Goal: Task Accomplishment & Management: Manage account settings

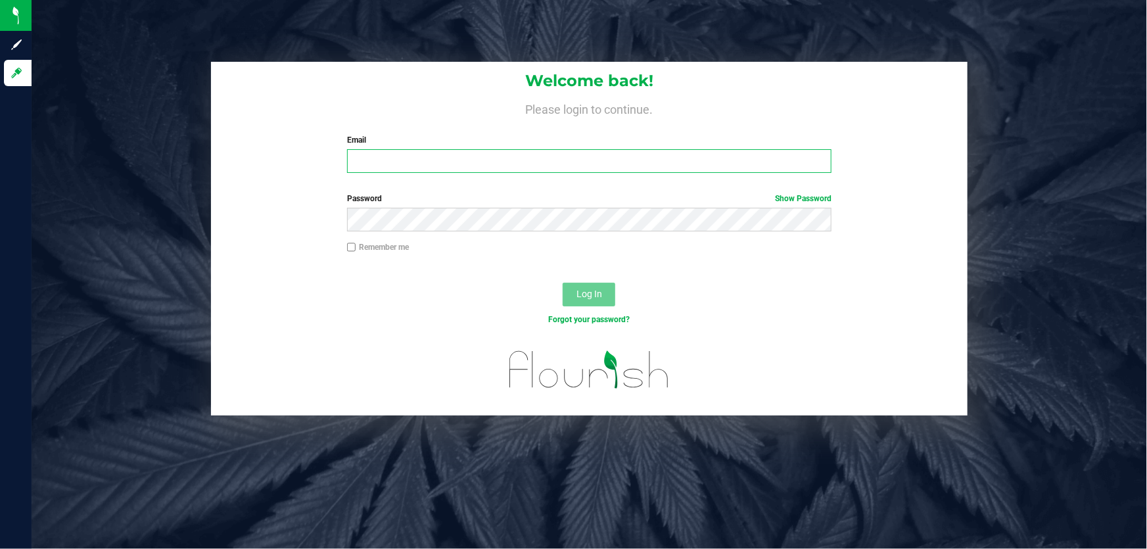
click at [410, 154] on input "Email" at bounding box center [589, 161] width 485 height 24
type input "wmoretti@liveparallel.com"
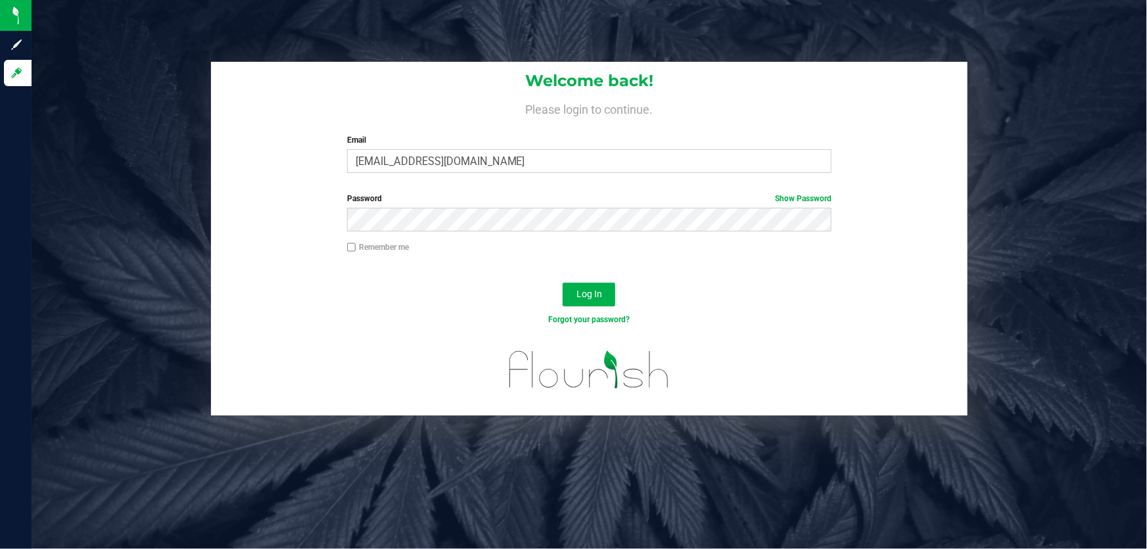
click at [616, 293] on div "Log In" at bounding box center [589, 299] width 757 height 44
click at [605, 293] on button "Log In" at bounding box center [589, 295] width 53 height 24
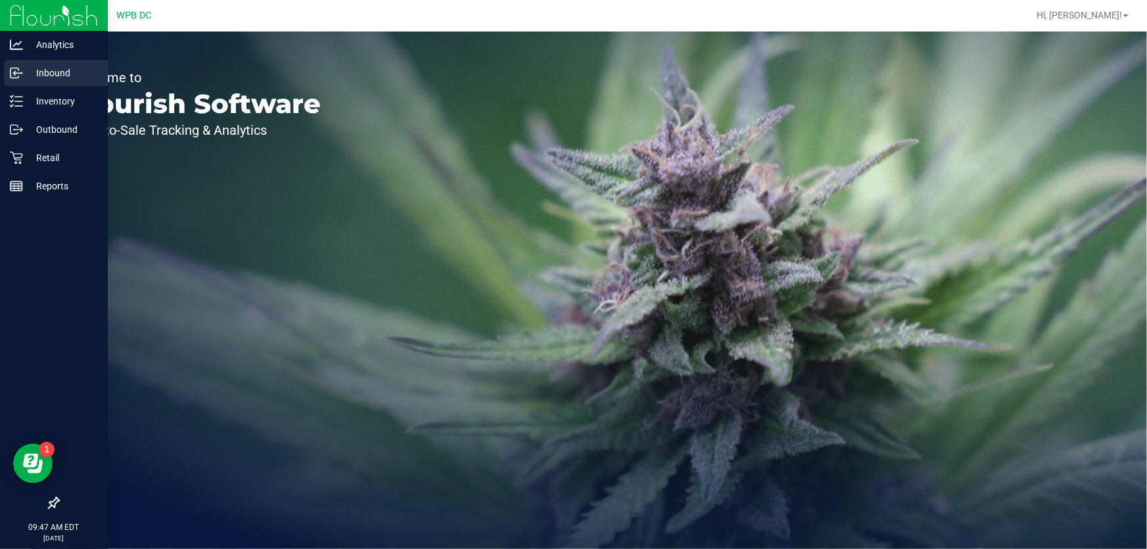
click at [64, 70] on p "Inbound" at bounding box center [62, 73] width 79 height 16
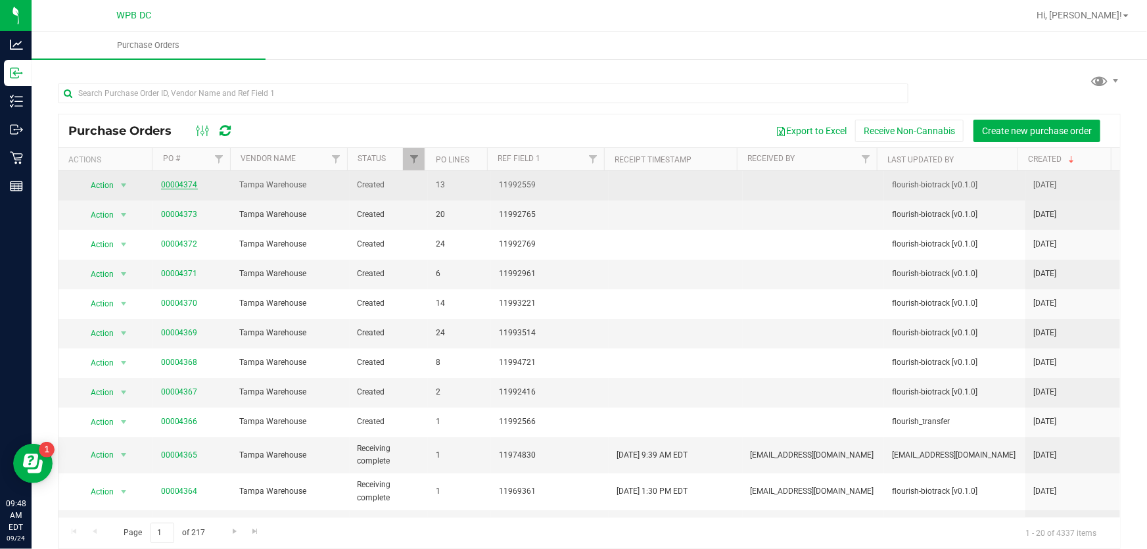
click at [175, 184] on link "00004374" at bounding box center [179, 184] width 37 height 9
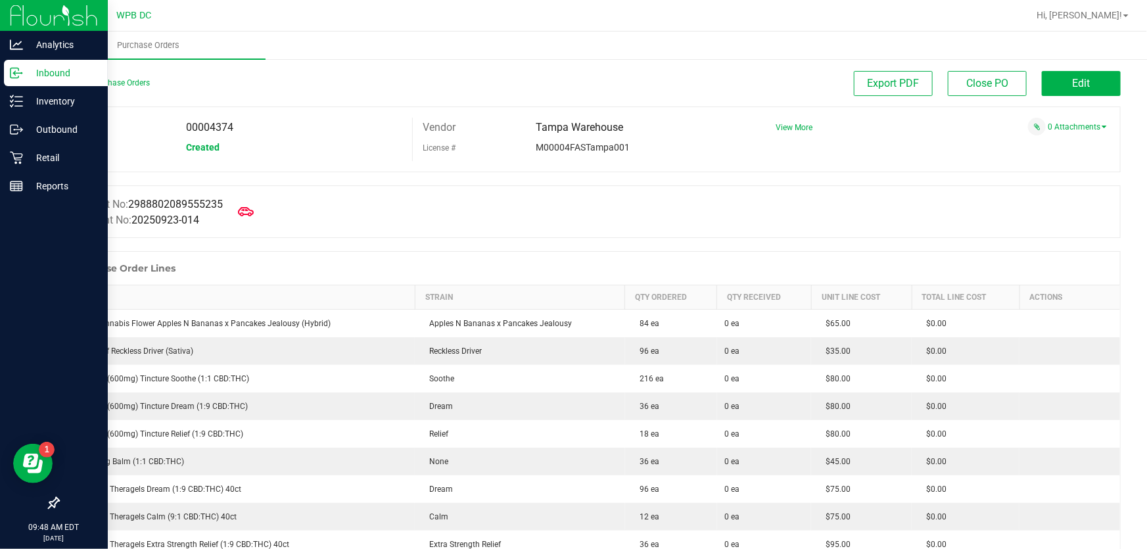
click at [65, 67] on p "Inbound" at bounding box center [62, 73] width 79 height 16
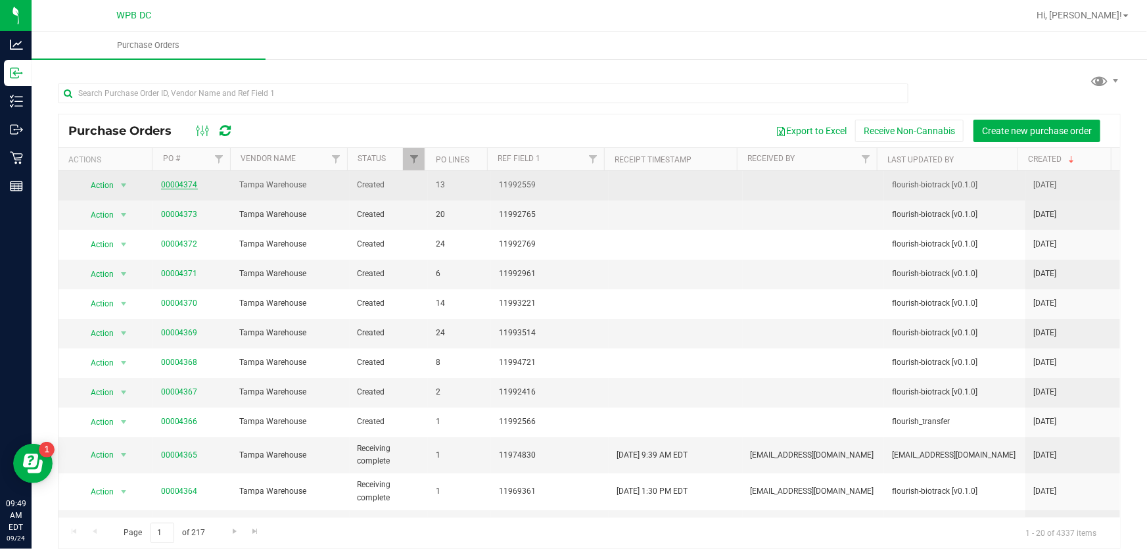
click at [181, 185] on link "00004374" at bounding box center [179, 184] width 37 height 9
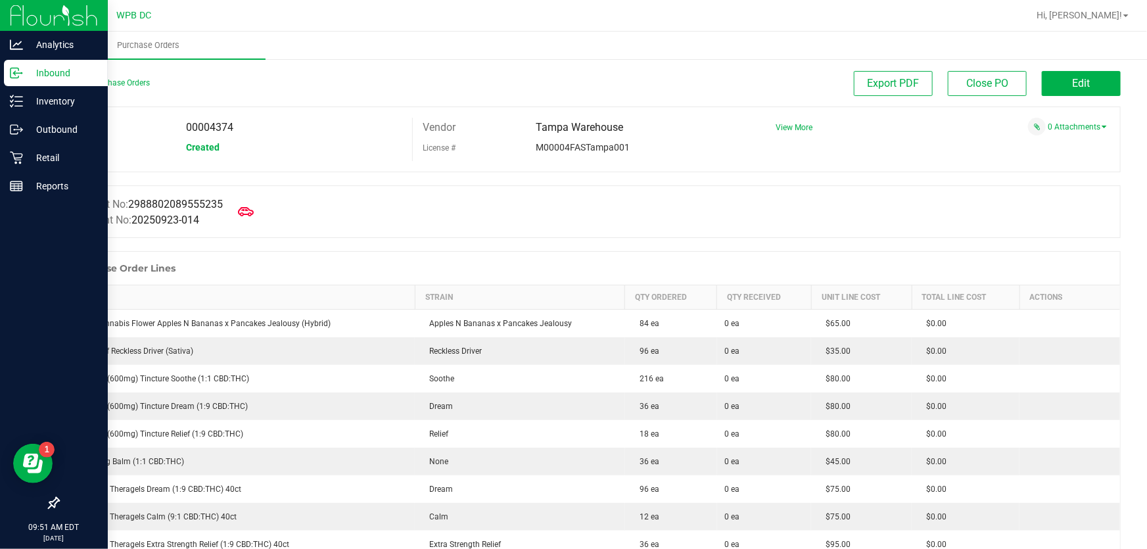
click at [41, 77] on p "Inbound" at bounding box center [62, 73] width 79 height 16
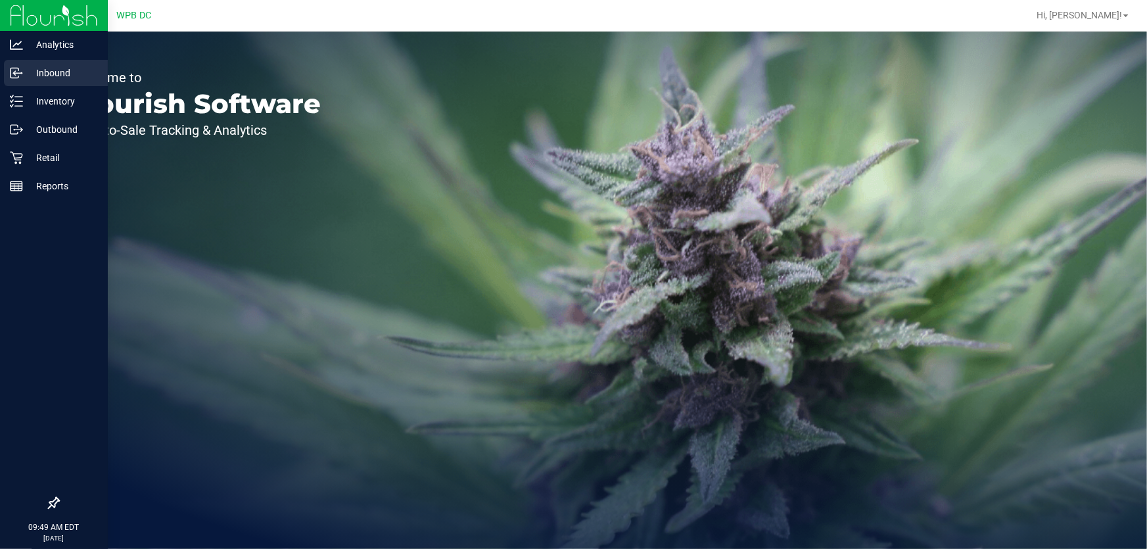
click at [56, 71] on p "Inbound" at bounding box center [62, 73] width 79 height 16
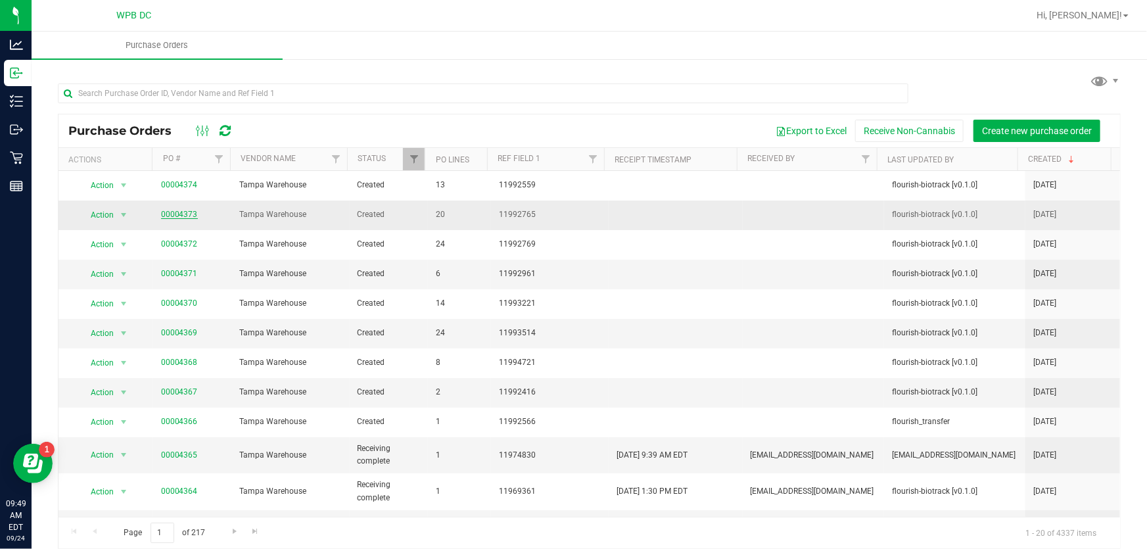
click at [191, 212] on link "00004373" at bounding box center [179, 214] width 37 height 9
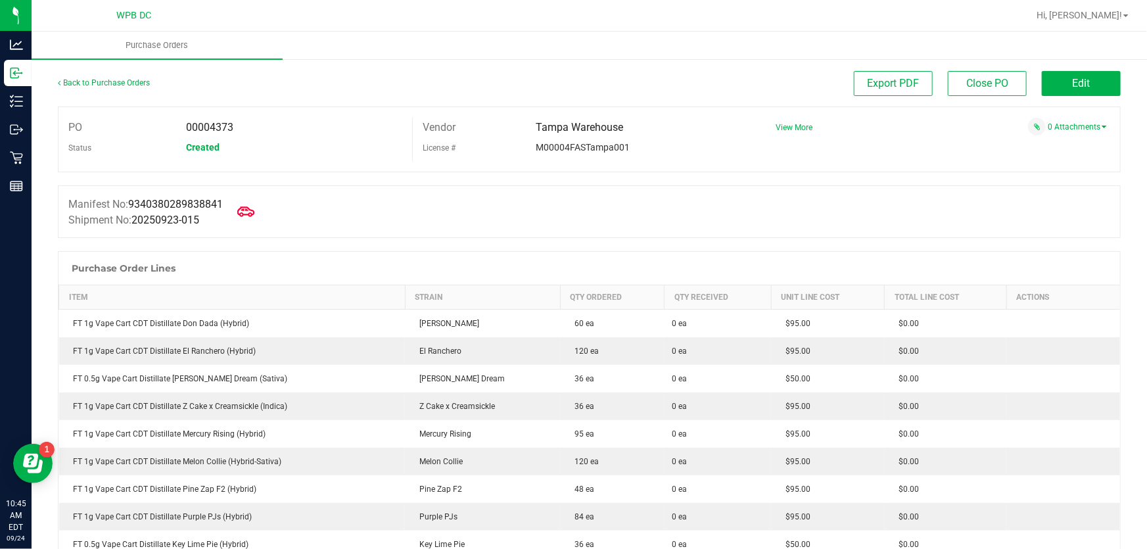
click at [253, 208] on icon at bounding box center [245, 211] width 17 height 17
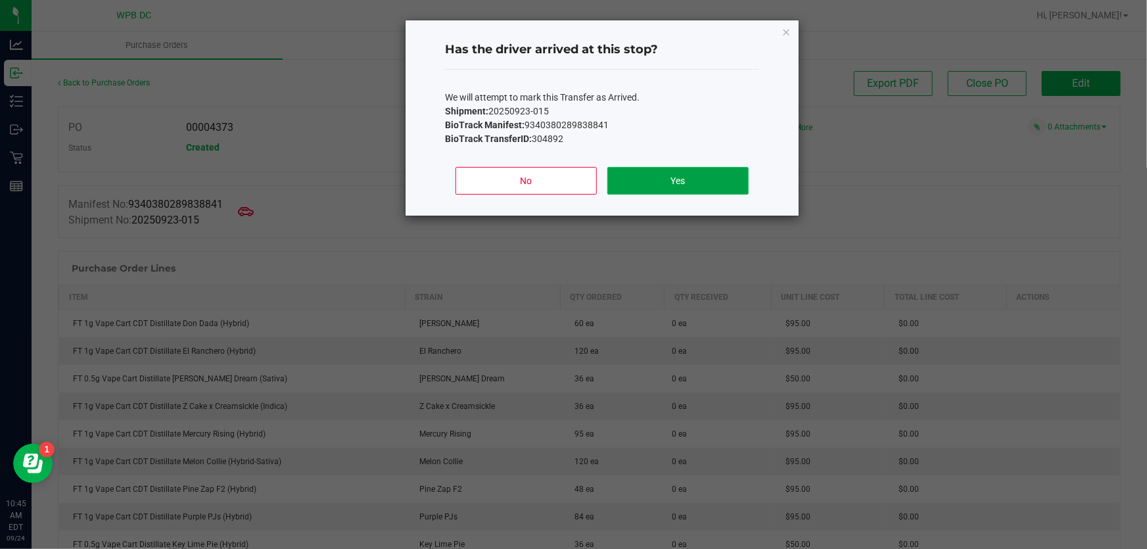
click at [653, 177] on button "Yes" at bounding box center [677, 181] width 141 height 28
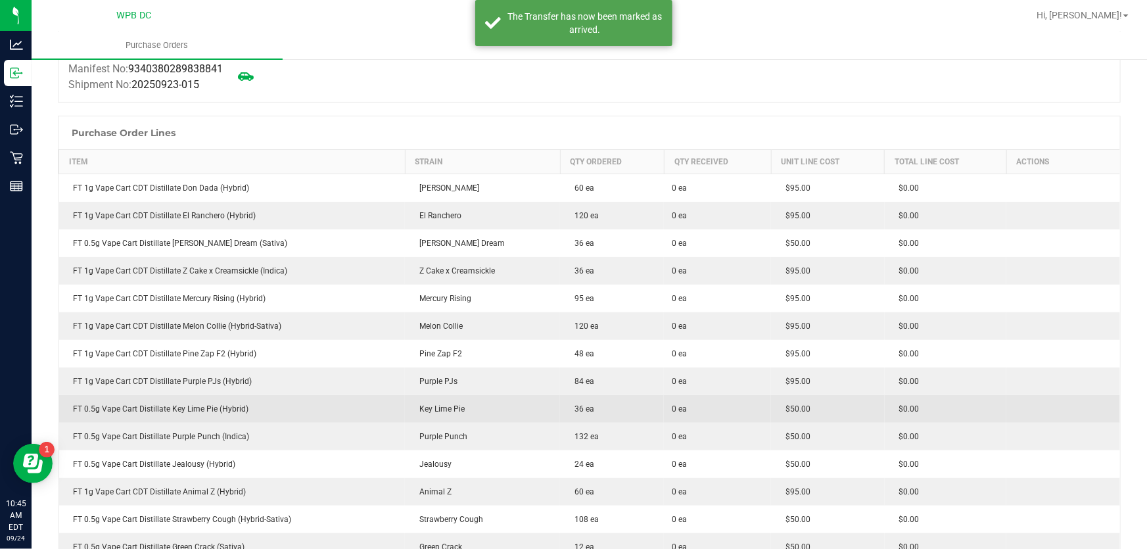
scroll to position [119, 0]
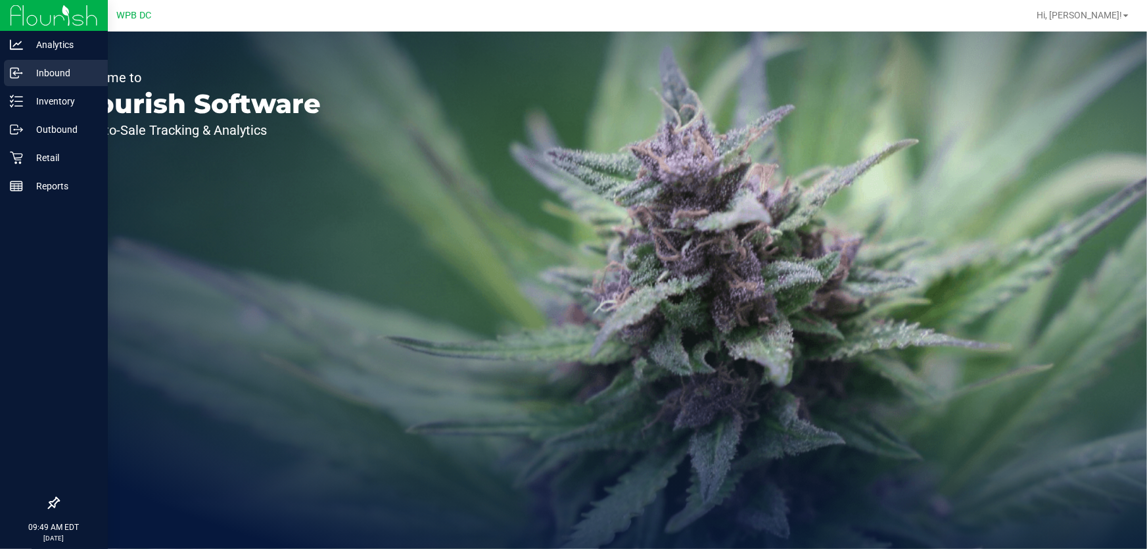
click at [41, 70] on p "Inbound" at bounding box center [62, 73] width 79 height 16
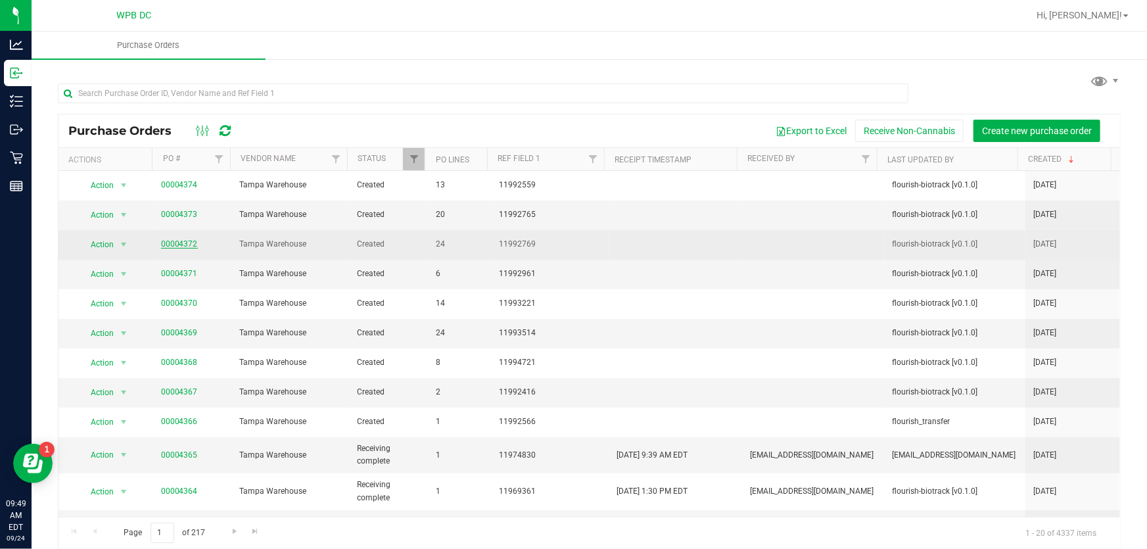
click at [184, 243] on link "00004372" at bounding box center [179, 243] width 37 height 9
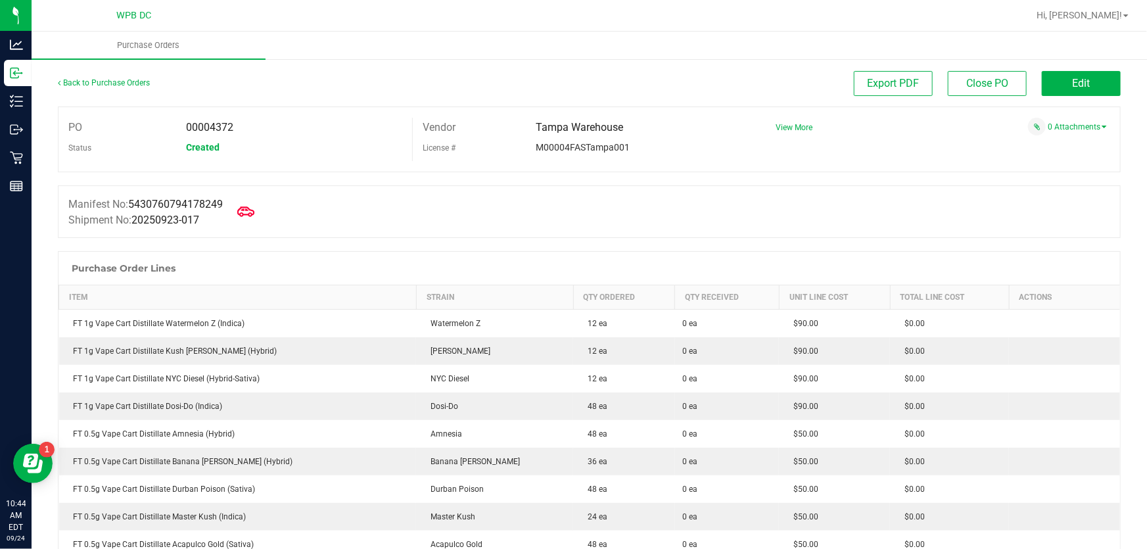
click at [243, 213] on icon at bounding box center [245, 211] width 17 height 17
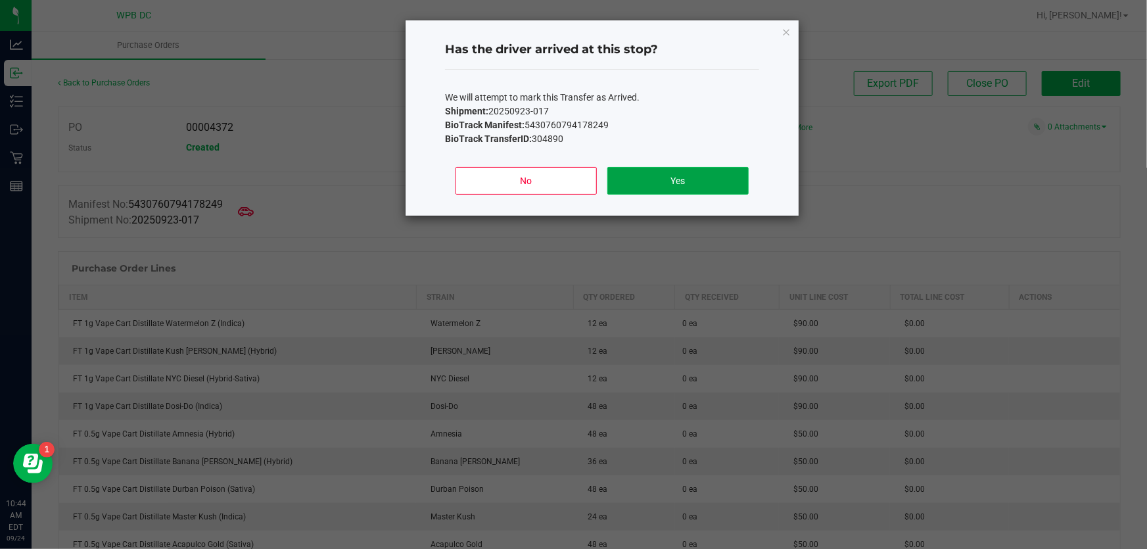
click at [671, 192] on button "Yes" at bounding box center [677, 181] width 141 height 28
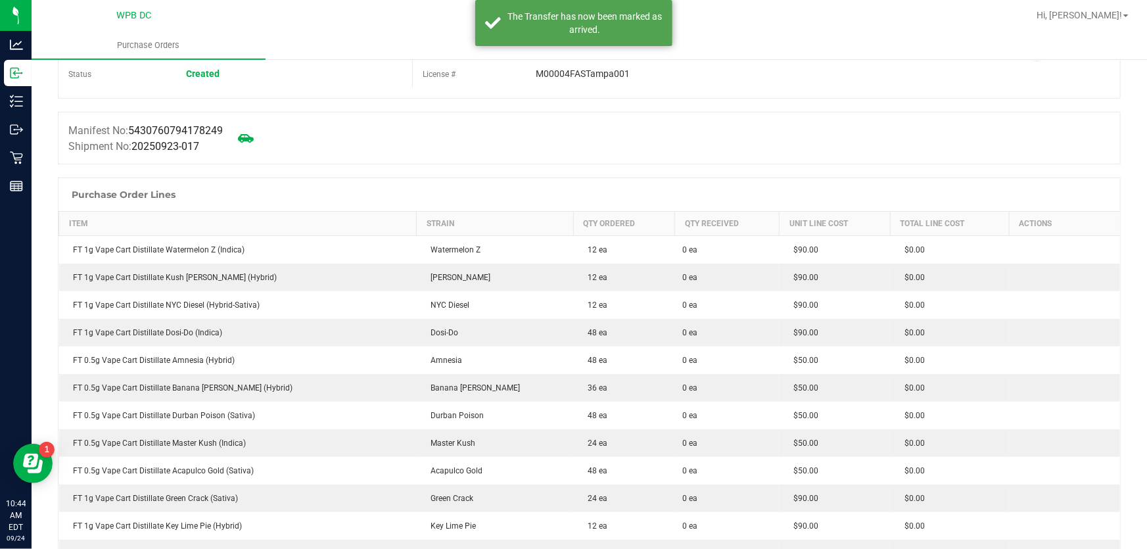
scroll to position [59, 0]
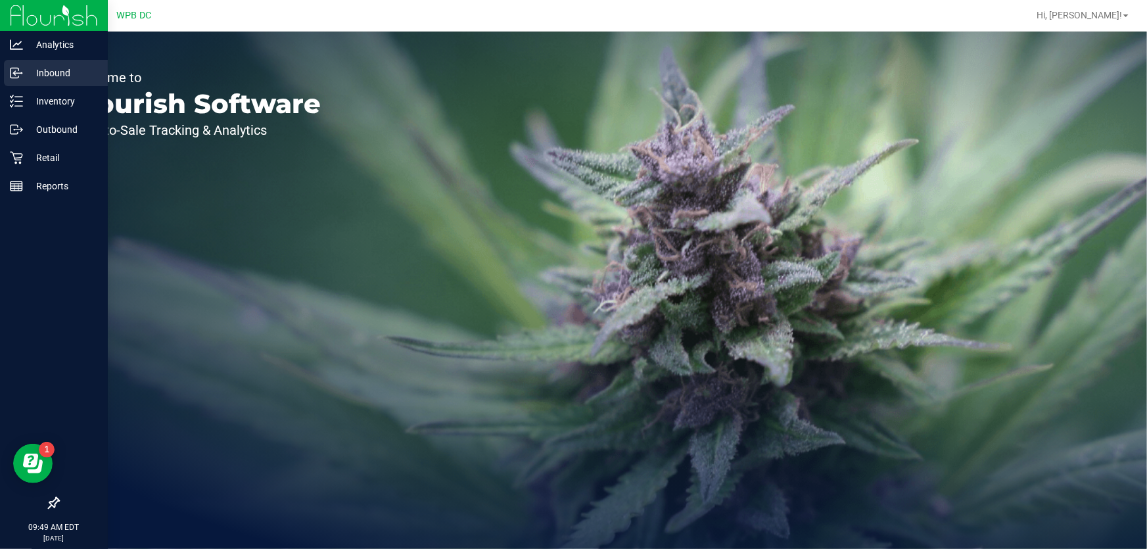
click at [53, 70] on p "Inbound" at bounding box center [62, 73] width 79 height 16
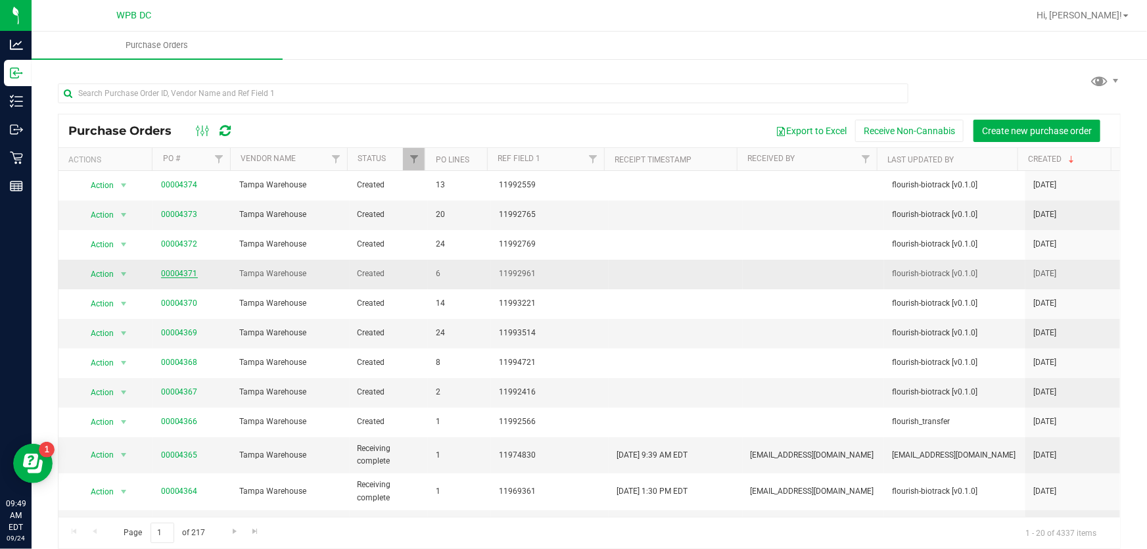
click at [172, 269] on link "00004371" at bounding box center [179, 273] width 37 height 9
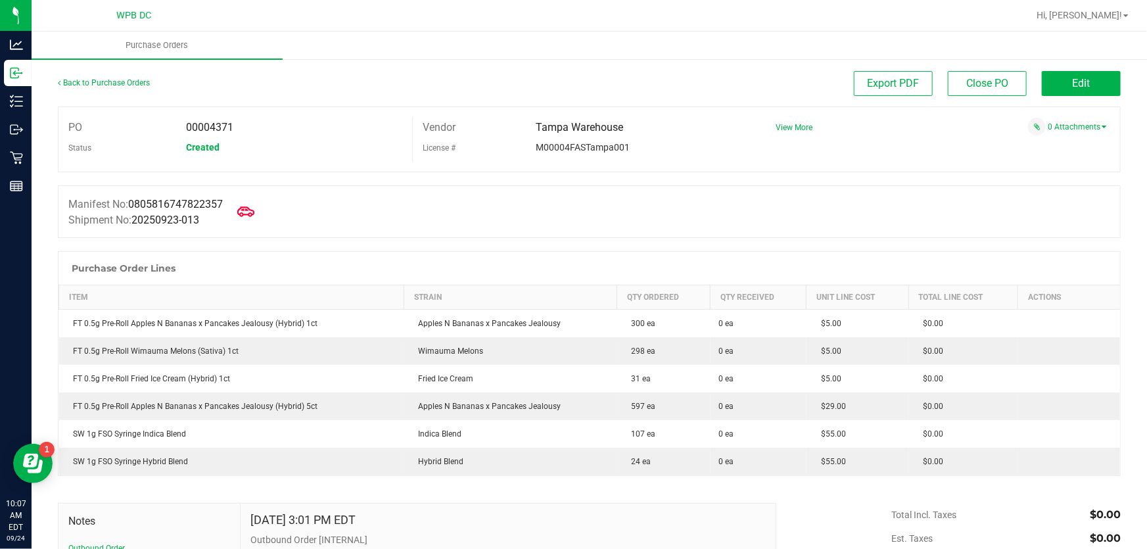
click at [249, 208] on icon at bounding box center [245, 211] width 17 height 10
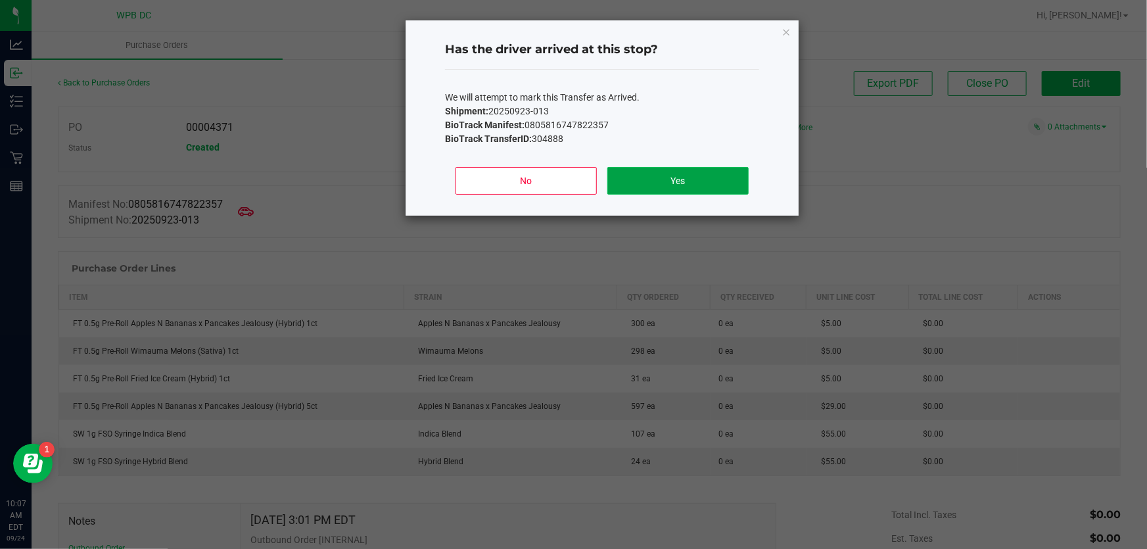
click at [649, 181] on button "Yes" at bounding box center [677, 181] width 141 height 28
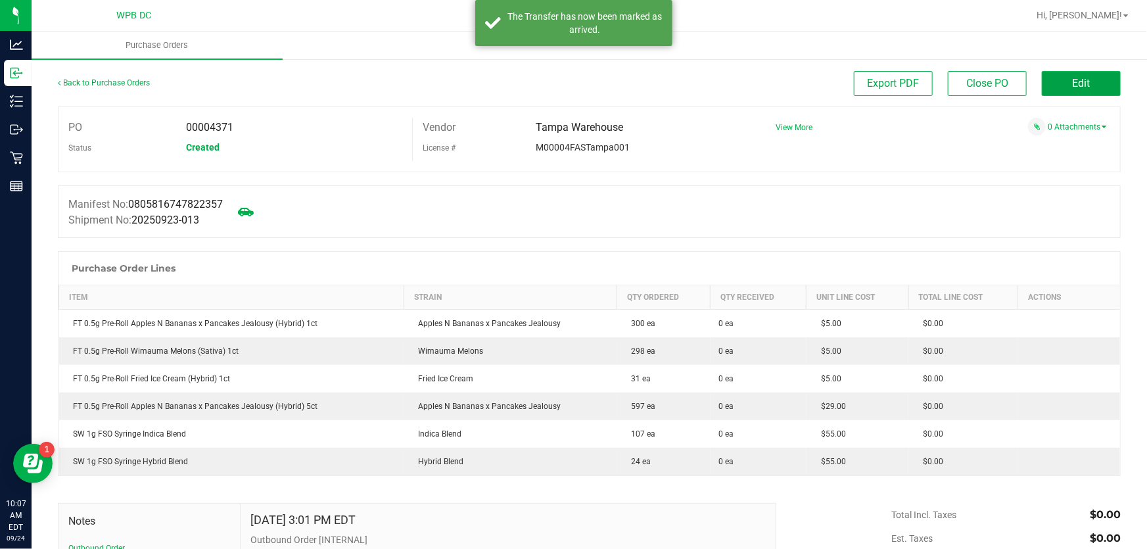
click at [1077, 87] on span "Edit" at bounding box center [1082, 83] width 18 height 12
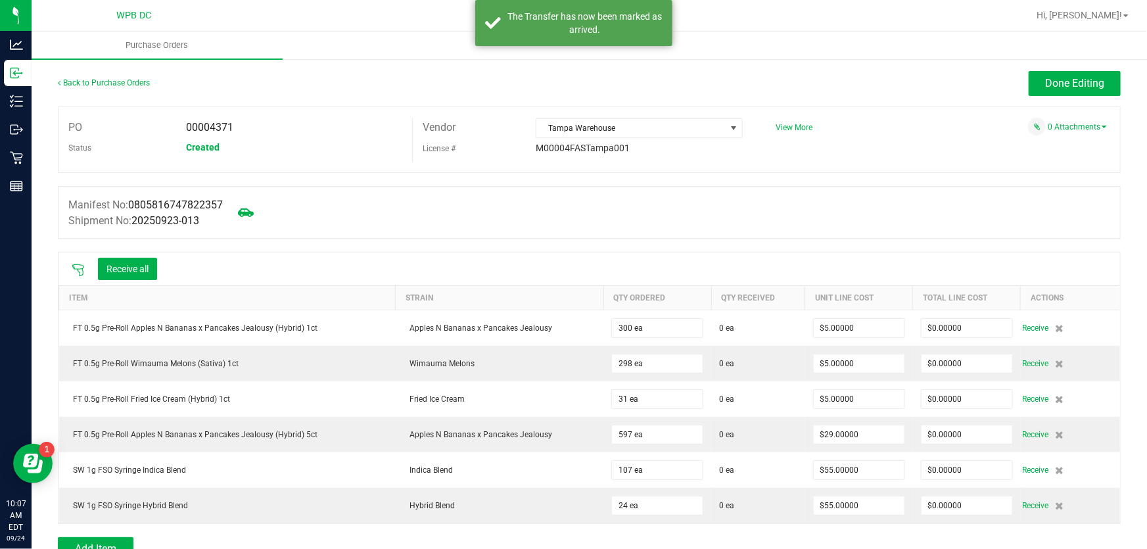
click at [72, 269] on icon at bounding box center [78, 270] width 13 height 13
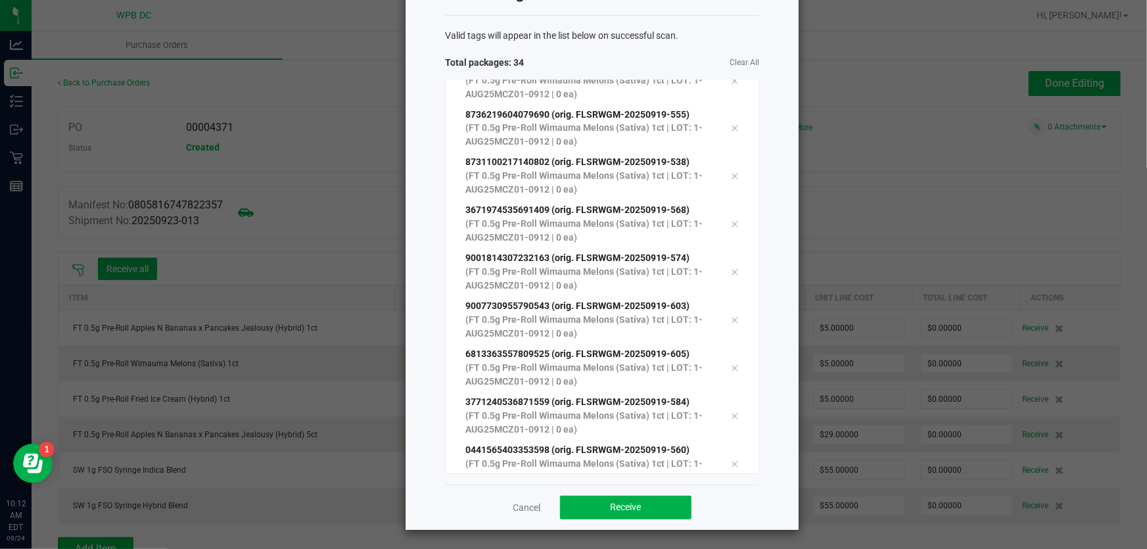
scroll to position [1271, 0]
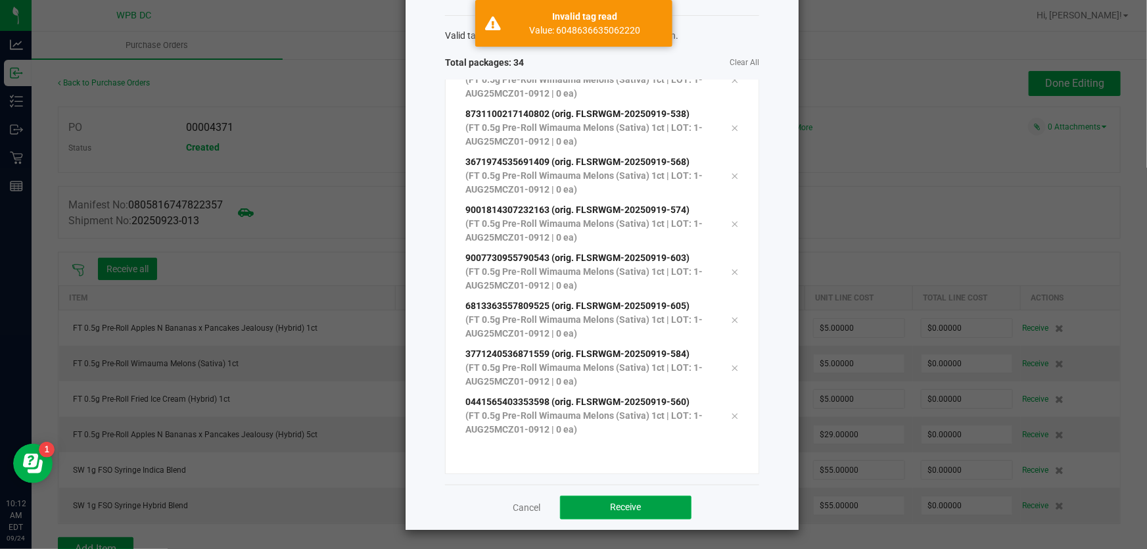
click at [611, 508] on span "Receive" at bounding box center [626, 507] width 31 height 11
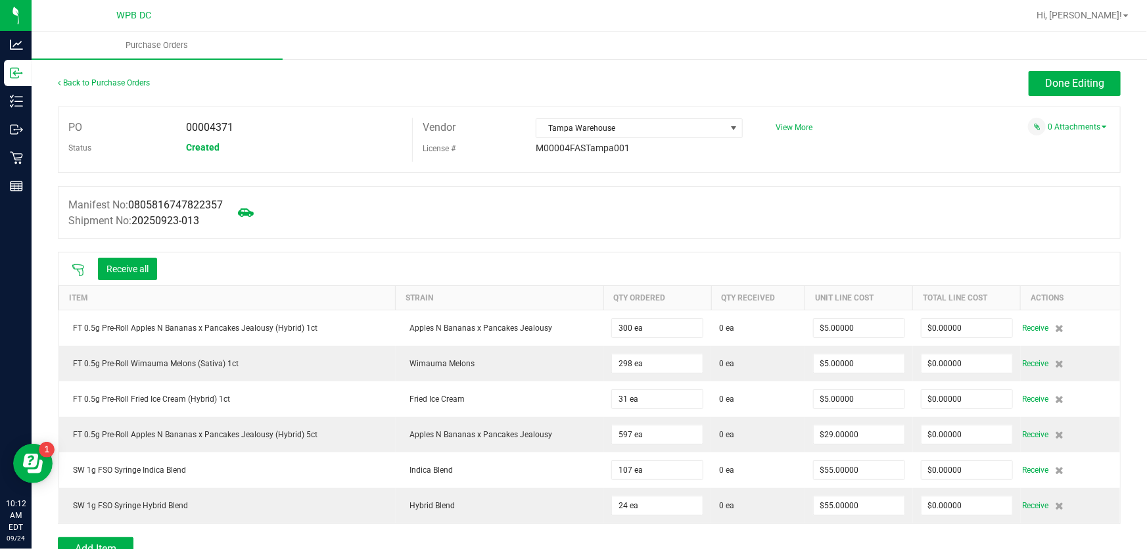
scroll to position [59, 0]
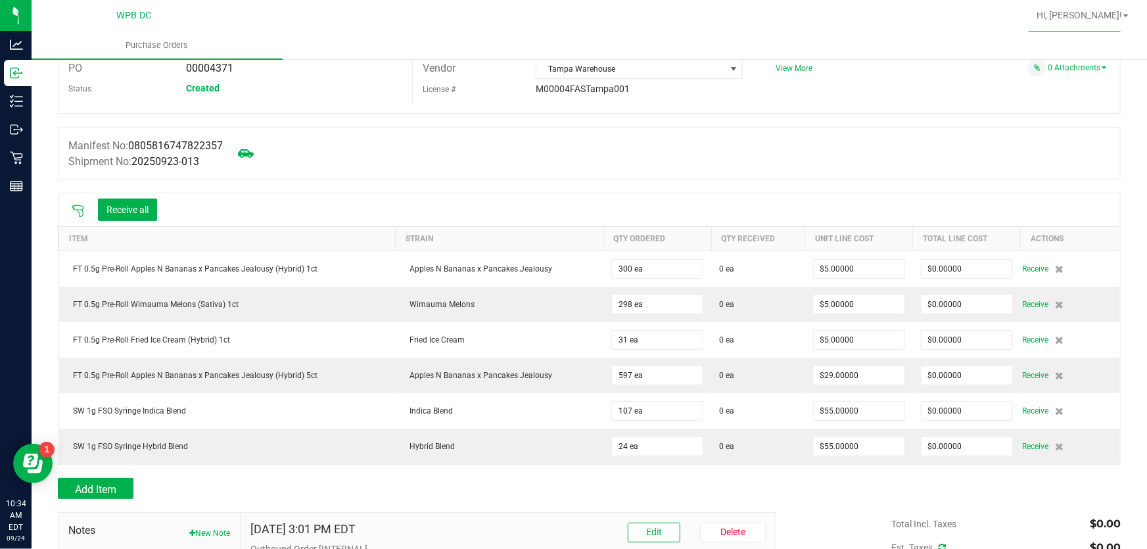
click at [73, 210] on icon at bounding box center [78, 210] width 13 height 13
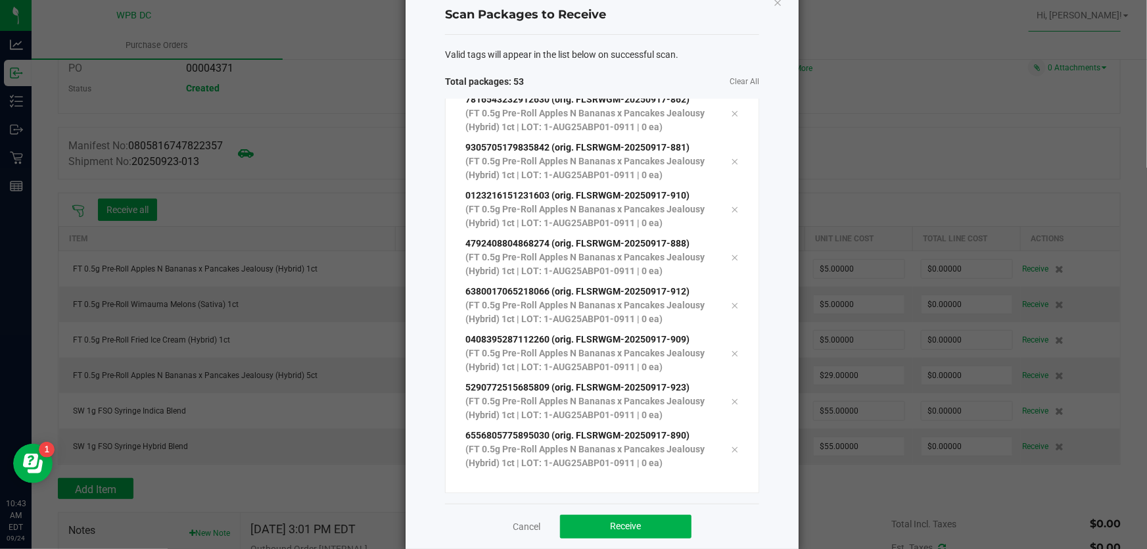
scroll to position [54, 0]
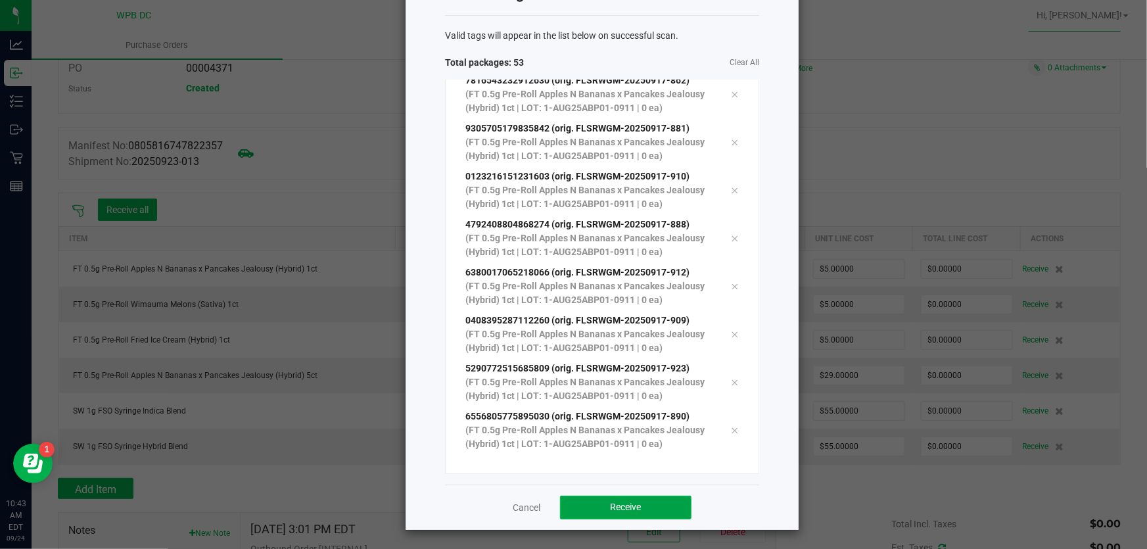
click at [634, 506] on span "Receive" at bounding box center [626, 507] width 31 height 11
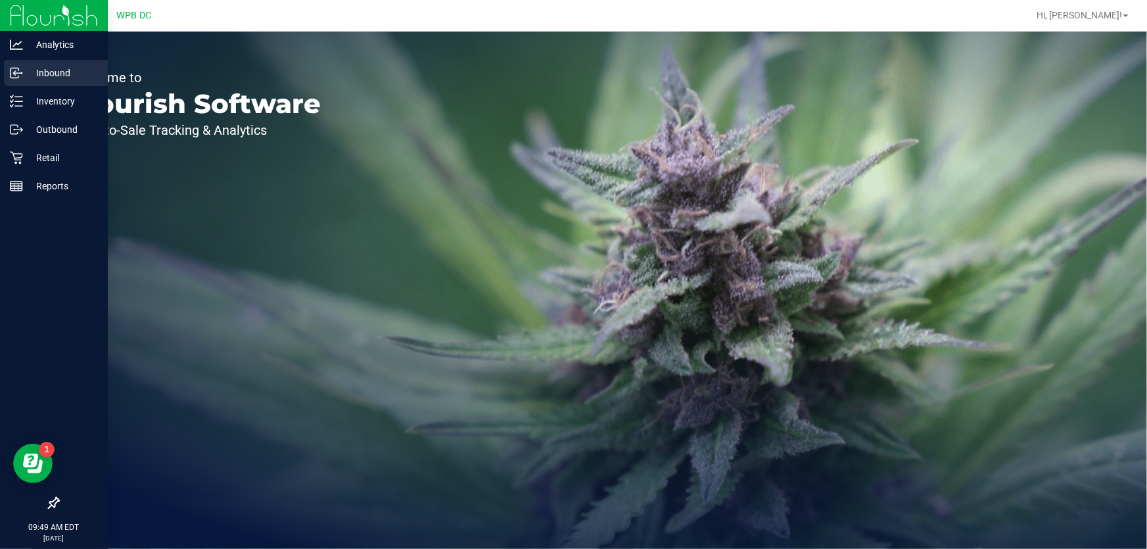
click at [44, 74] on p "Inbound" at bounding box center [62, 73] width 79 height 16
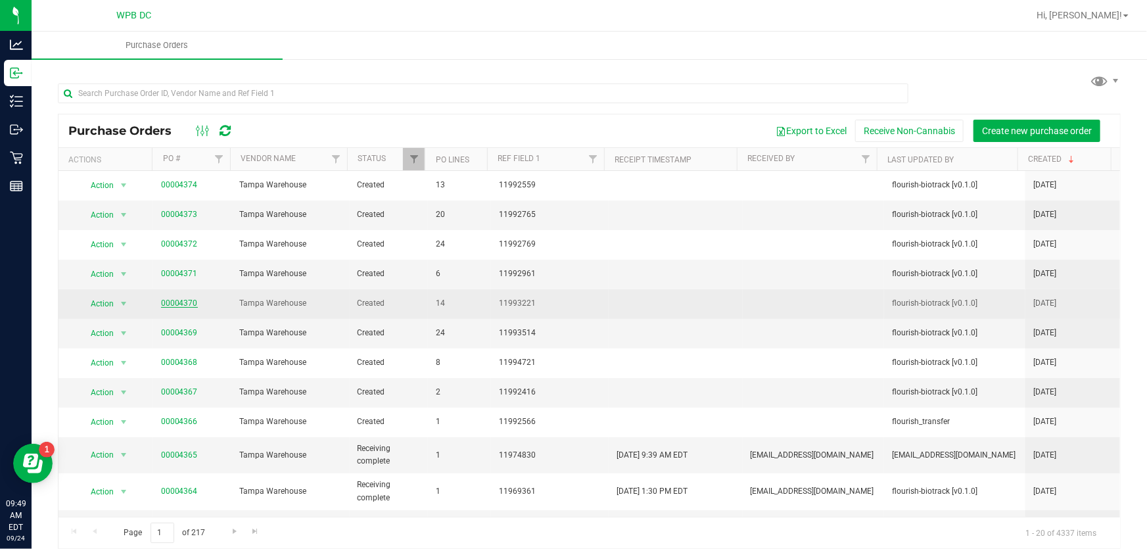
click at [172, 300] on link "00004370" at bounding box center [179, 302] width 37 height 9
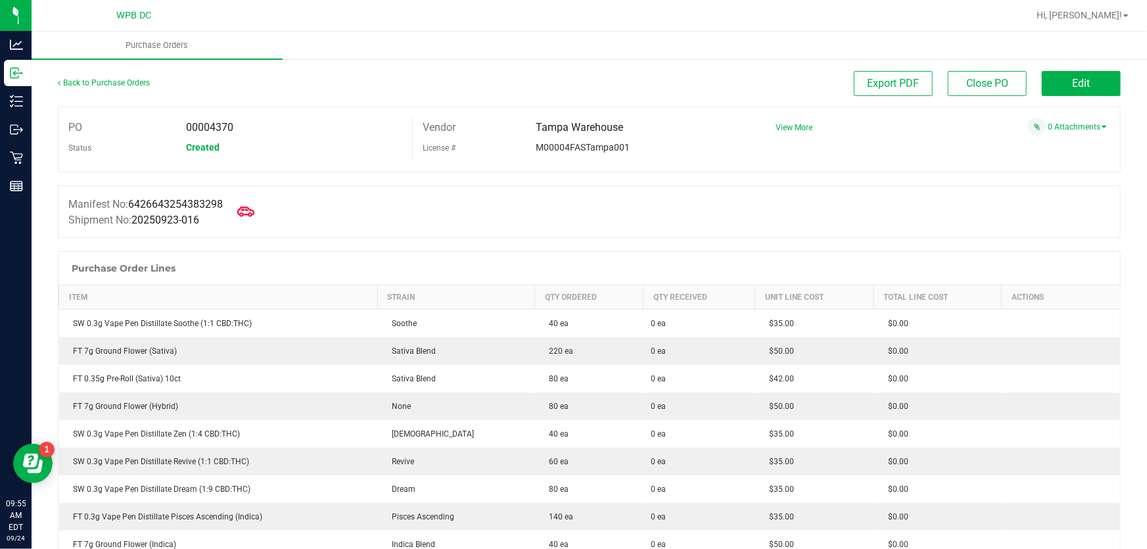
click at [252, 213] on icon at bounding box center [245, 211] width 17 height 17
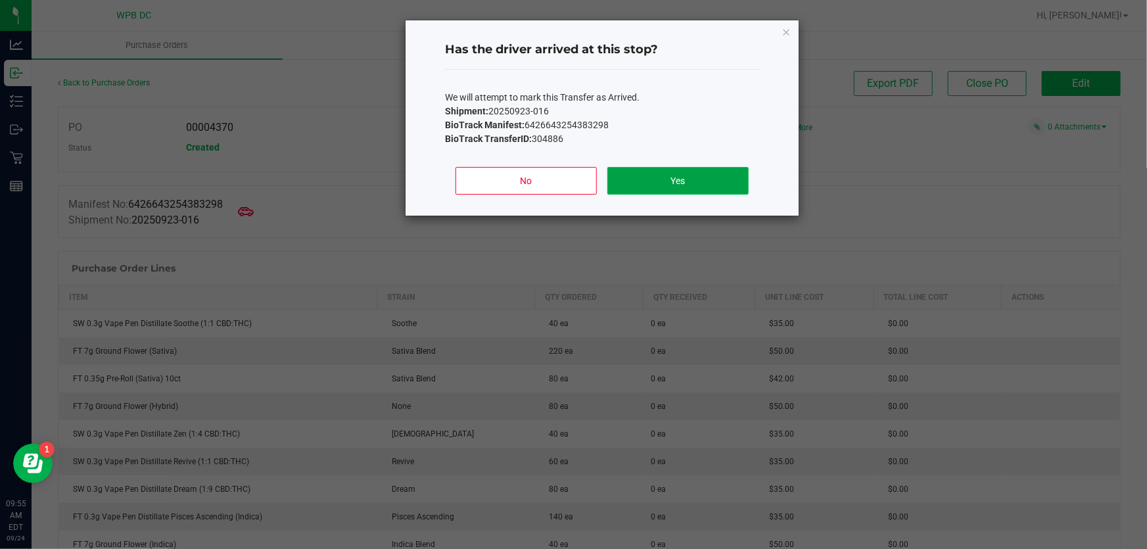
click at [637, 186] on button "Yes" at bounding box center [677, 181] width 141 height 28
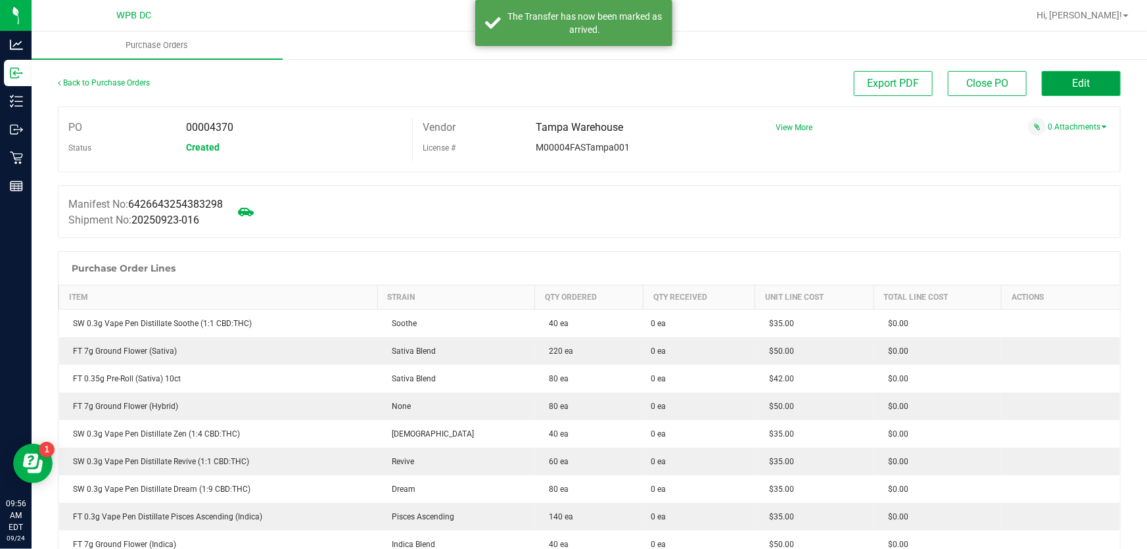
click at [1091, 86] on button "Edit" at bounding box center [1081, 83] width 79 height 25
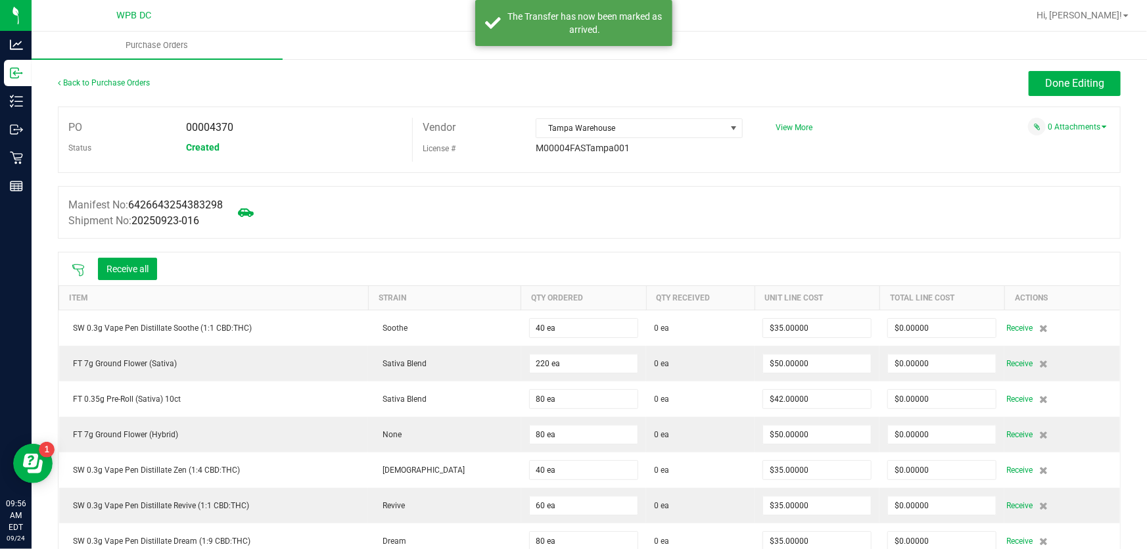
click at [80, 265] on icon at bounding box center [78, 270] width 12 height 12
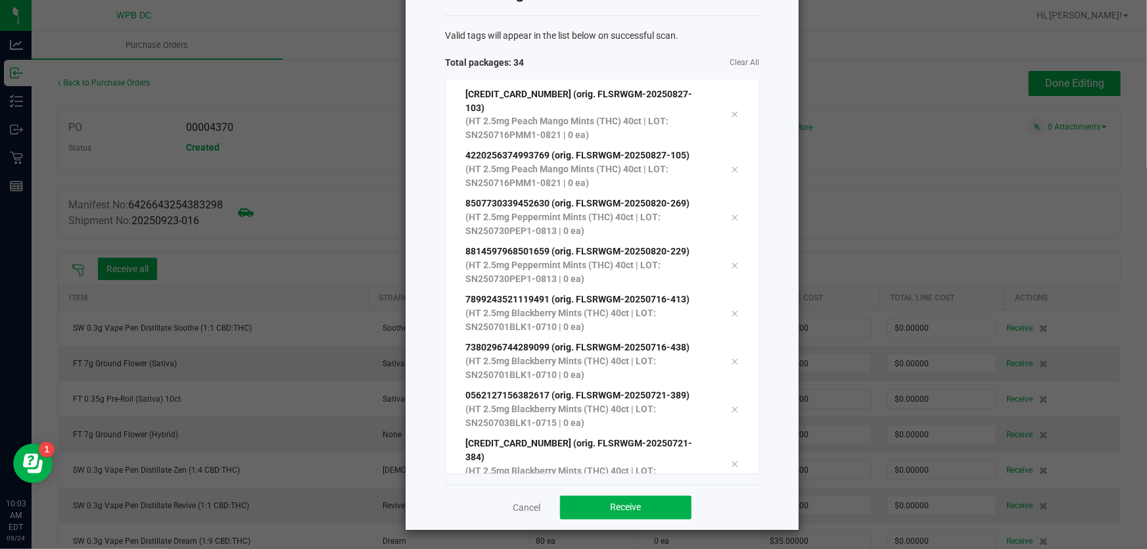
scroll to position [1271, 0]
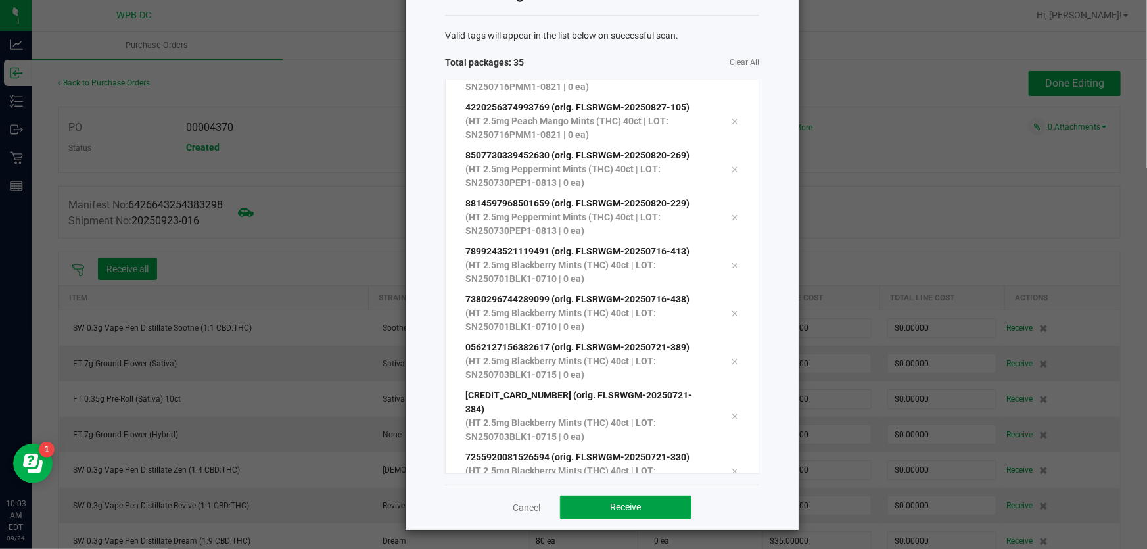
click at [644, 509] on button "Receive" at bounding box center [625, 508] width 131 height 24
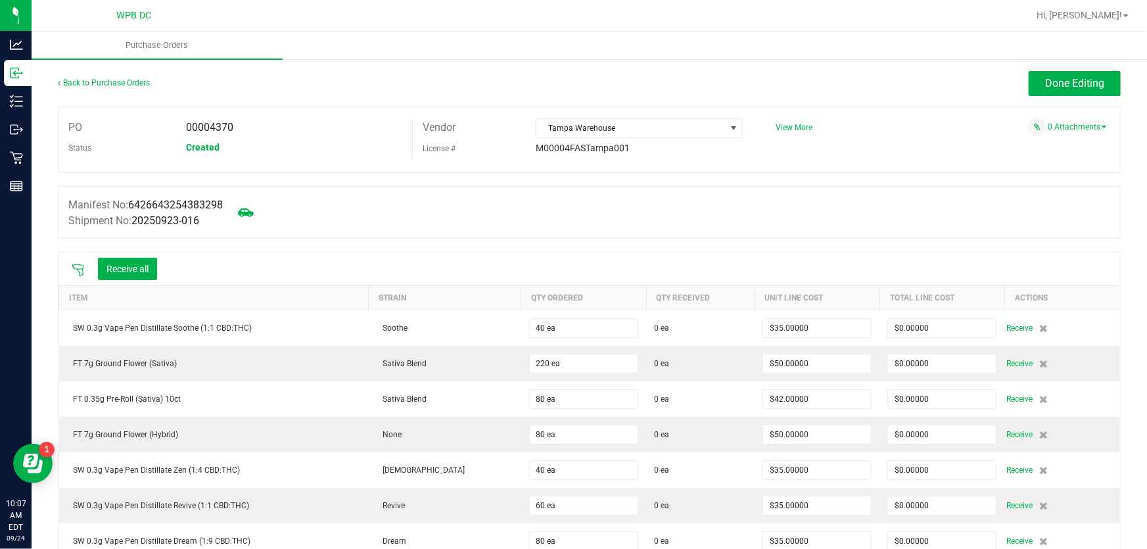
click at [72, 267] on icon at bounding box center [78, 270] width 12 height 12
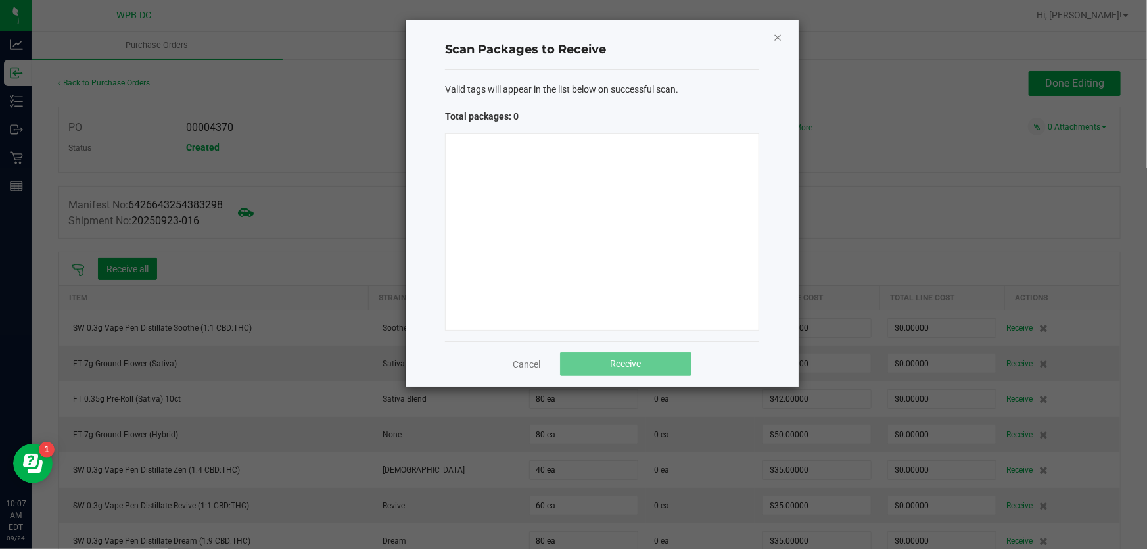
click at [774, 32] on icon "Close" at bounding box center [777, 37] width 9 height 16
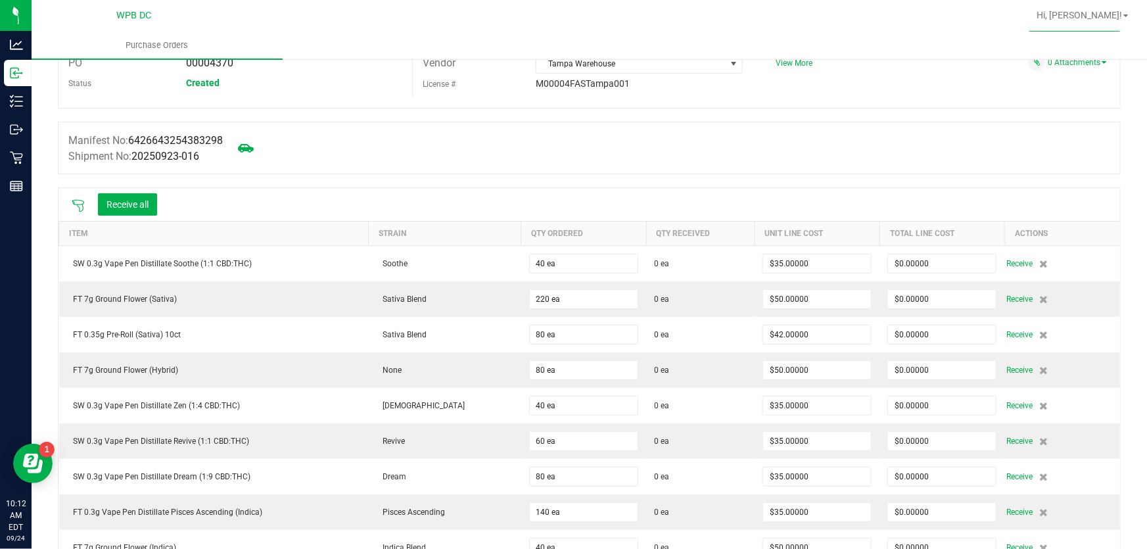
scroll to position [59, 0]
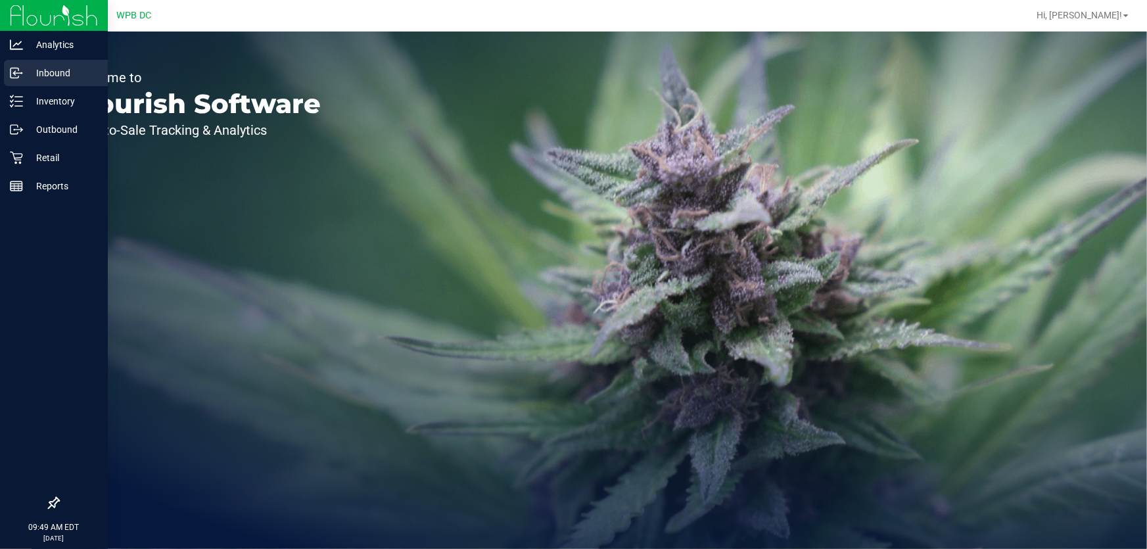
click at [41, 77] on p "Inbound" at bounding box center [62, 73] width 79 height 16
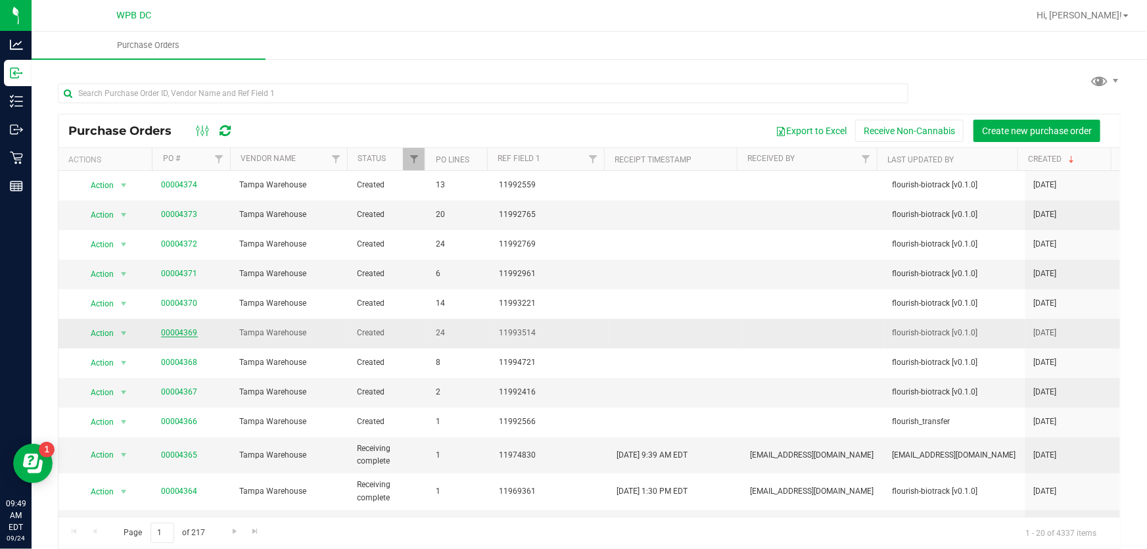
click at [176, 331] on link "00004369" at bounding box center [179, 332] width 37 height 9
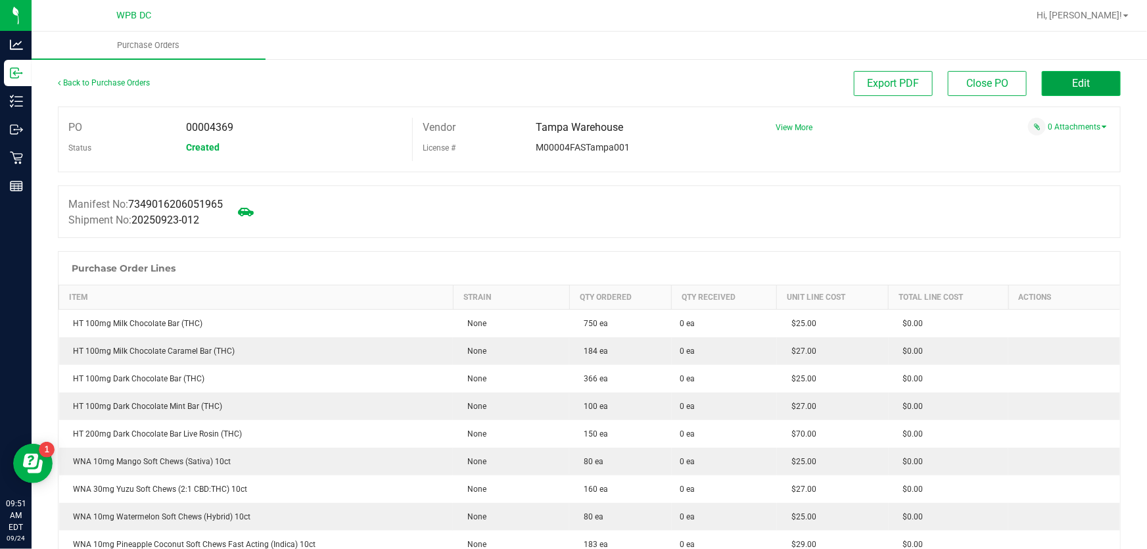
click at [1085, 85] on button "Edit" at bounding box center [1081, 83] width 79 height 25
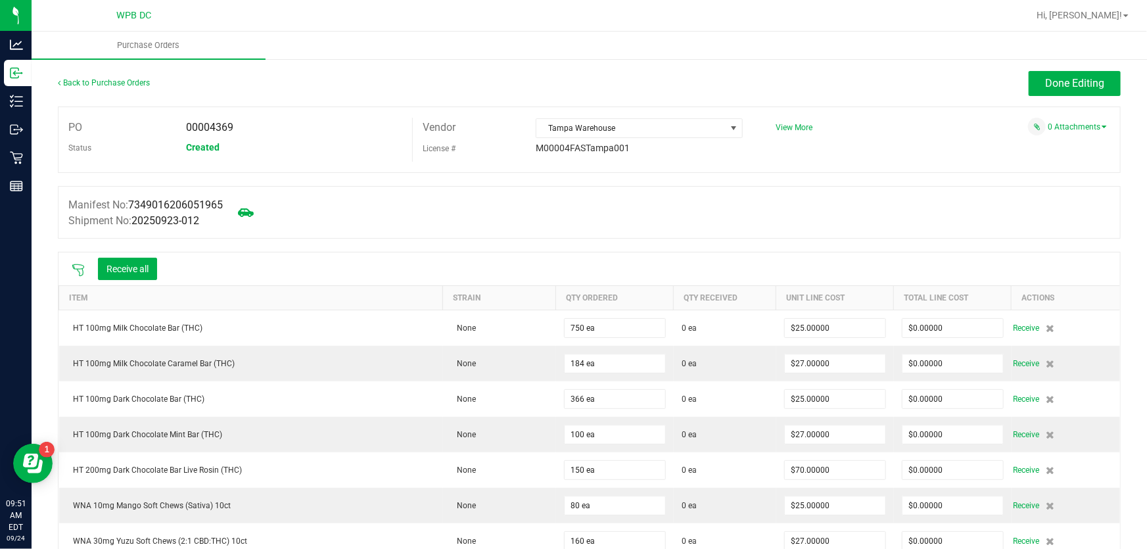
click at [76, 266] on icon at bounding box center [78, 270] width 13 height 13
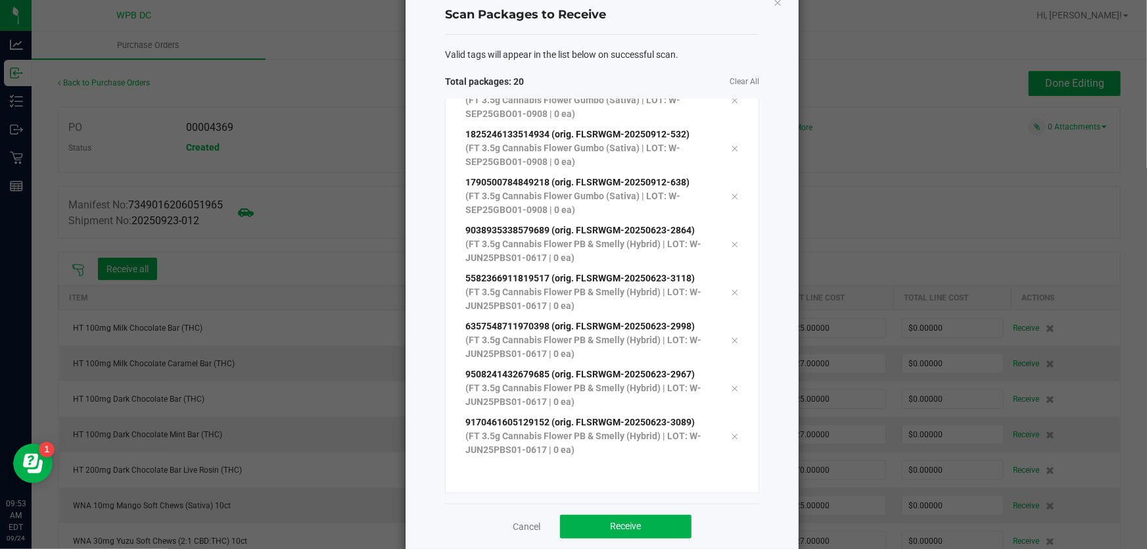
scroll to position [54, 0]
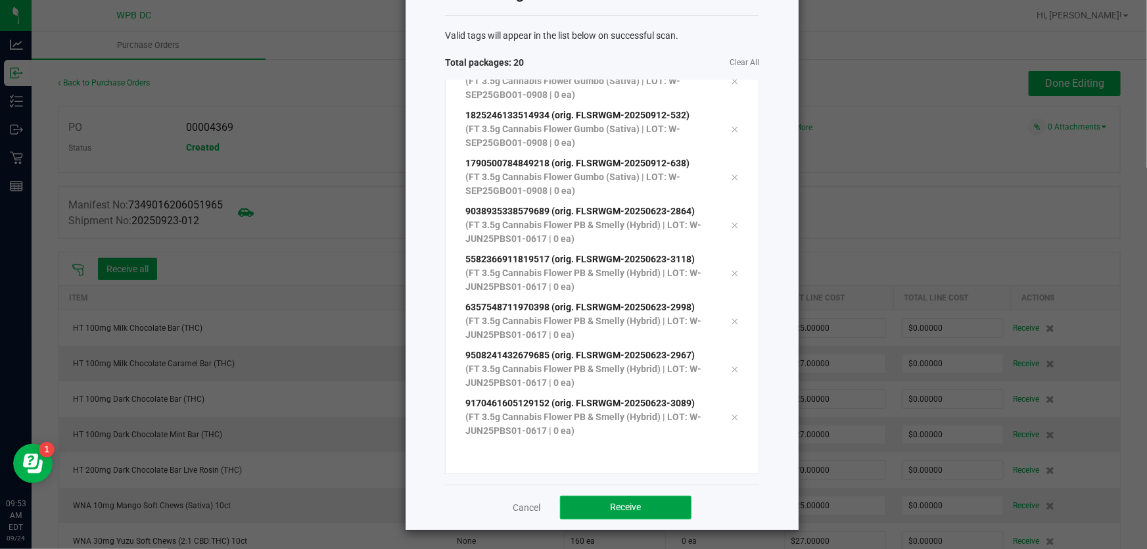
click at [596, 498] on button "Receive" at bounding box center [625, 508] width 131 height 24
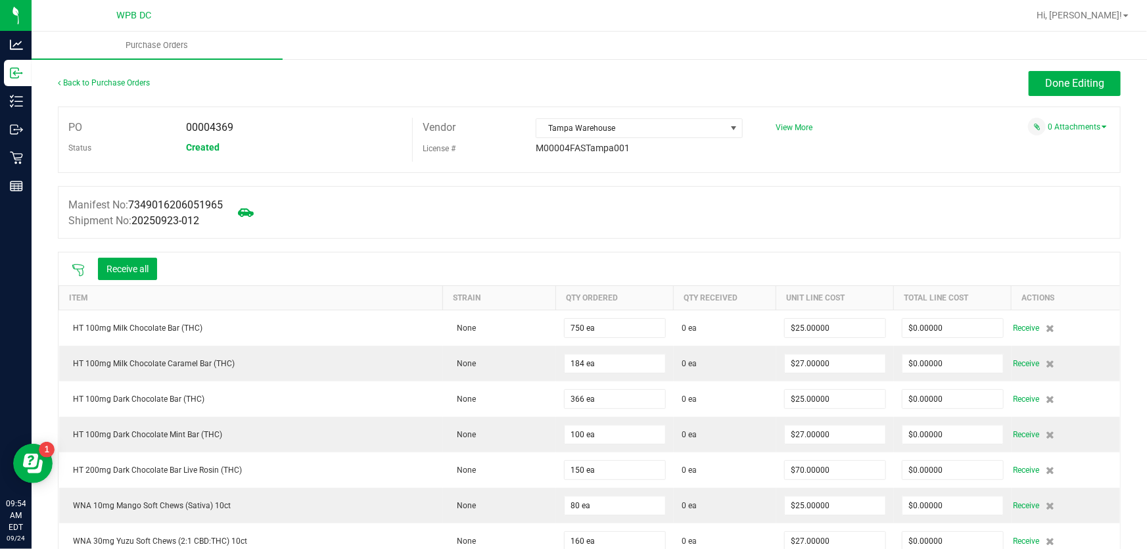
click at [79, 269] on icon at bounding box center [78, 270] width 13 height 13
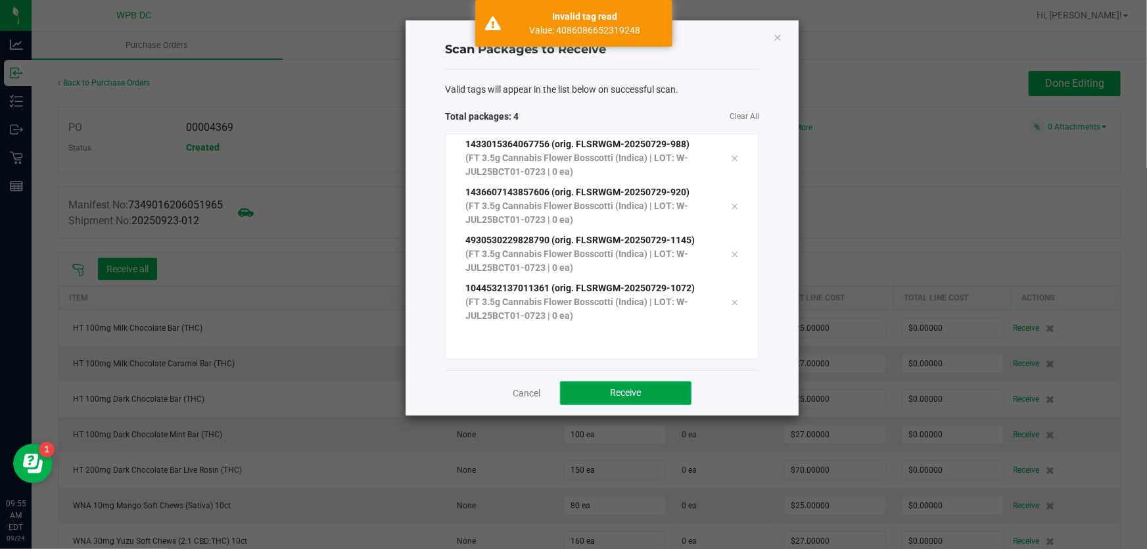
click at [617, 388] on span "Receive" at bounding box center [626, 392] width 31 height 11
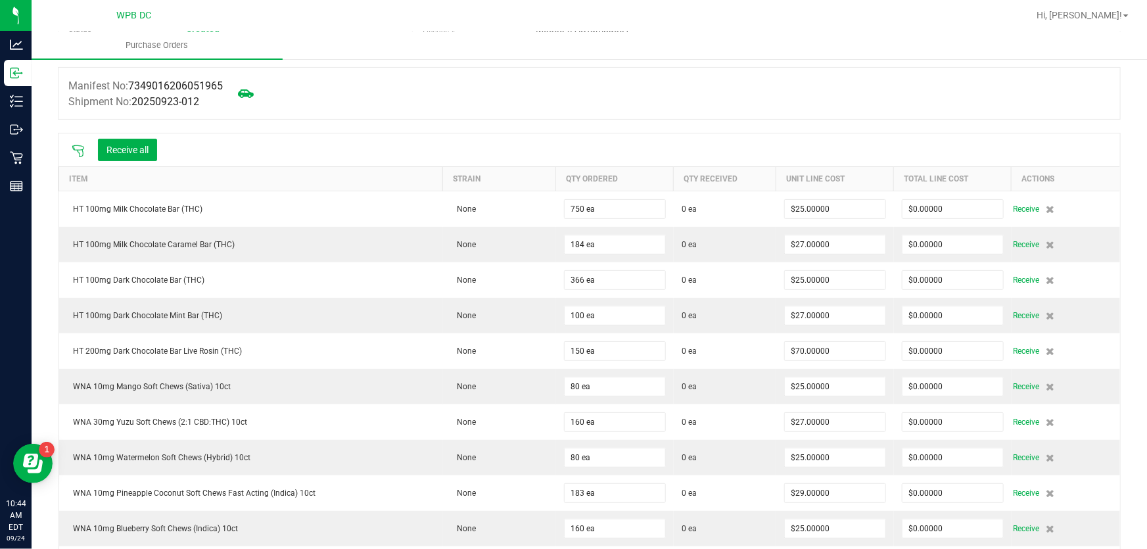
scroll to position [0, 0]
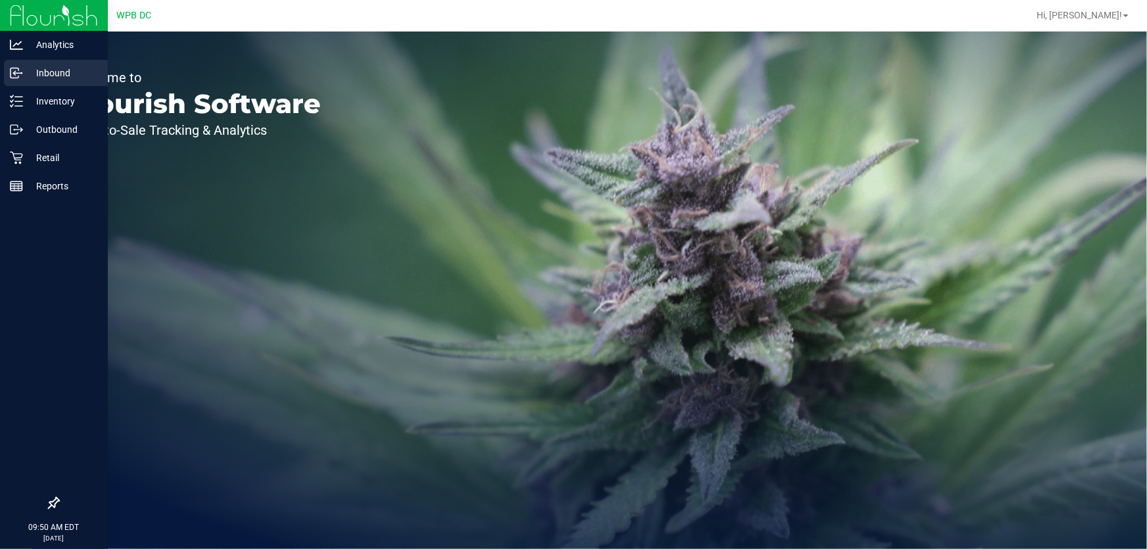
click at [41, 68] on p "Inbound" at bounding box center [62, 73] width 79 height 16
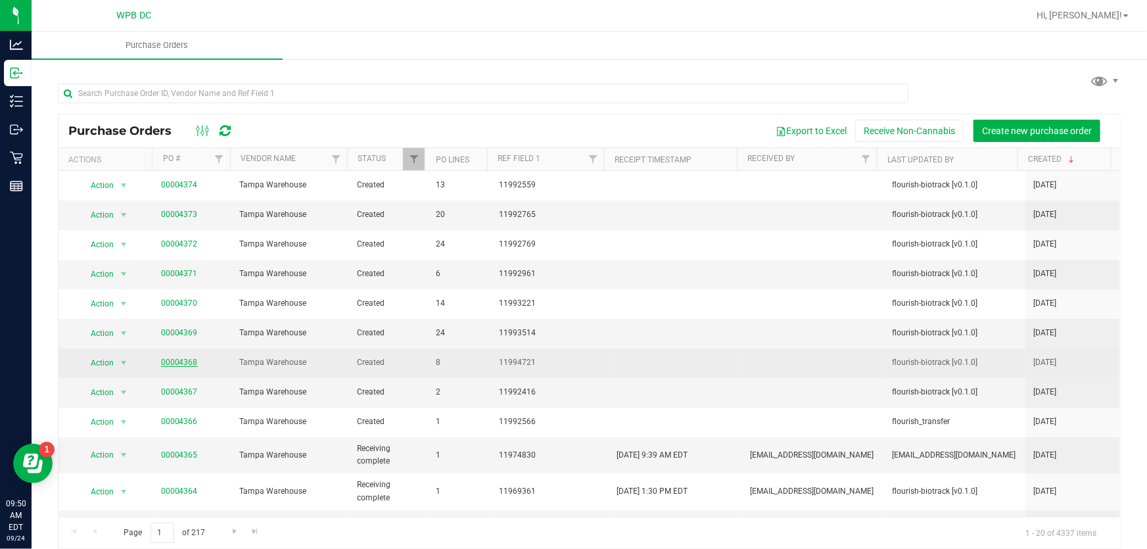
click at [175, 362] on link "00004368" at bounding box center [179, 362] width 37 height 9
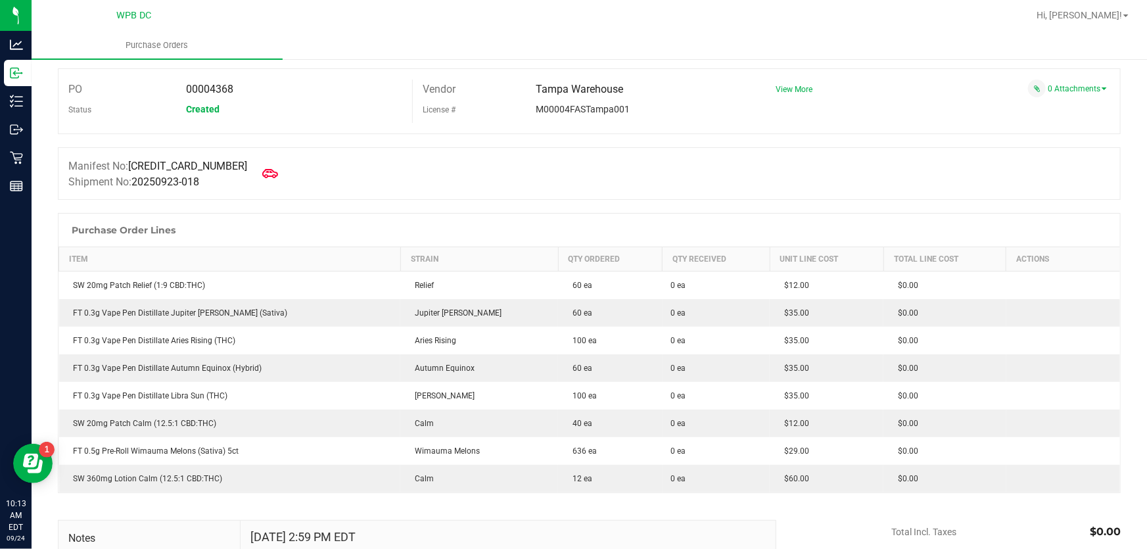
scroll to position [59, 0]
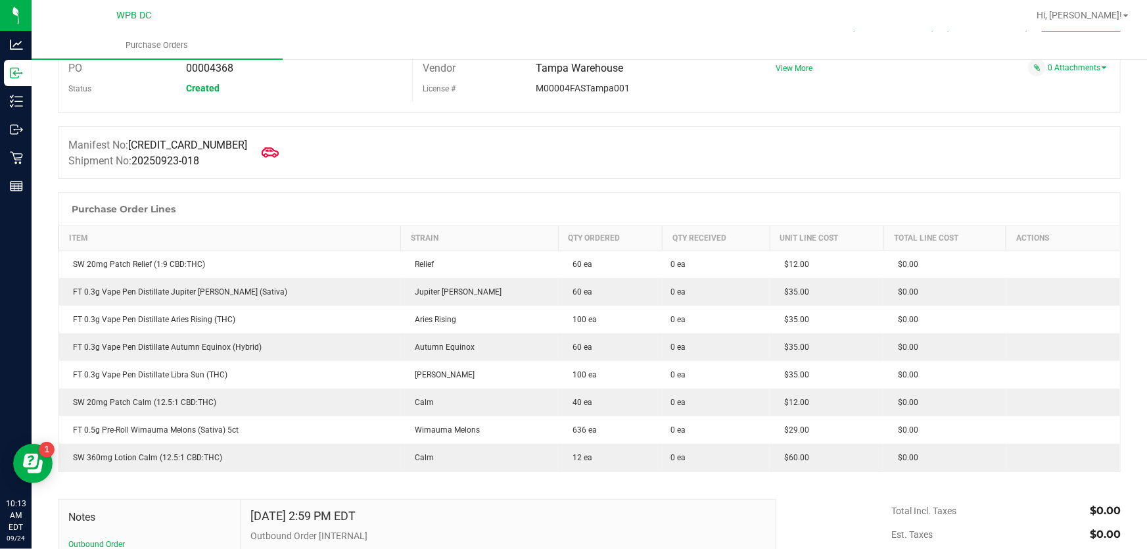
click at [262, 151] on icon at bounding box center [270, 152] width 17 height 17
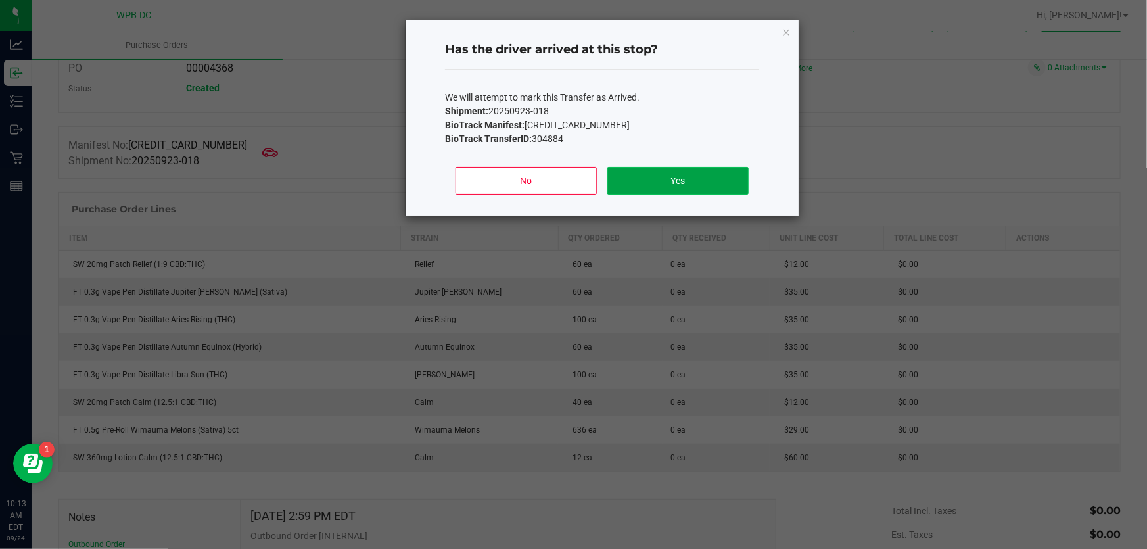
click at [650, 174] on button "Yes" at bounding box center [677, 181] width 141 height 28
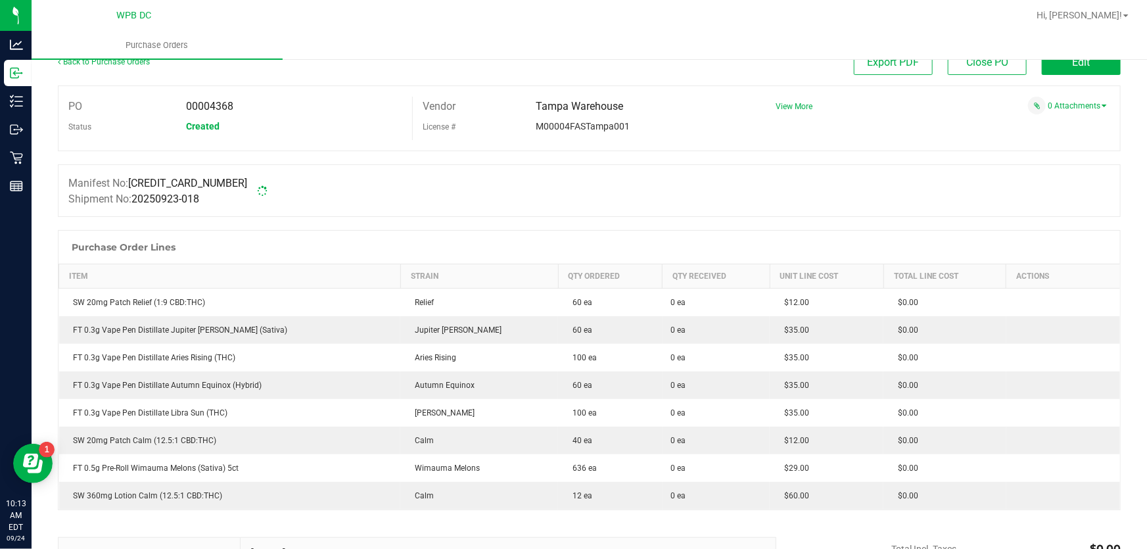
scroll to position [0, 0]
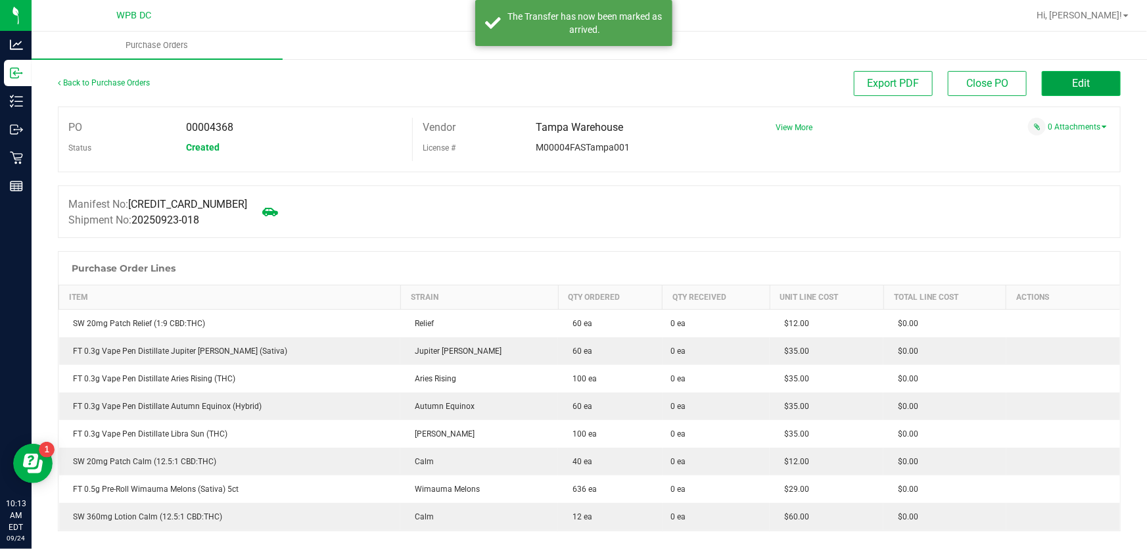
click at [1091, 82] on button "Edit" at bounding box center [1081, 83] width 79 height 25
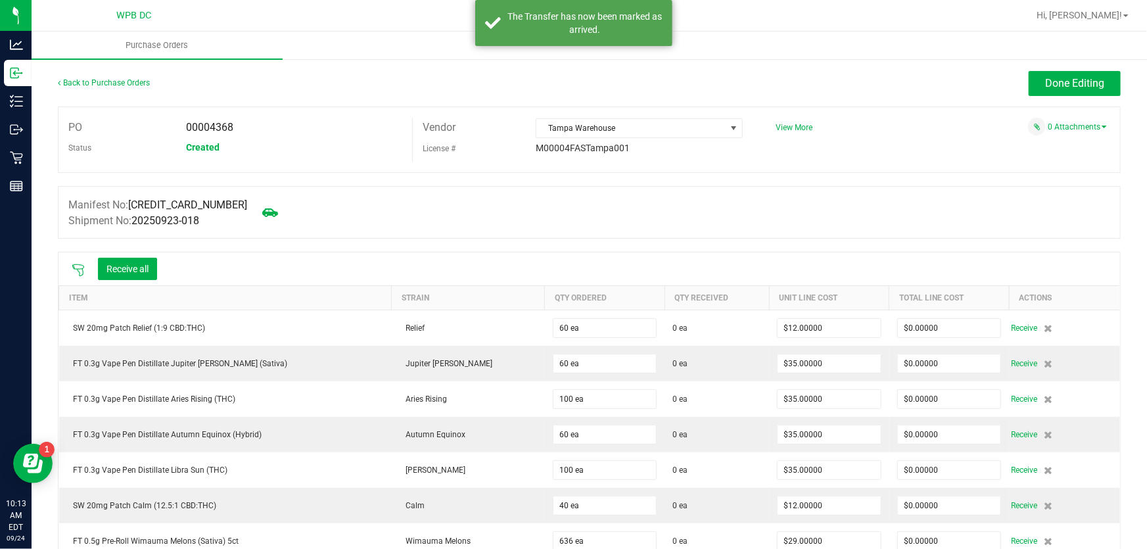
click at [74, 273] on icon at bounding box center [78, 270] width 13 height 13
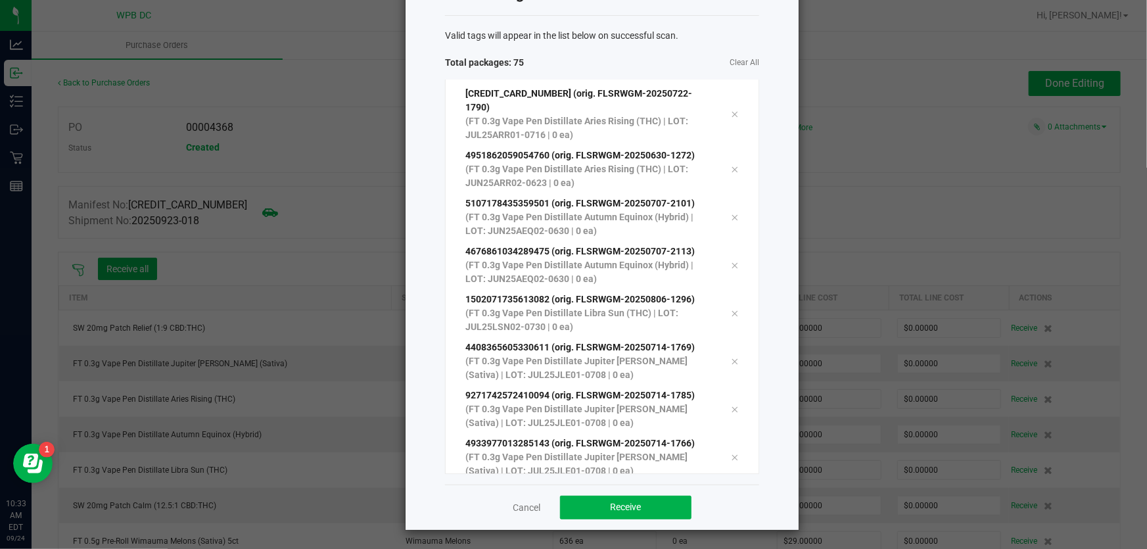
scroll to position [3240, 0]
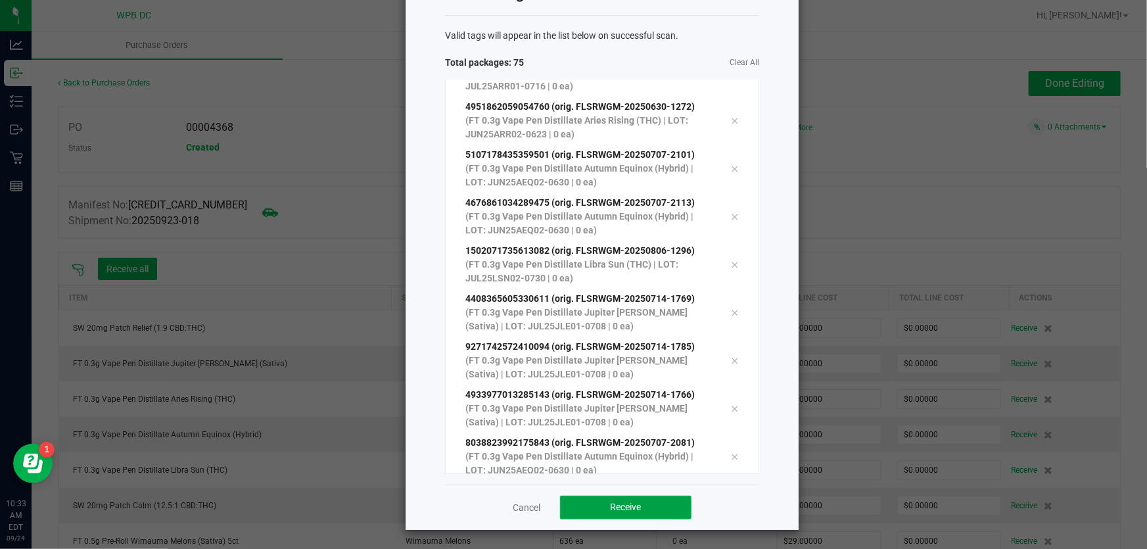
click at [647, 504] on button "Receive" at bounding box center [625, 508] width 131 height 24
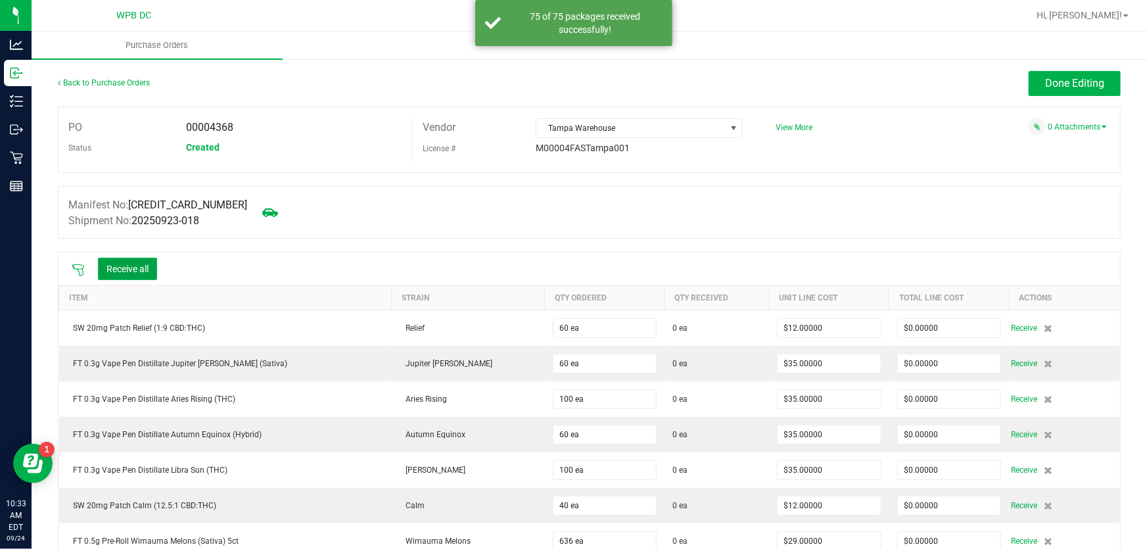
click at [154, 270] on button "Receive all" at bounding box center [127, 269] width 59 height 22
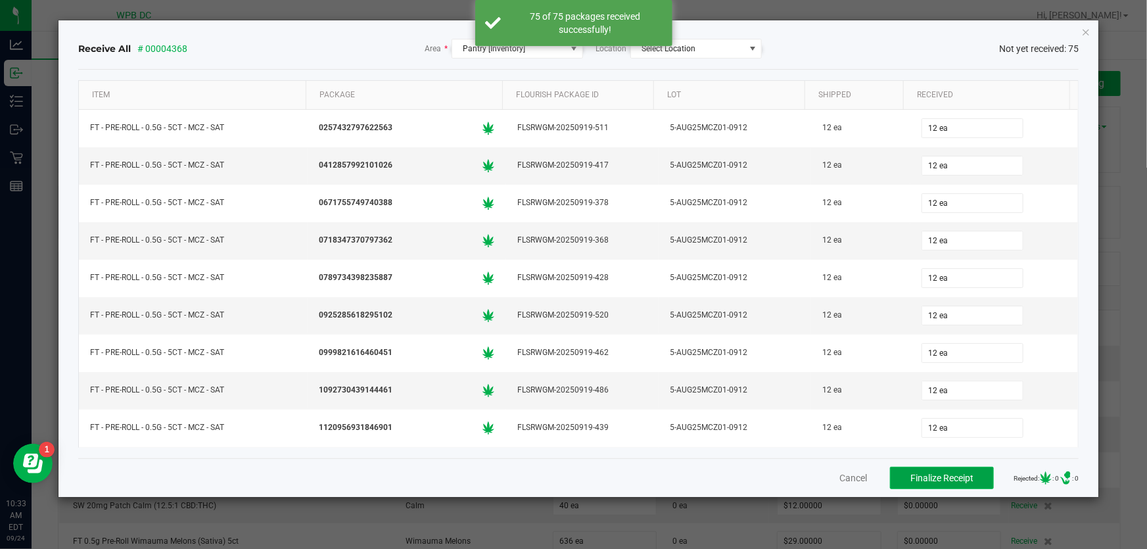
click at [943, 479] on span "Finalize Receipt" at bounding box center [942, 478] width 63 height 11
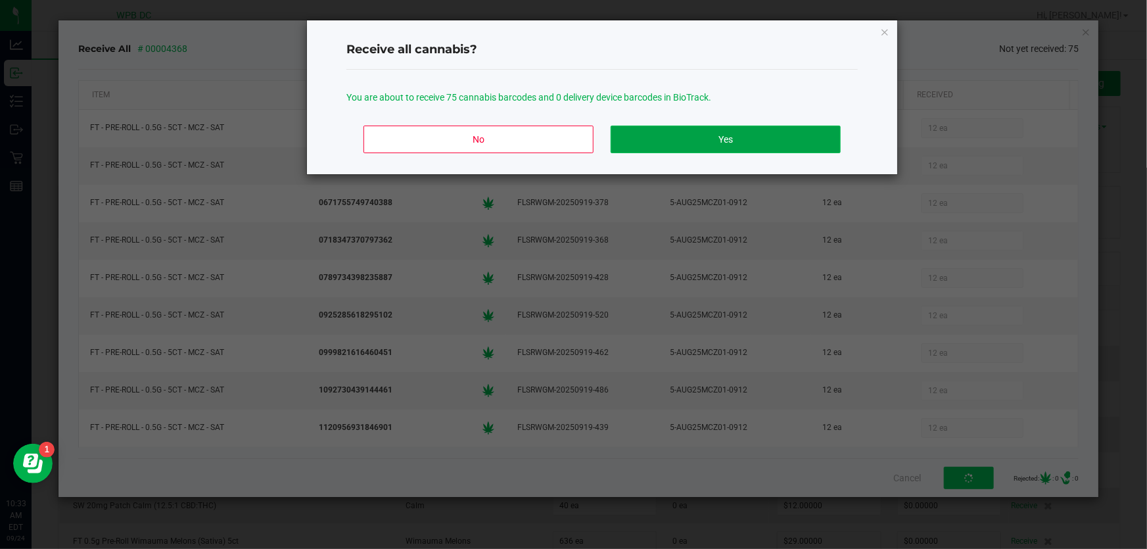
click at [721, 137] on button "Yes" at bounding box center [726, 140] width 230 height 28
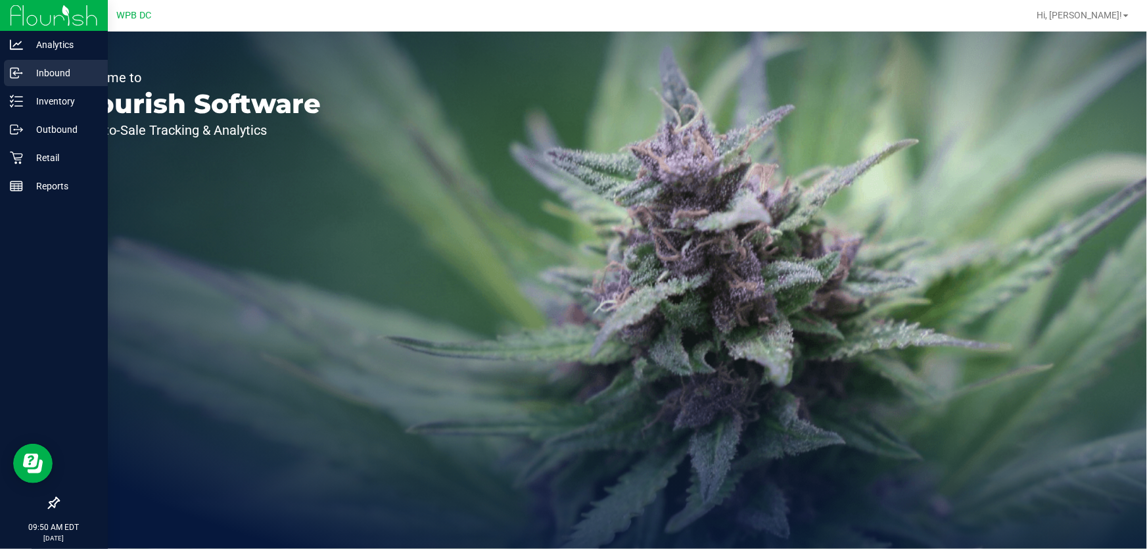
click at [53, 70] on p "Inbound" at bounding box center [62, 73] width 79 height 16
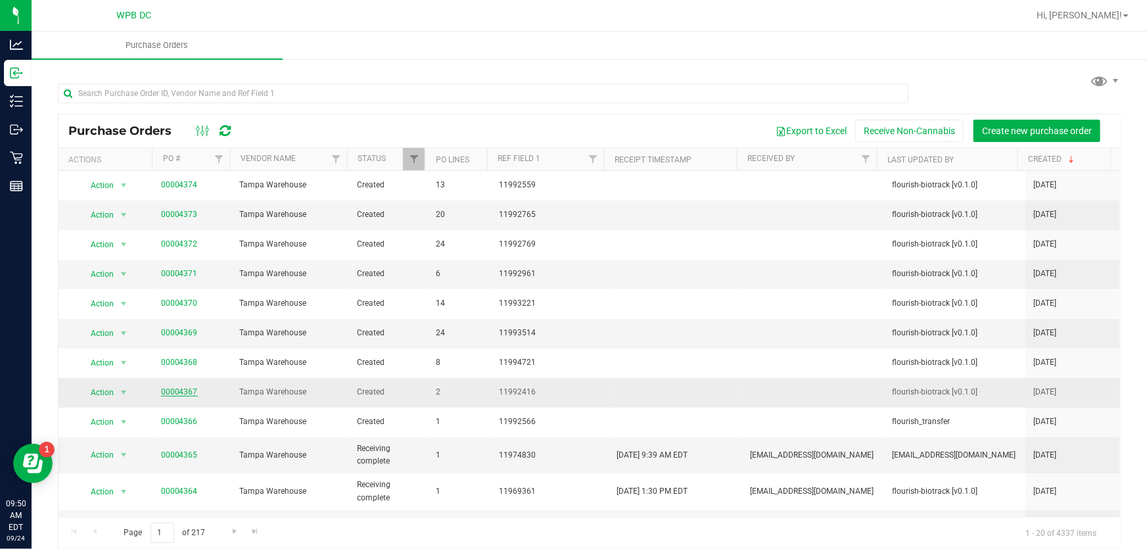
click at [190, 394] on link "00004367" at bounding box center [179, 391] width 37 height 9
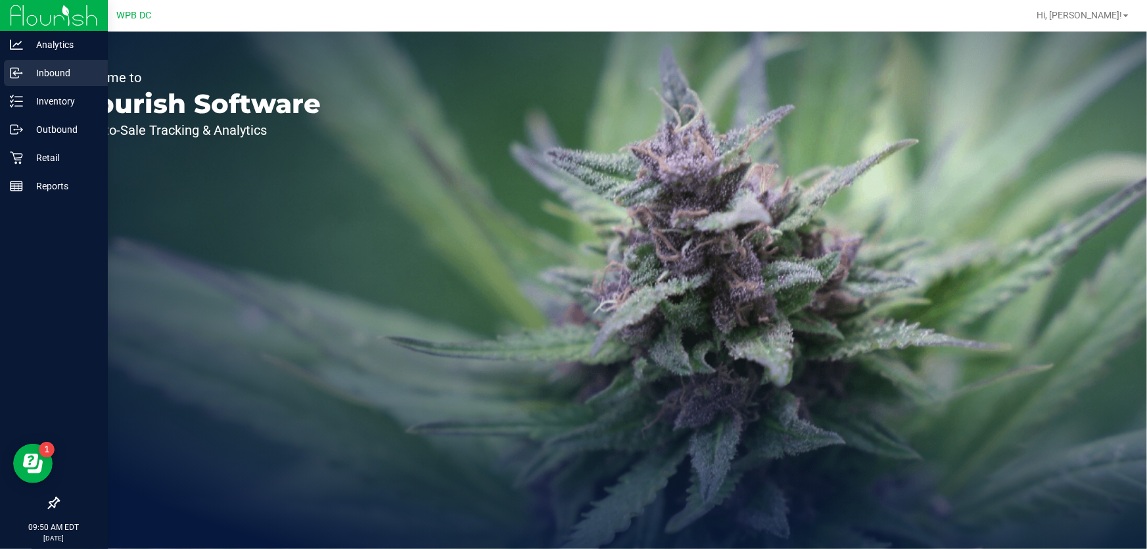
click at [65, 72] on p "Inbound" at bounding box center [62, 73] width 79 height 16
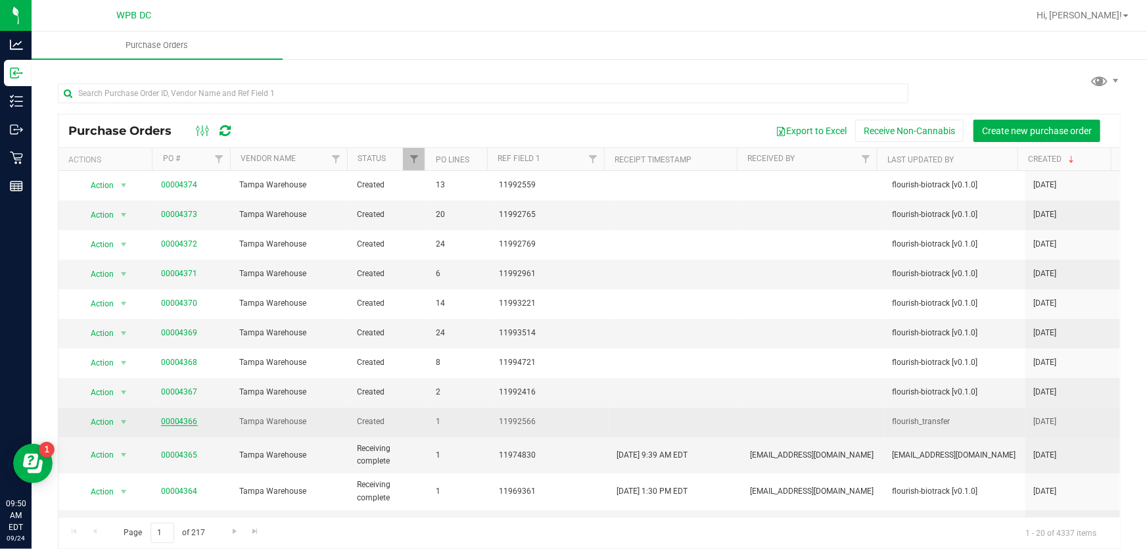
click at [172, 417] on link "00004366" at bounding box center [179, 421] width 37 height 9
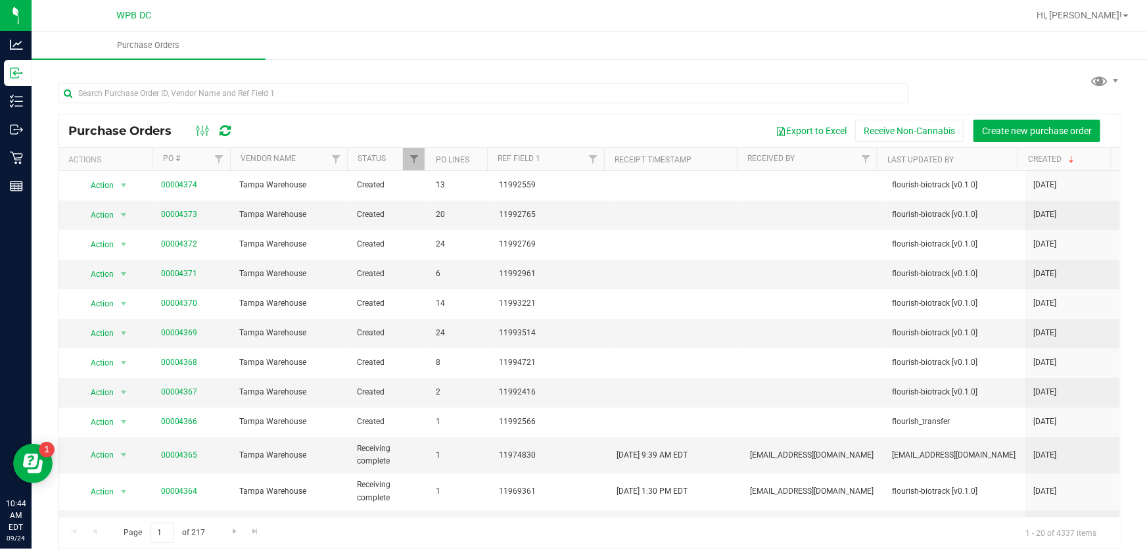
click at [225, 127] on icon at bounding box center [225, 130] width 11 height 13
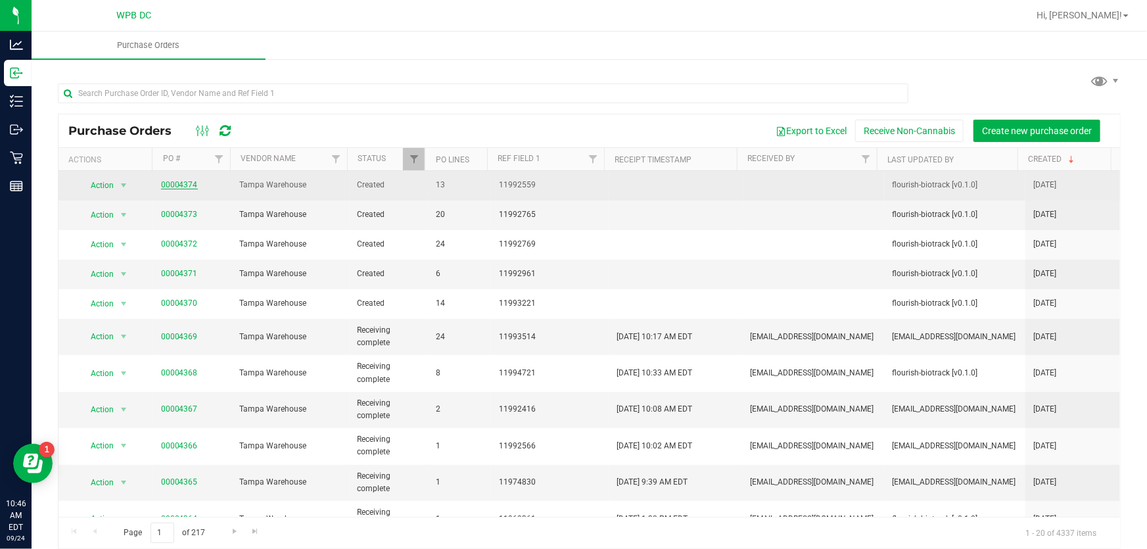
click at [185, 180] on link "00004374" at bounding box center [179, 184] width 37 height 9
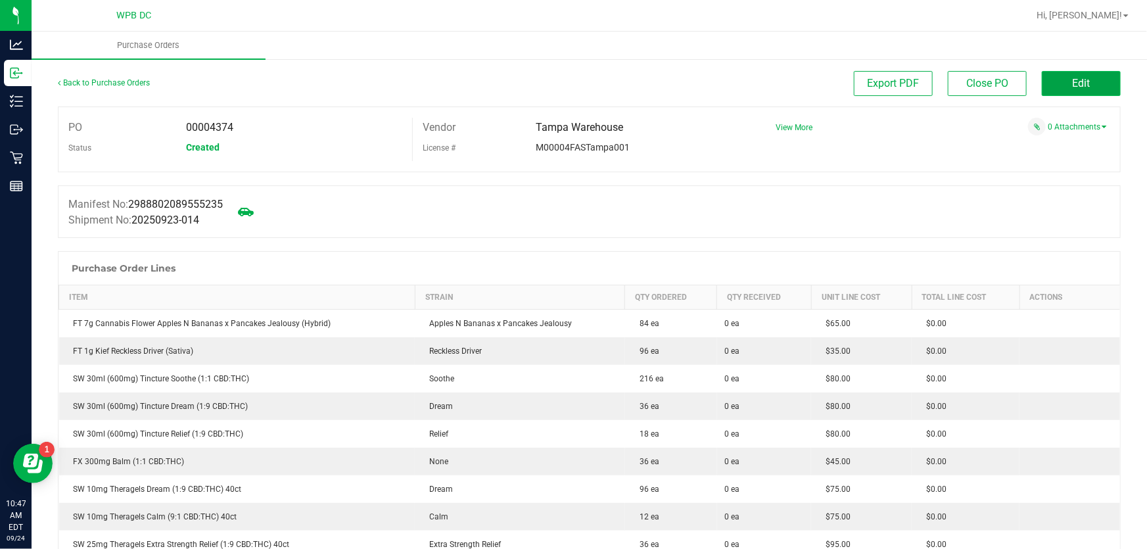
click at [1060, 81] on button "Edit" at bounding box center [1081, 83] width 79 height 25
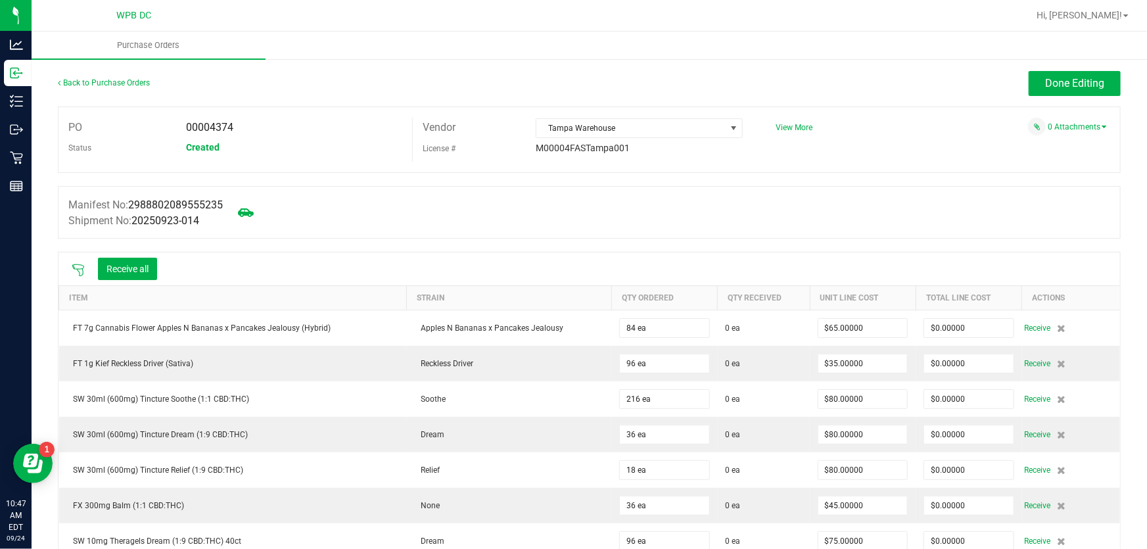
click at [78, 268] on icon at bounding box center [78, 270] width 13 height 13
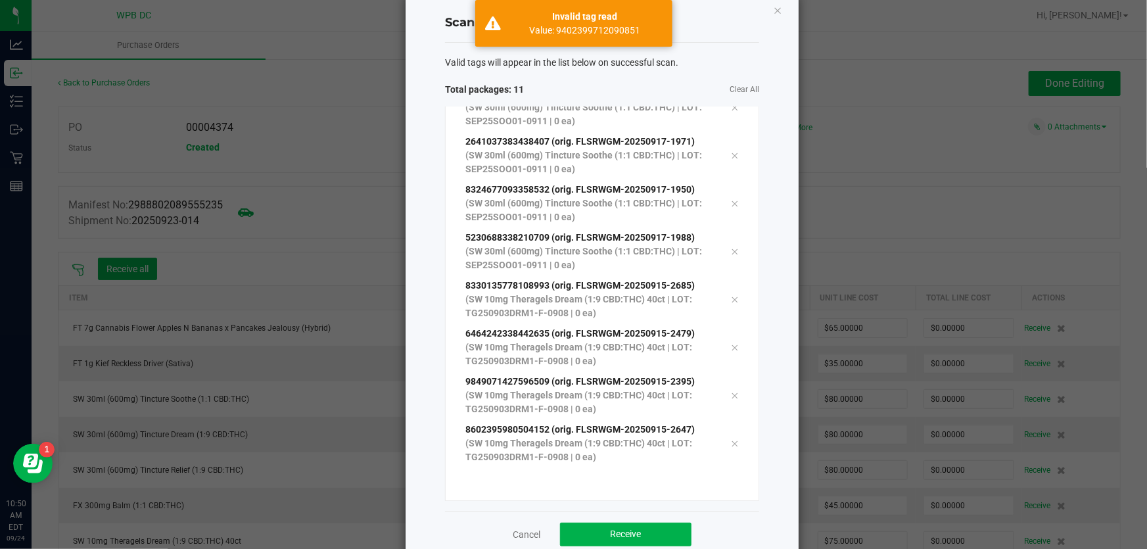
scroll to position [54, 0]
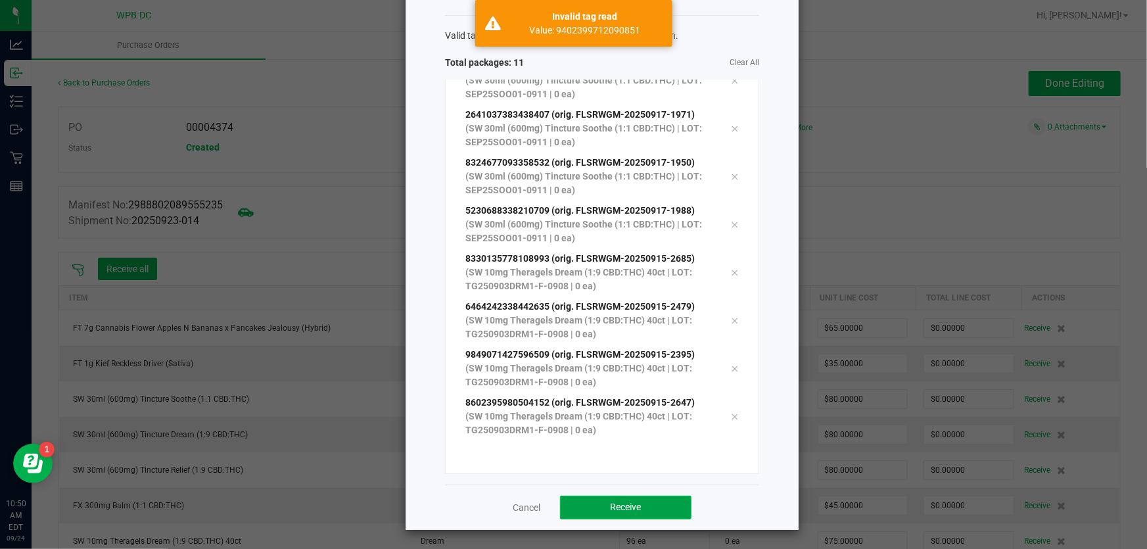
click at [644, 509] on button "Receive" at bounding box center [625, 508] width 131 height 24
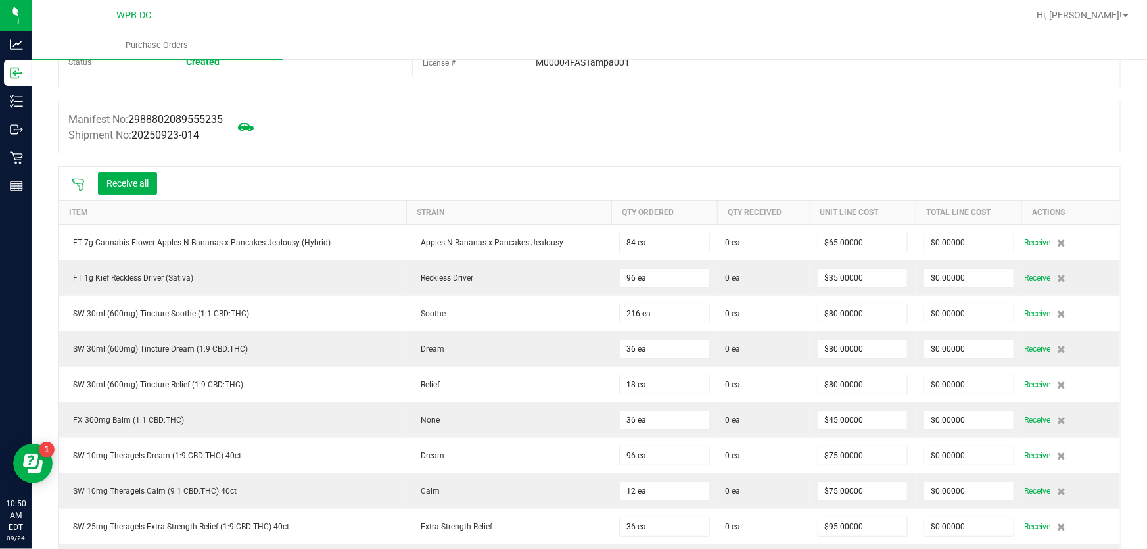
scroll to position [0, 0]
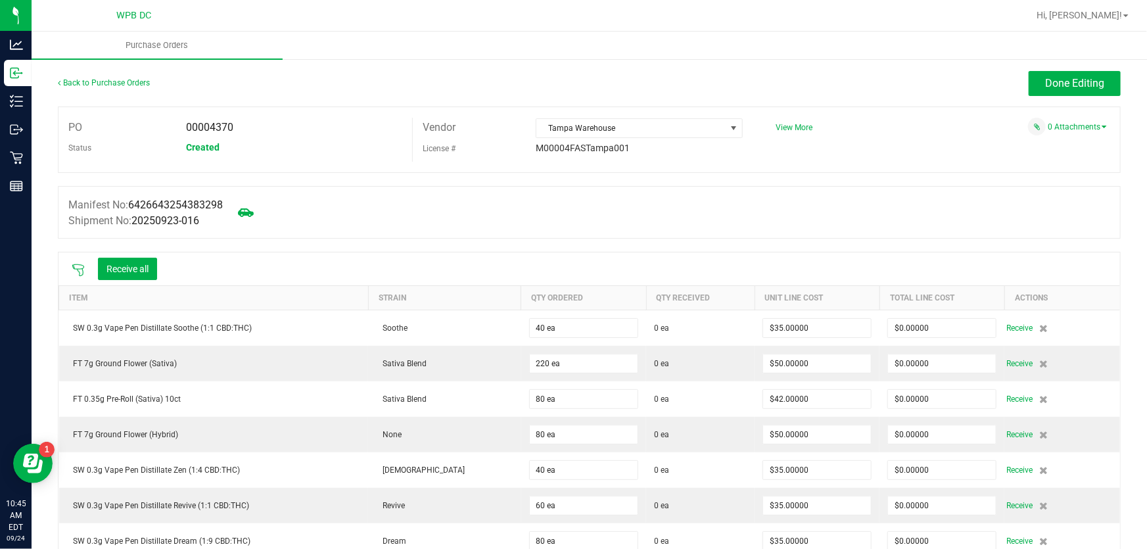
click at [80, 270] on icon at bounding box center [78, 270] width 12 height 12
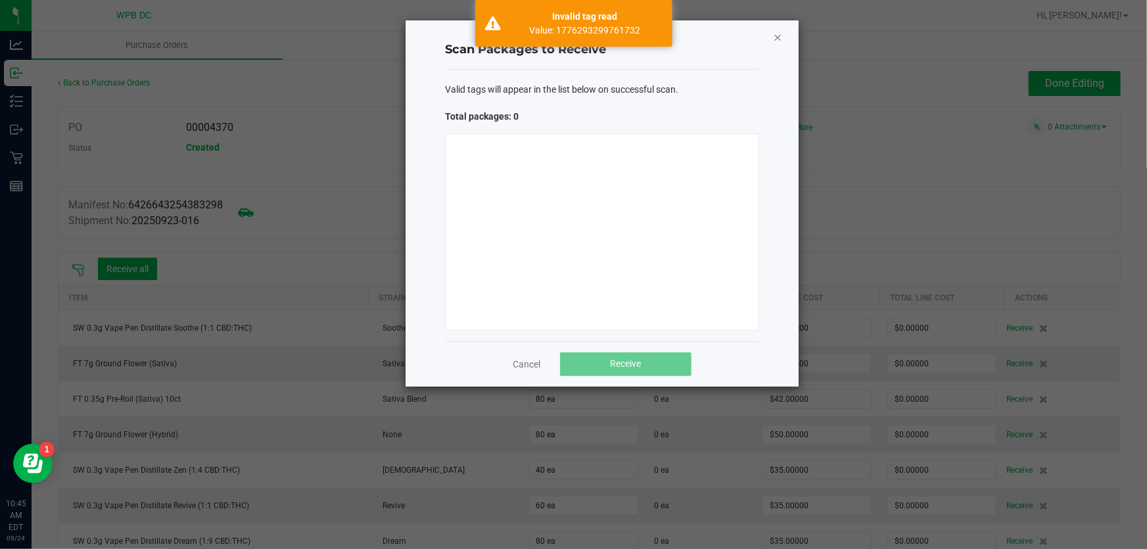
click at [780, 35] on icon "Close" at bounding box center [777, 37] width 9 height 16
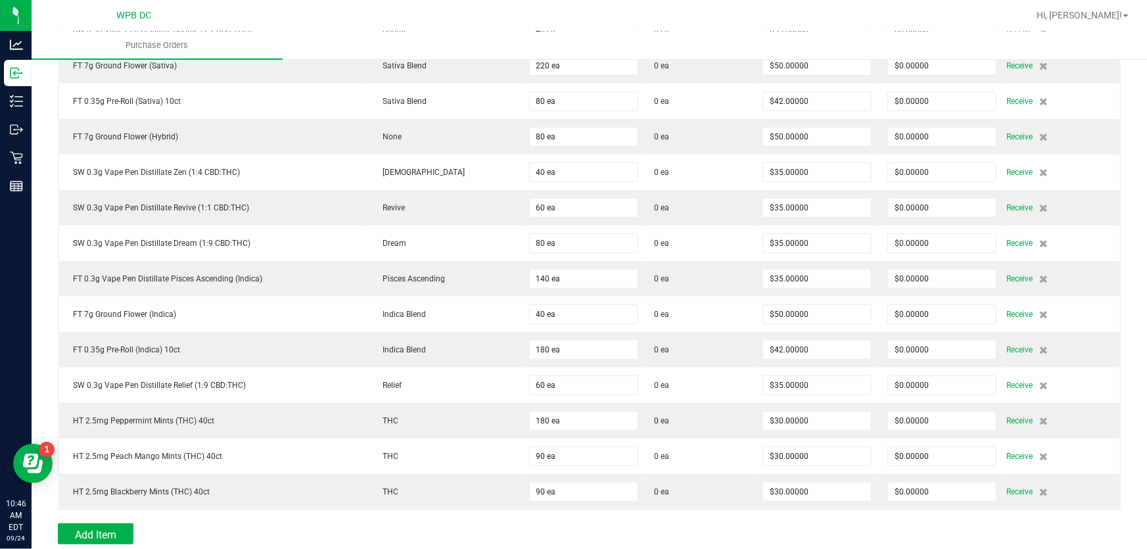
scroll to position [298, 0]
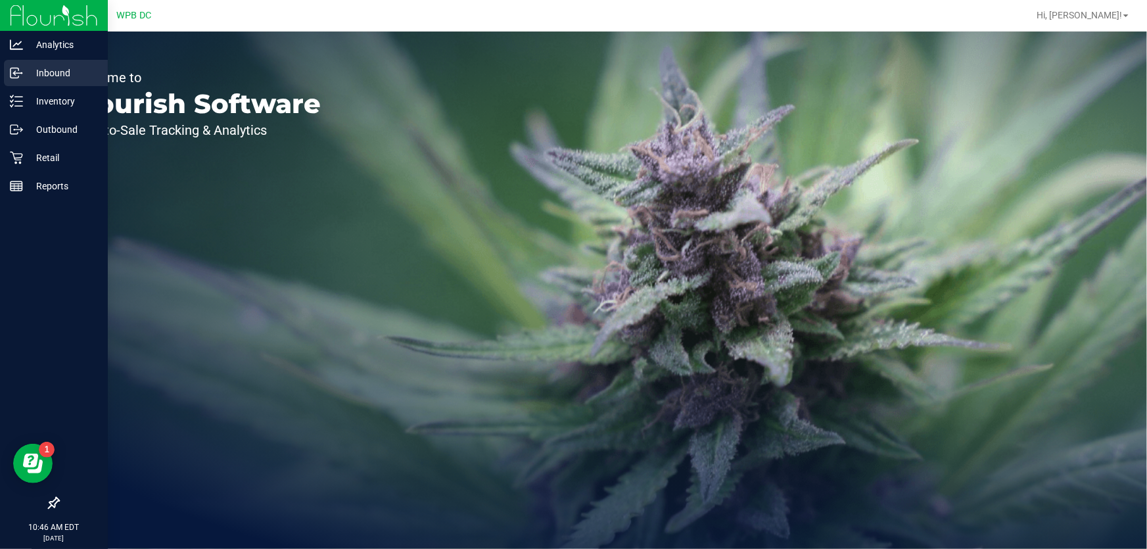
click at [51, 66] on p "Inbound" at bounding box center [62, 73] width 79 height 16
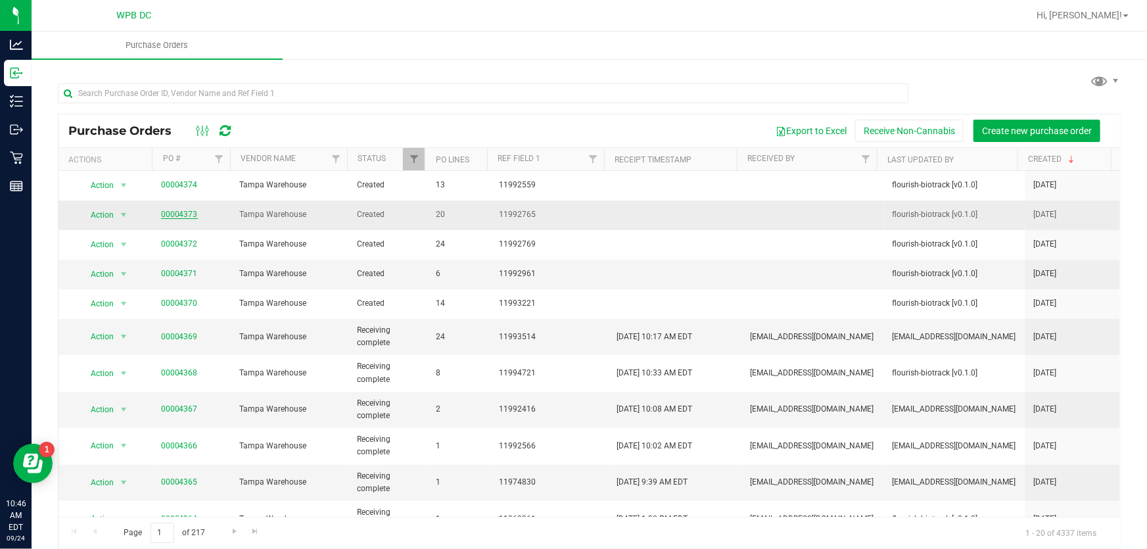
click at [188, 211] on link "00004373" at bounding box center [179, 214] width 37 height 9
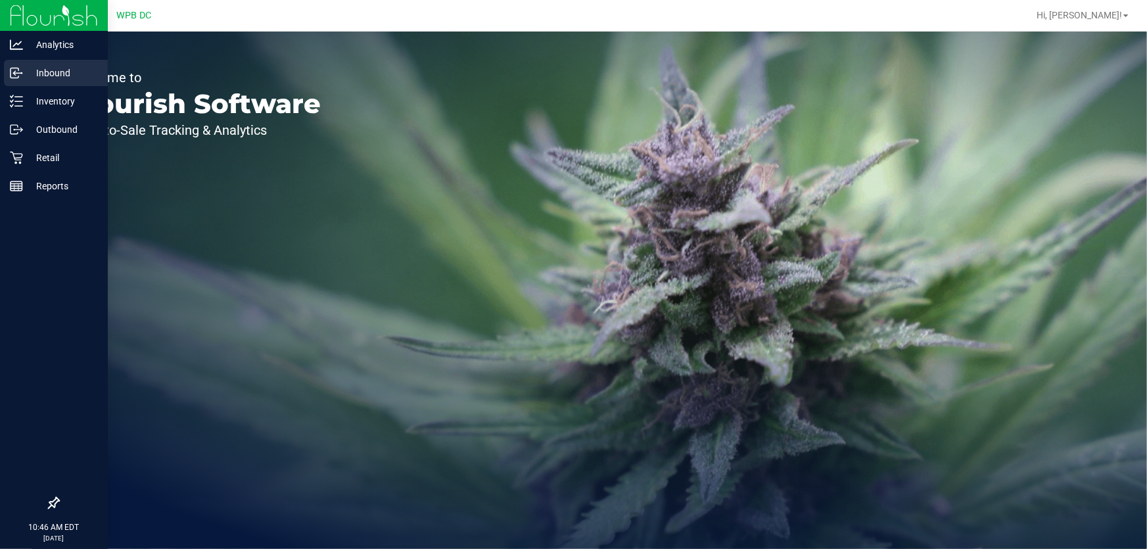
click at [30, 68] on p "Inbound" at bounding box center [62, 73] width 79 height 16
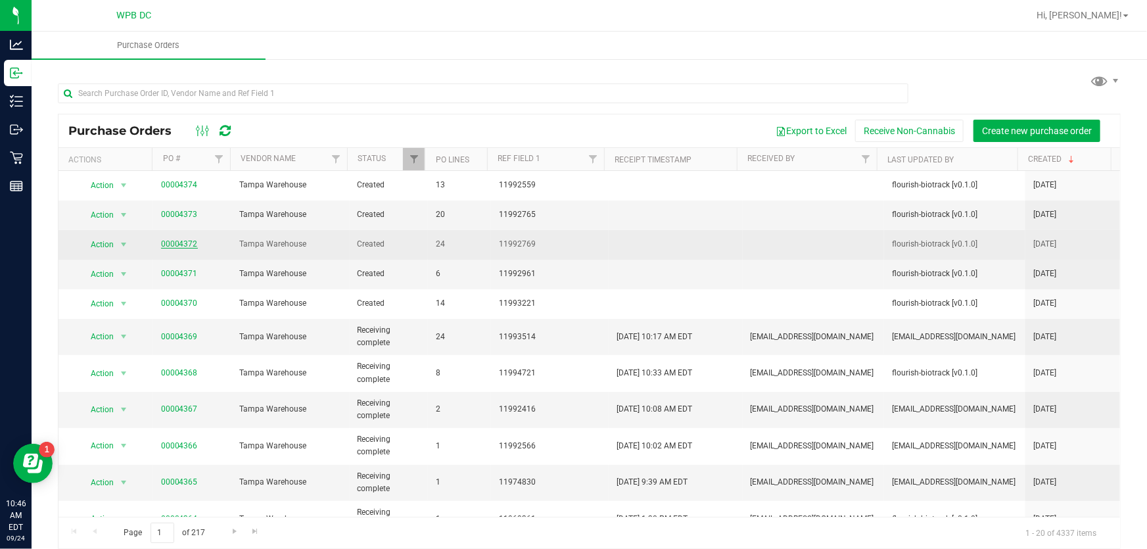
click at [176, 242] on link "00004372" at bounding box center [179, 243] width 37 height 9
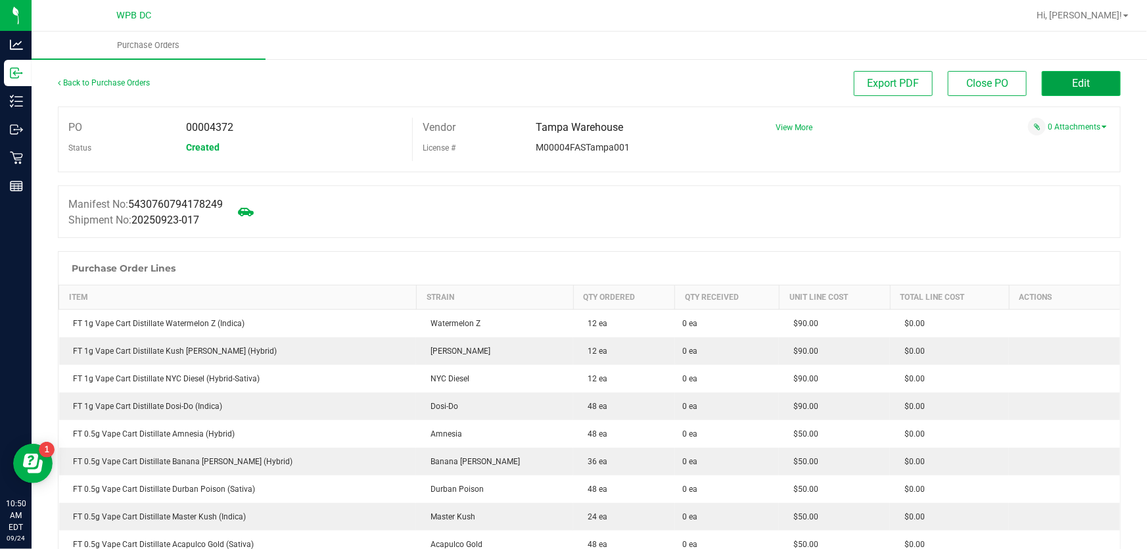
click at [1045, 86] on button "Edit" at bounding box center [1081, 83] width 79 height 25
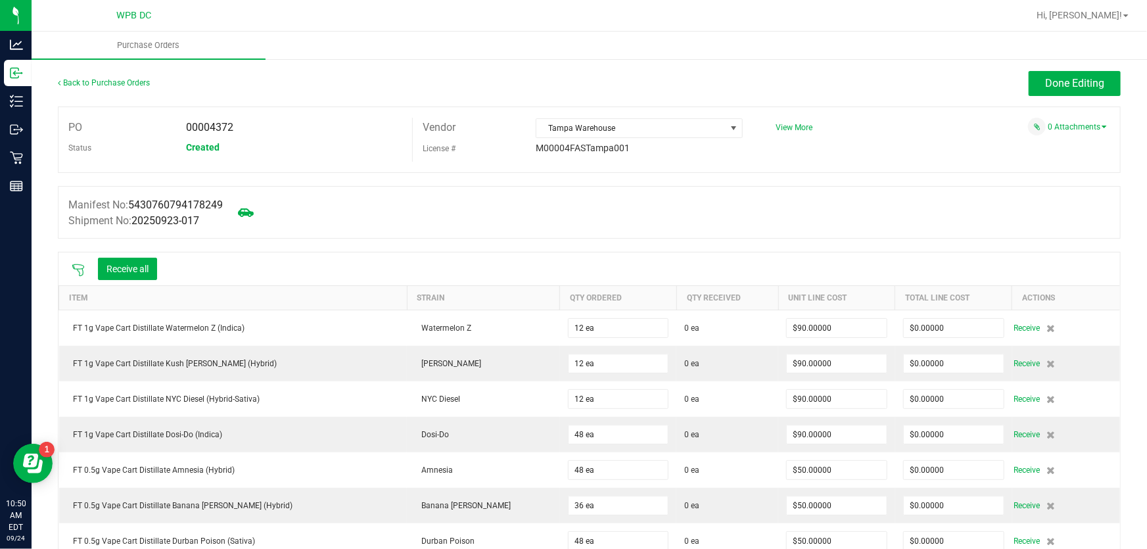
click at [79, 270] on icon at bounding box center [78, 270] width 13 height 13
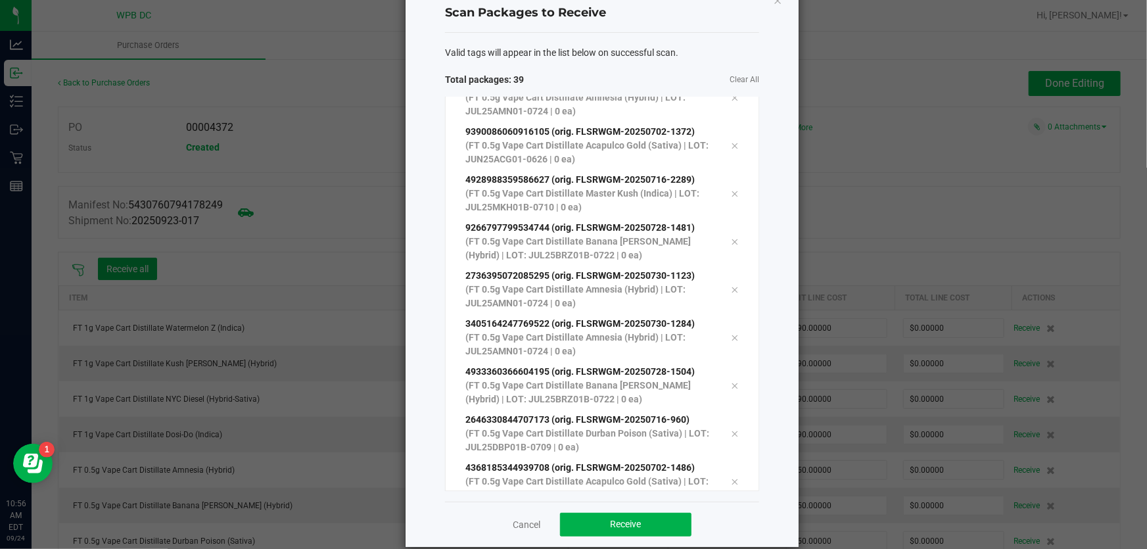
scroll to position [54, 0]
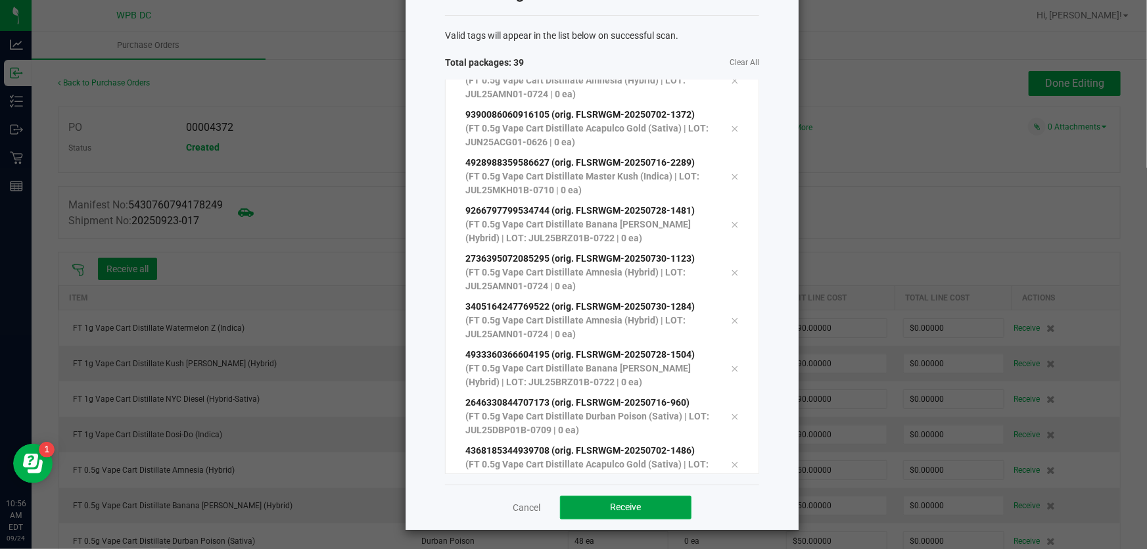
drag, startPoint x: 625, startPoint y: 506, endPoint x: 611, endPoint y: 508, distance: 13.9
click at [627, 508] on span "Receive" at bounding box center [626, 507] width 31 height 11
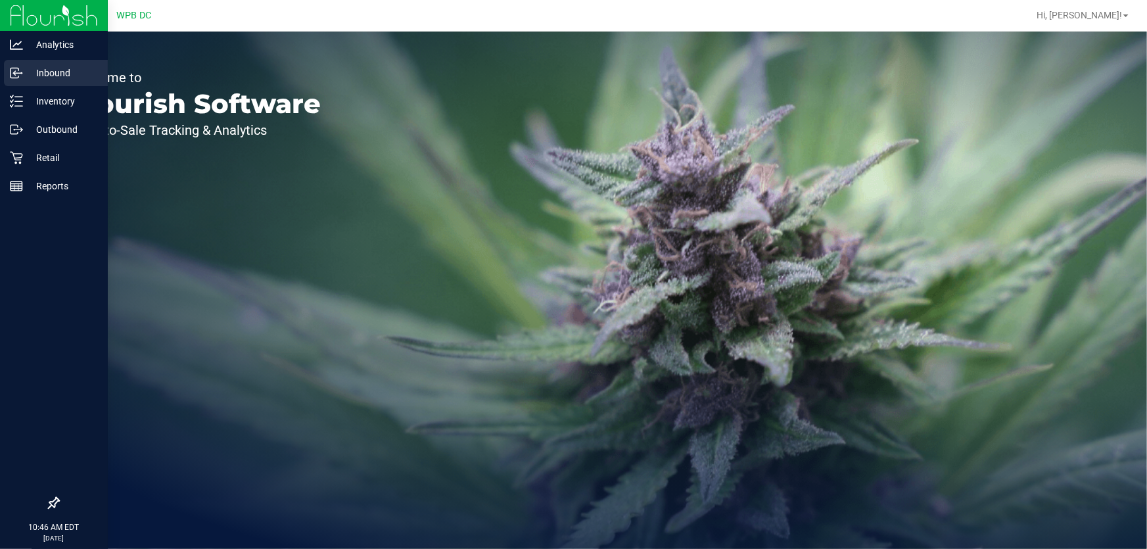
click at [34, 75] on p "Inbound" at bounding box center [62, 73] width 79 height 16
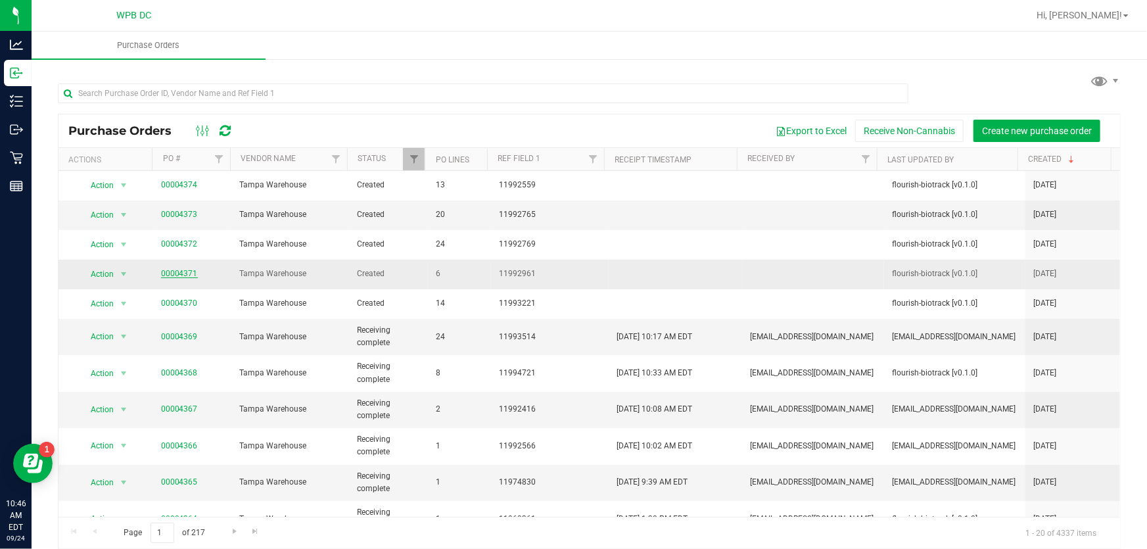
click at [183, 271] on link "00004371" at bounding box center [179, 273] width 37 height 9
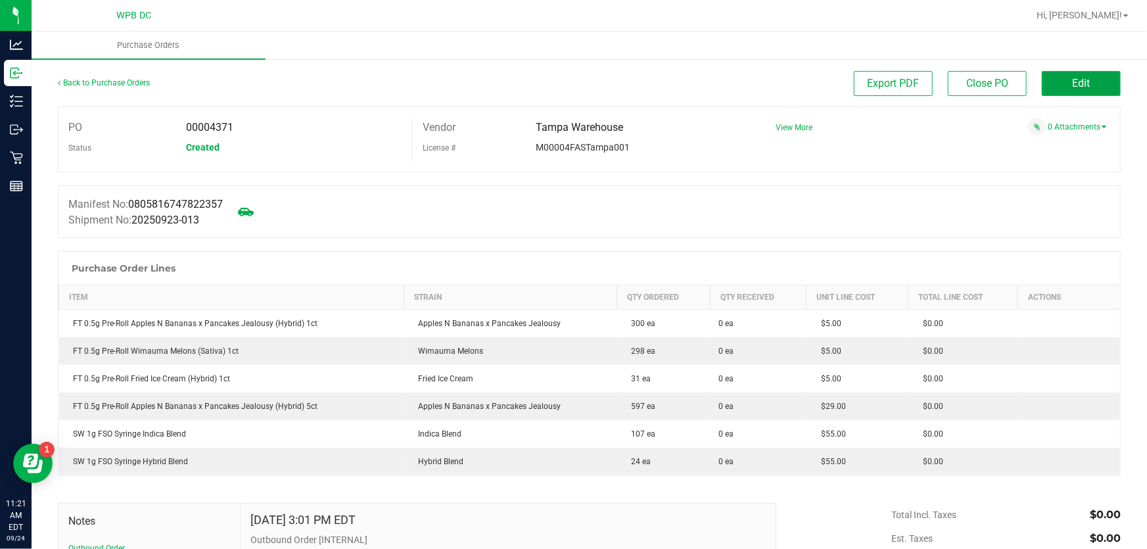
click at [1060, 80] on button "Edit" at bounding box center [1081, 83] width 79 height 25
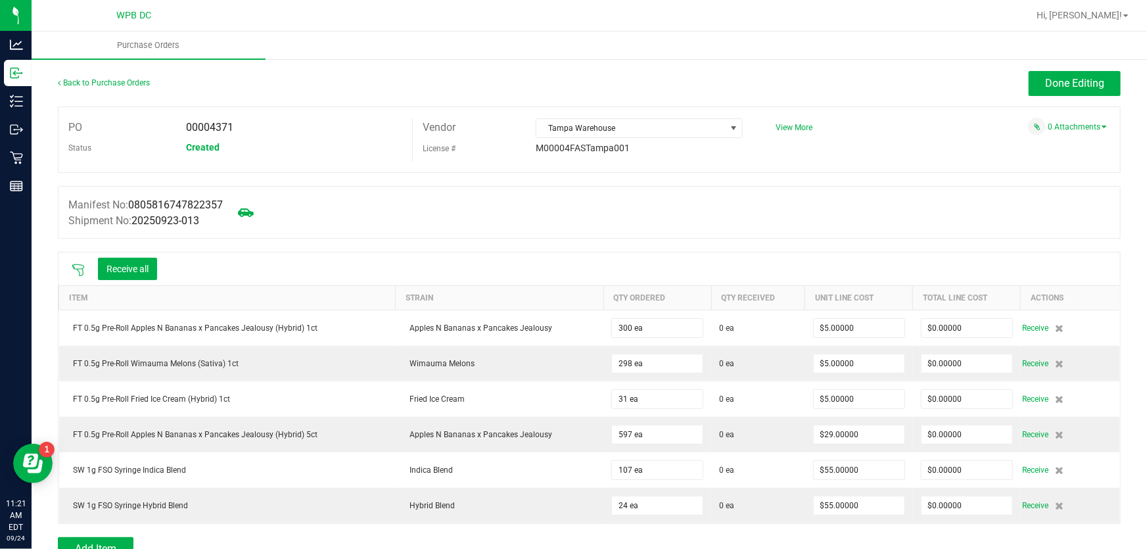
click at [80, 272] on icon at bounding box center [78, 270] width 13 height 13
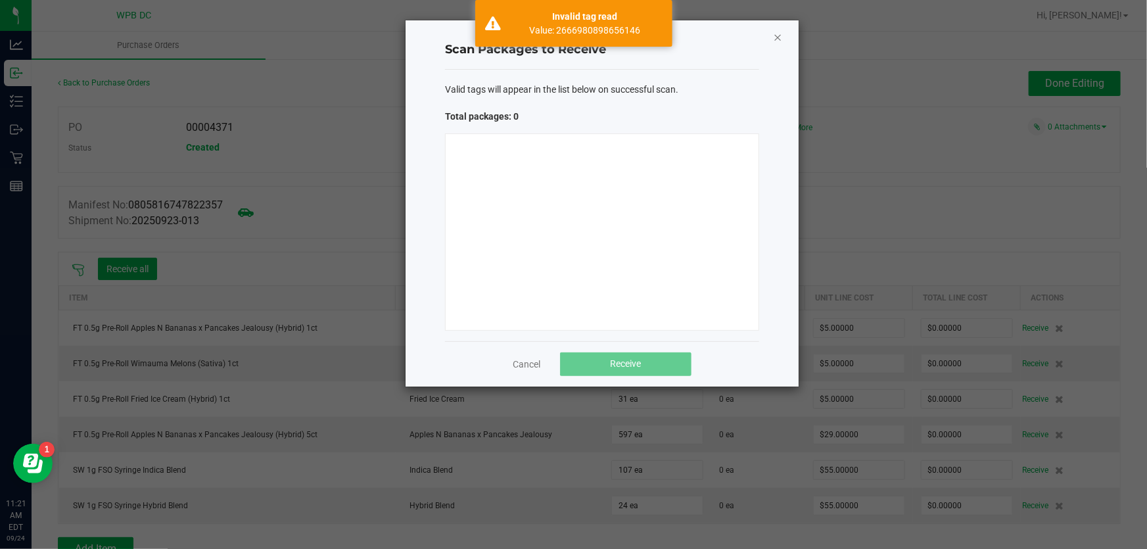
click at [782, 32] on icon "Close" at bounding box center [777, 37] width 9 height 16
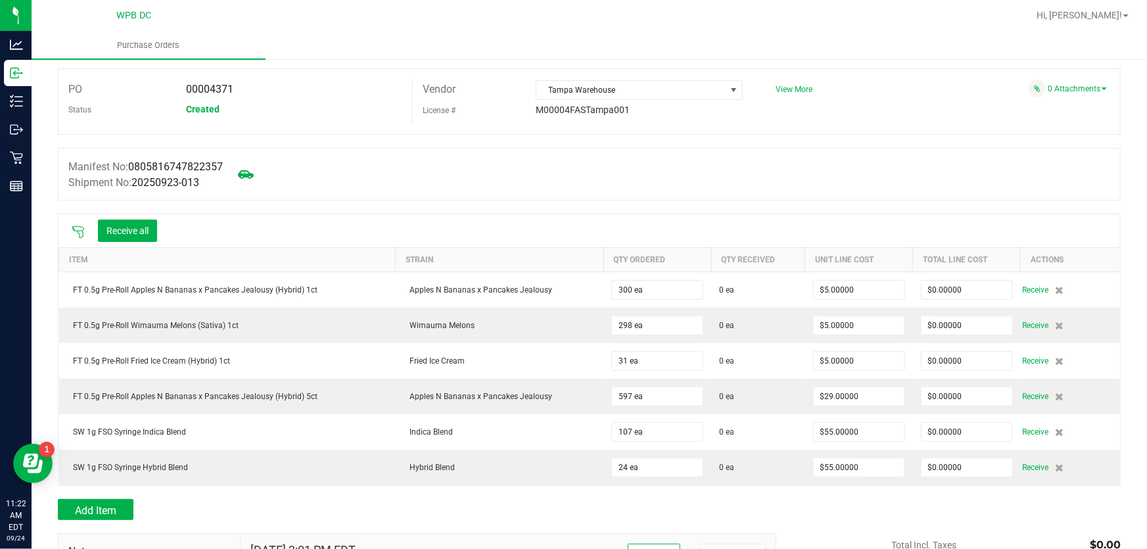
scroll to position [59, 0]
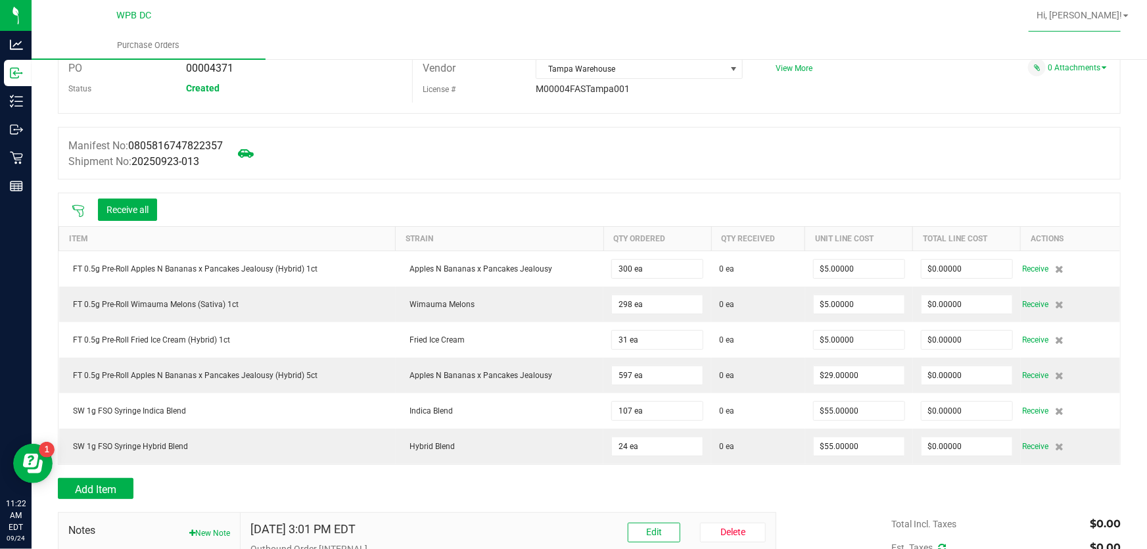
click at [80, 213] on icon at bounding box center [78, 210] width 13 height 13
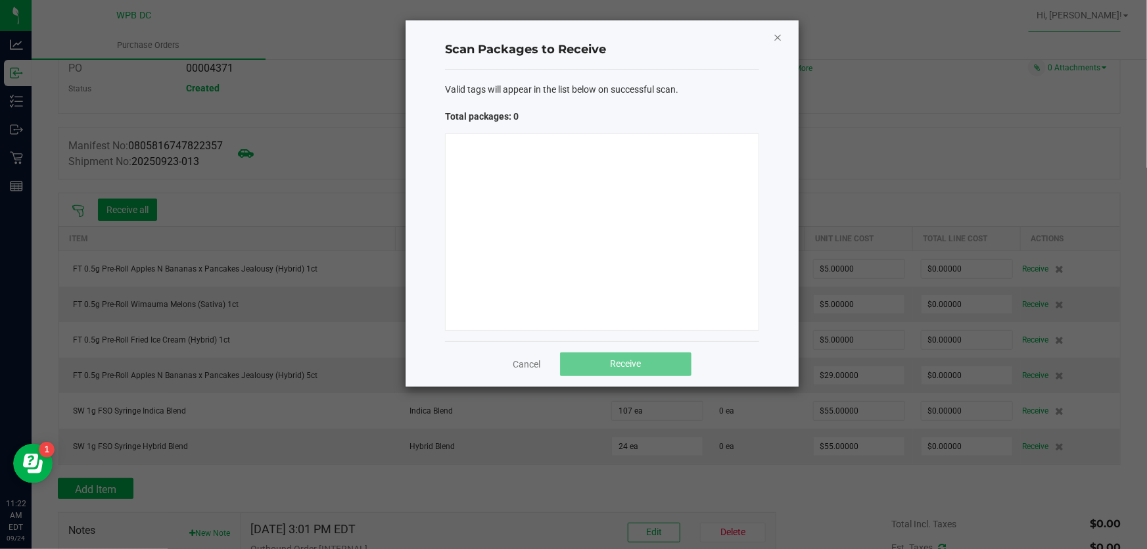
click at [776, 36] on icon "Close" at bounding box center [777, 37] width 9 height 16
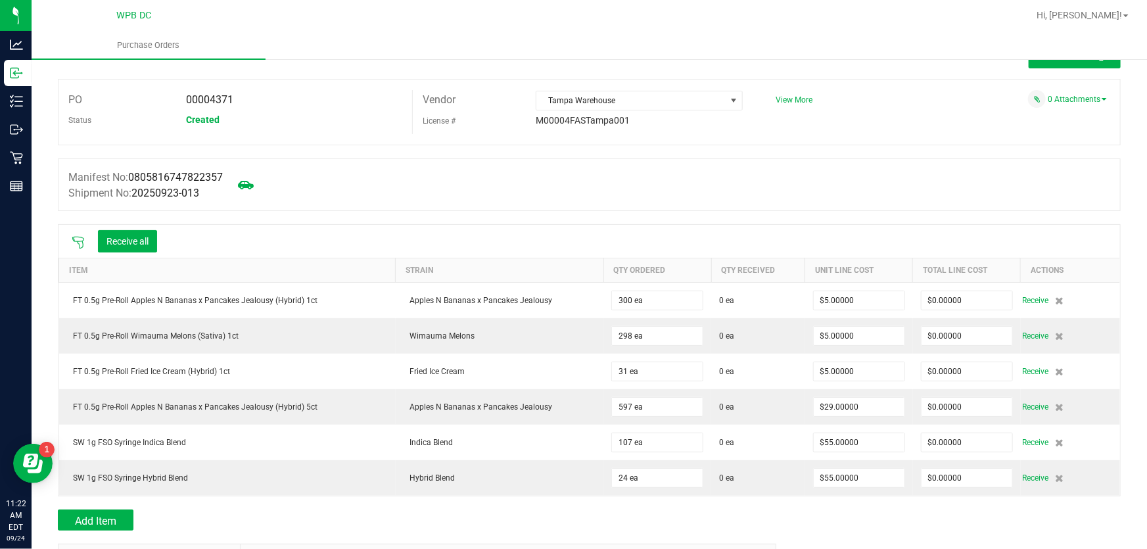
scroll to position [0, 0]
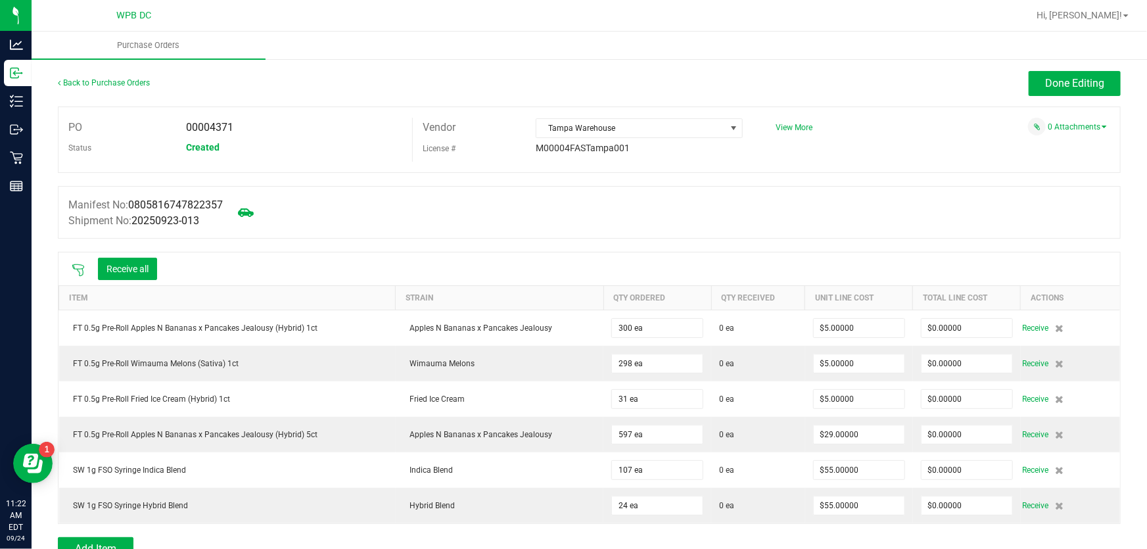
click at [74, 269] on icon at bounding box center [78, 270] width 12 height 12
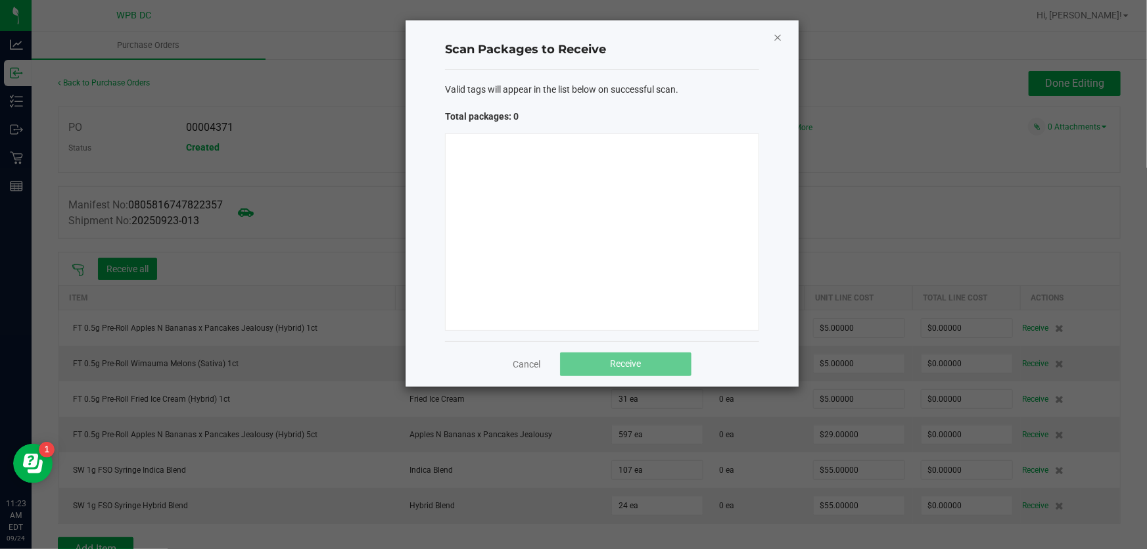
click at [778, 33] on icon "Close" at bounding box center [777, 37] width 9 height 16
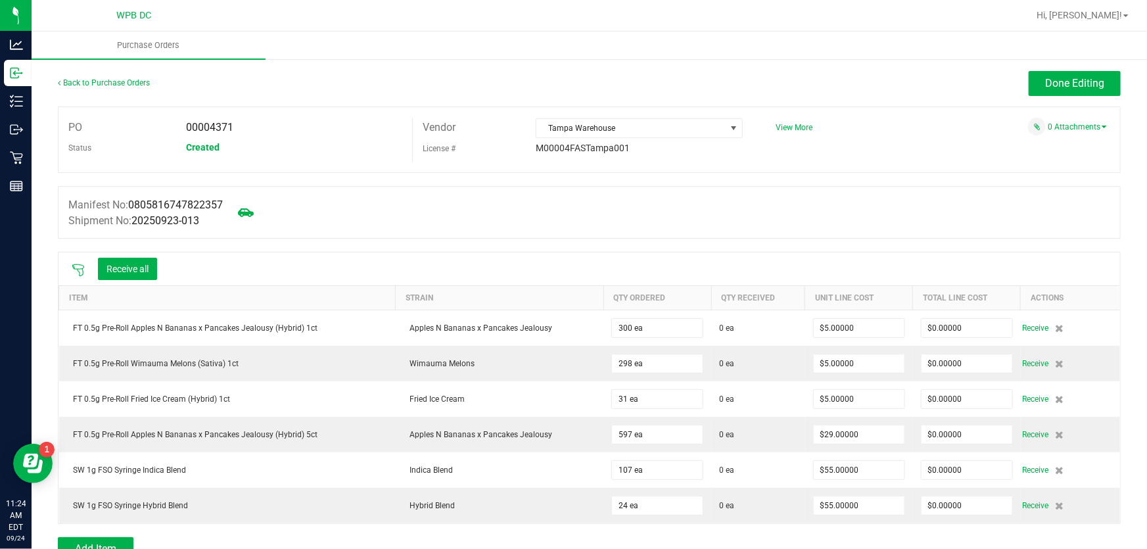
click at [79, 269] on icon at bounding box center [78, 270] width 13 height 13
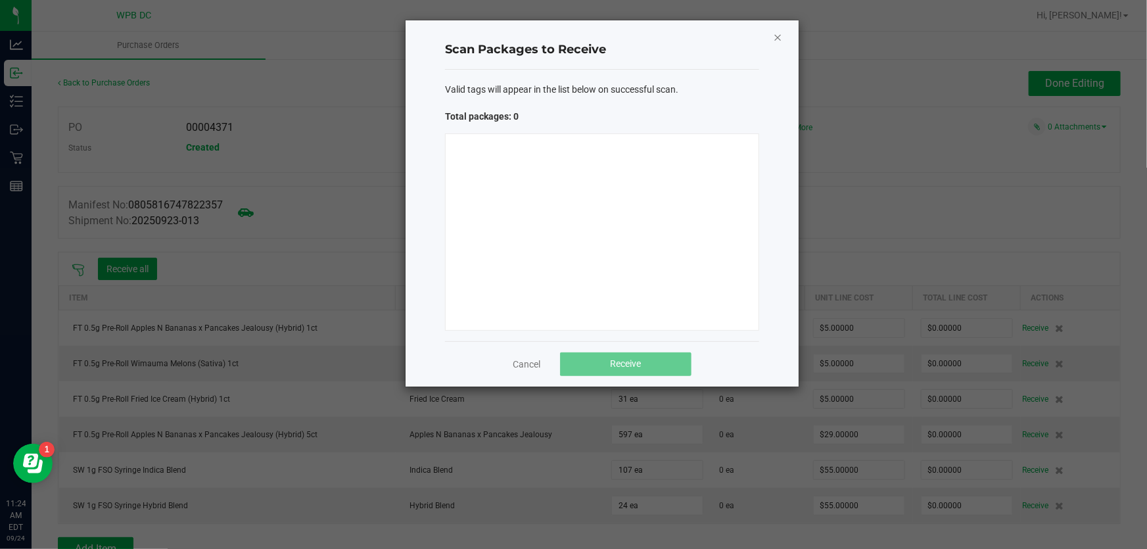
click at [776, 34] on icon "Close" at bounding box center [777, 37] width 9 height 16
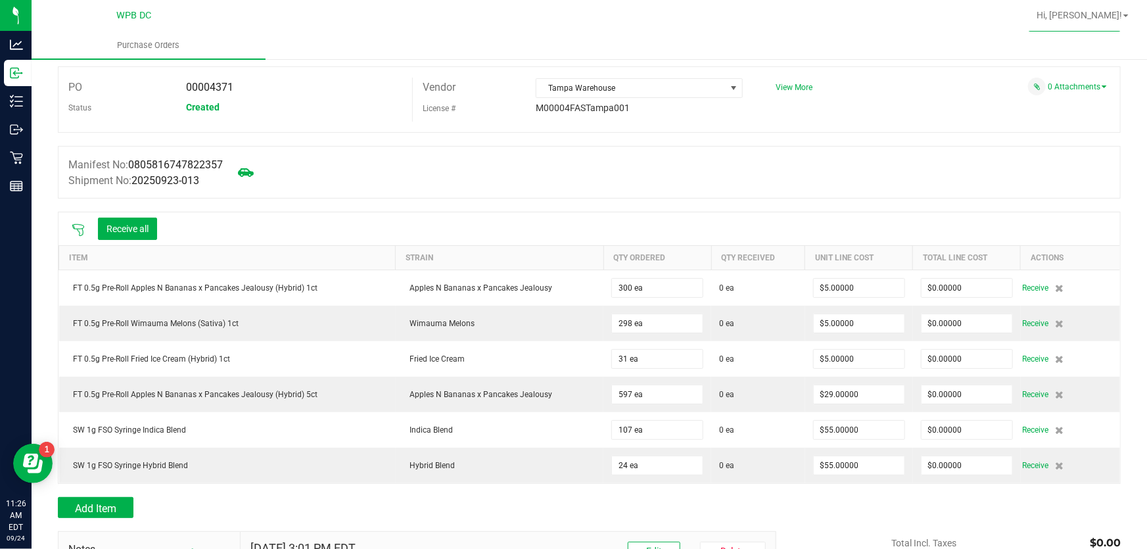
scroll to position [59, 0]
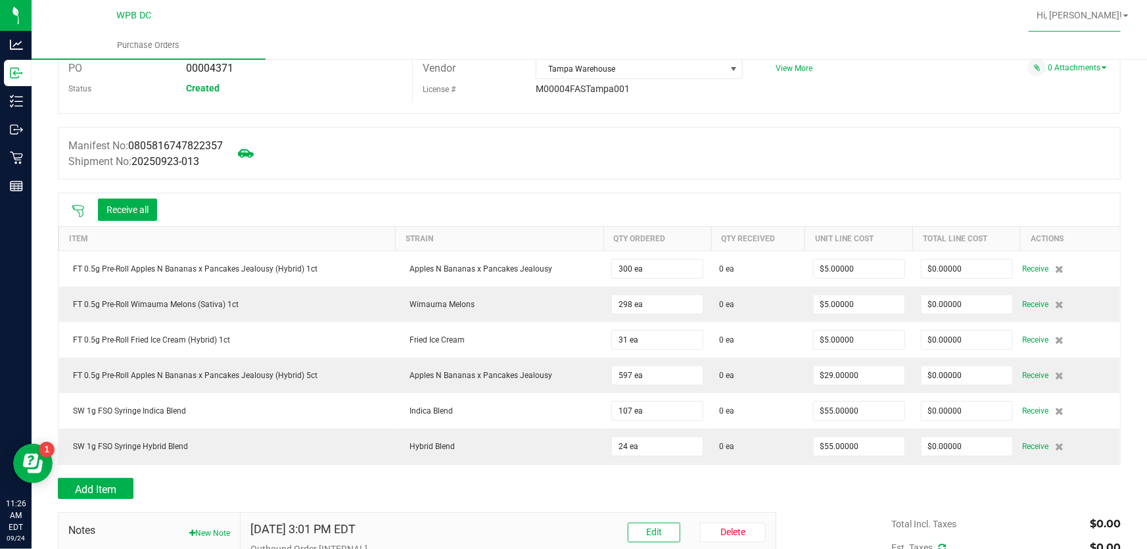
click at [82, 203] on div at bounding box center [78, 209] width 26 height 13
click at [80, 208] on icon at bounding box center [78, 210] width 13 height 13
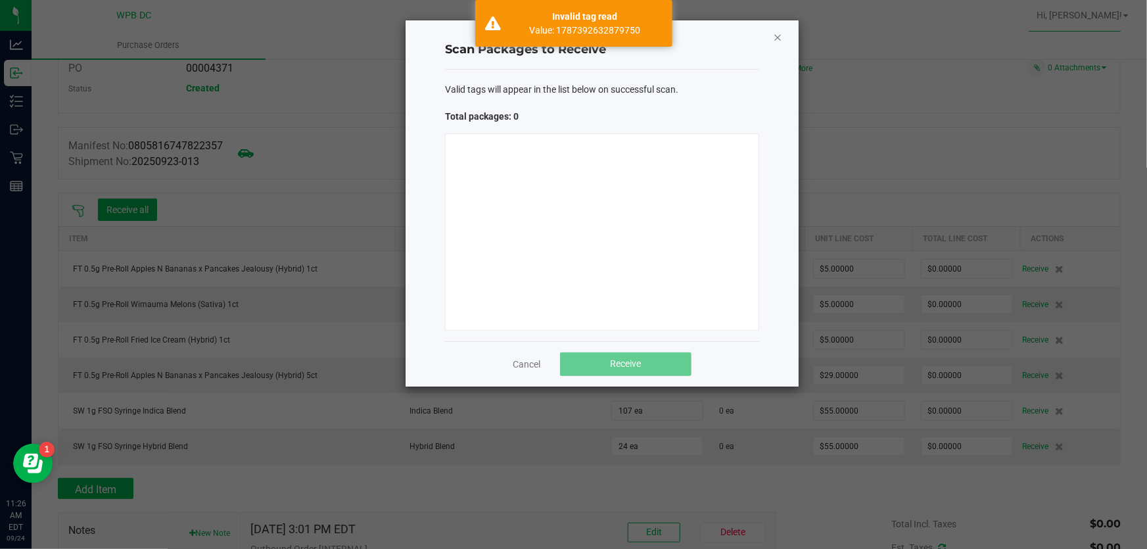
click at [779, 33] on icon "Close" at bounding box center [777, 37] width 9 height 16
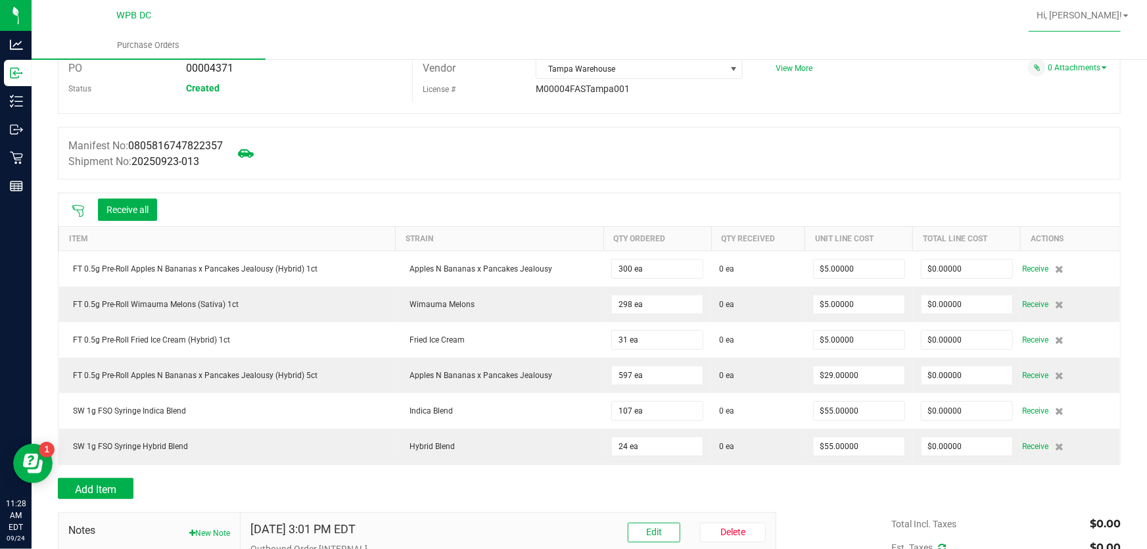
click at [73, 208] on icon at bounding box center [78, 211] width 12 height 12
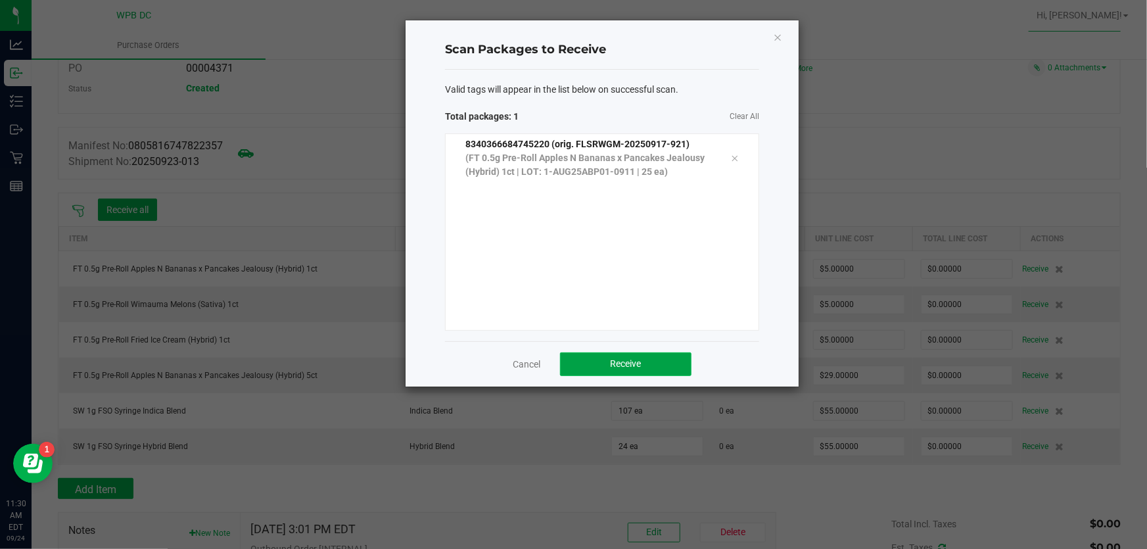
click at [650, 365] on button "Receive" at bounding box center [625, 364] width 131 height 24
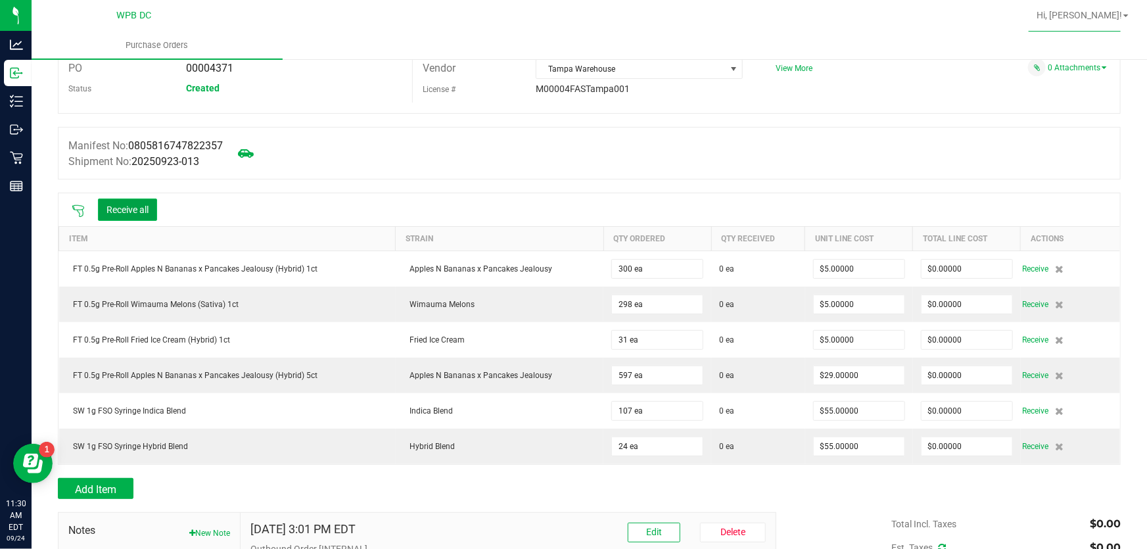
click at [109, 207] on button "Receive all" at bounding box center [127, 210] width 59 height 22
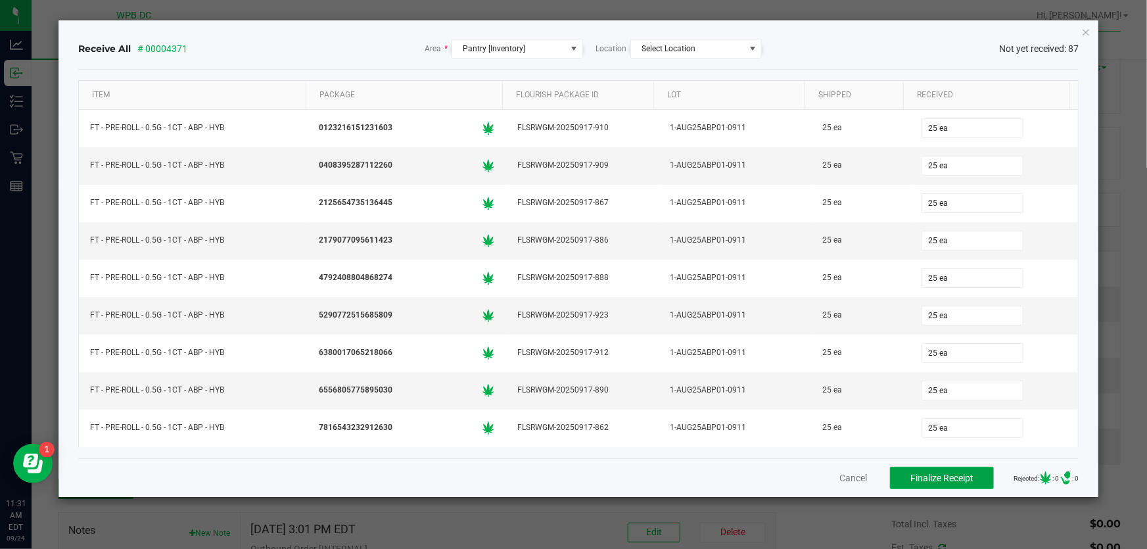
click at [965, 483] on button "Finalize Receipt" at bounding box center [942, 478] width 104 height 22
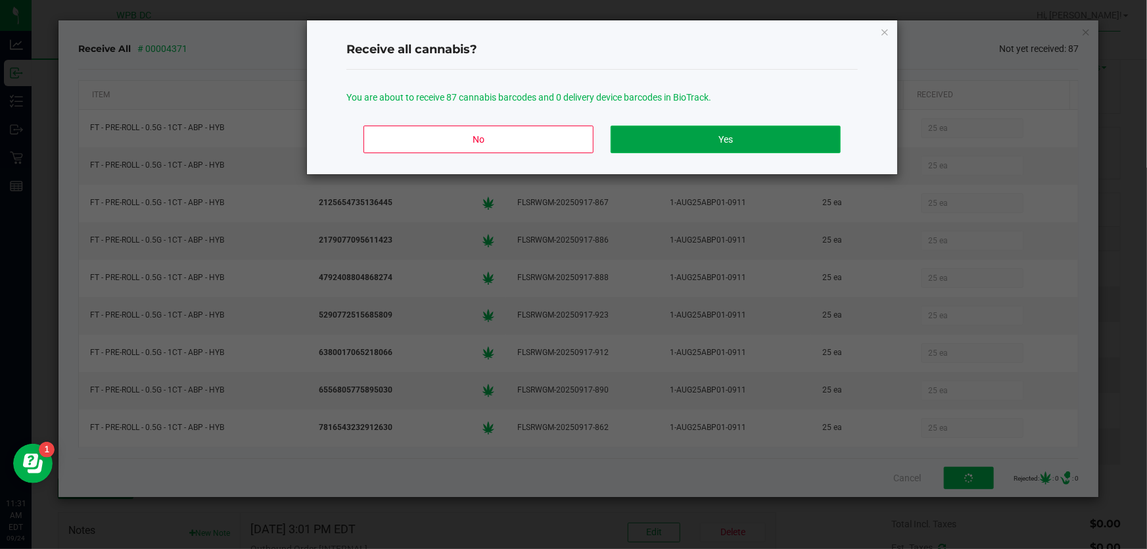
click at [741, 138] on button "Yes" at bounding box center [726, 140] width 230 height 28
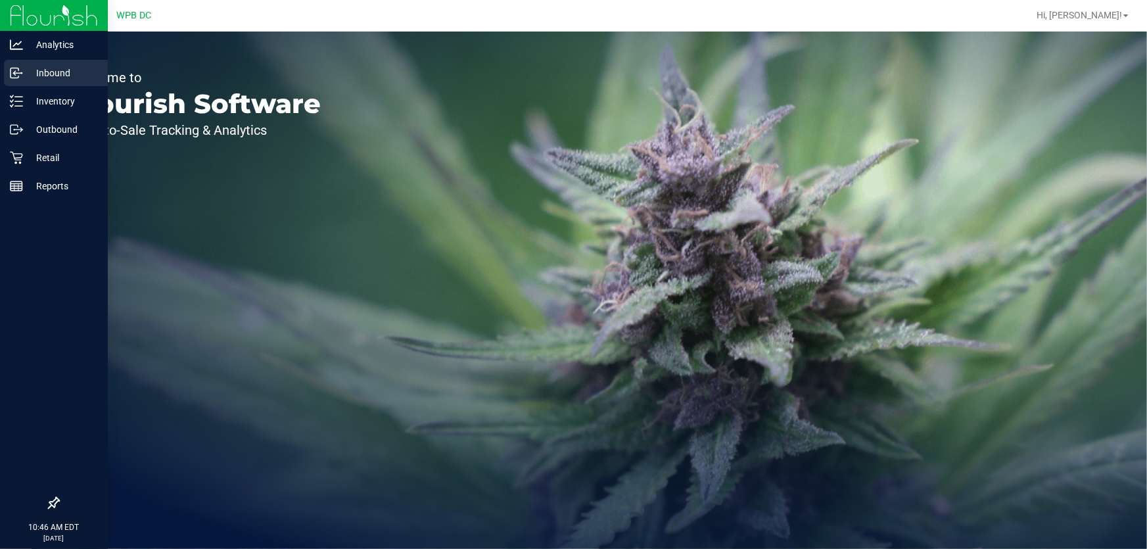
click at [64, 65] on p "Inbound" at bounding box center [62, 73] width 79 height 16
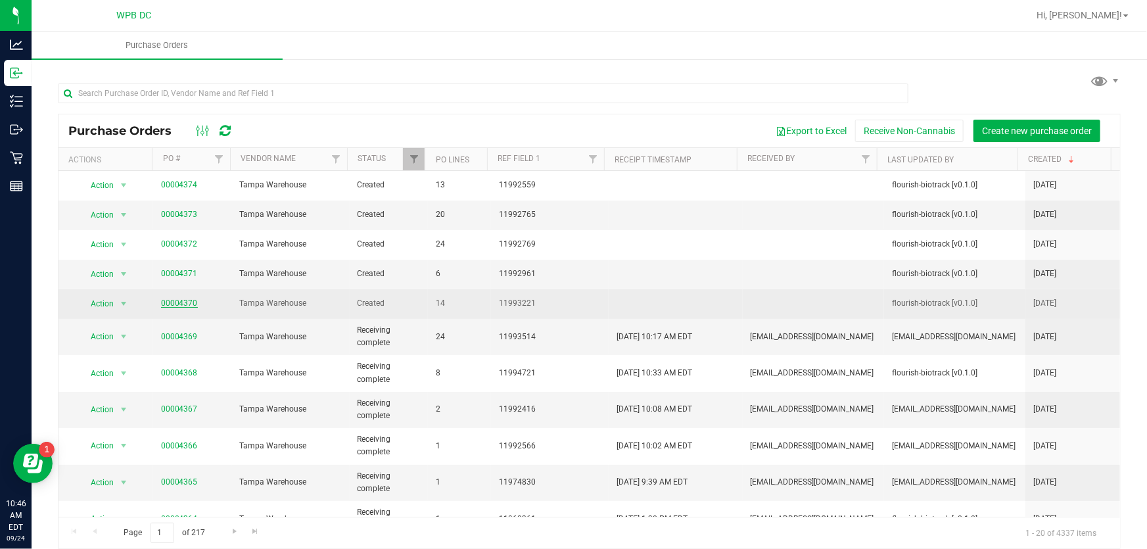
click at [188, 300] on link "00004370" at bounding box center [179, 302] width 37 height 9
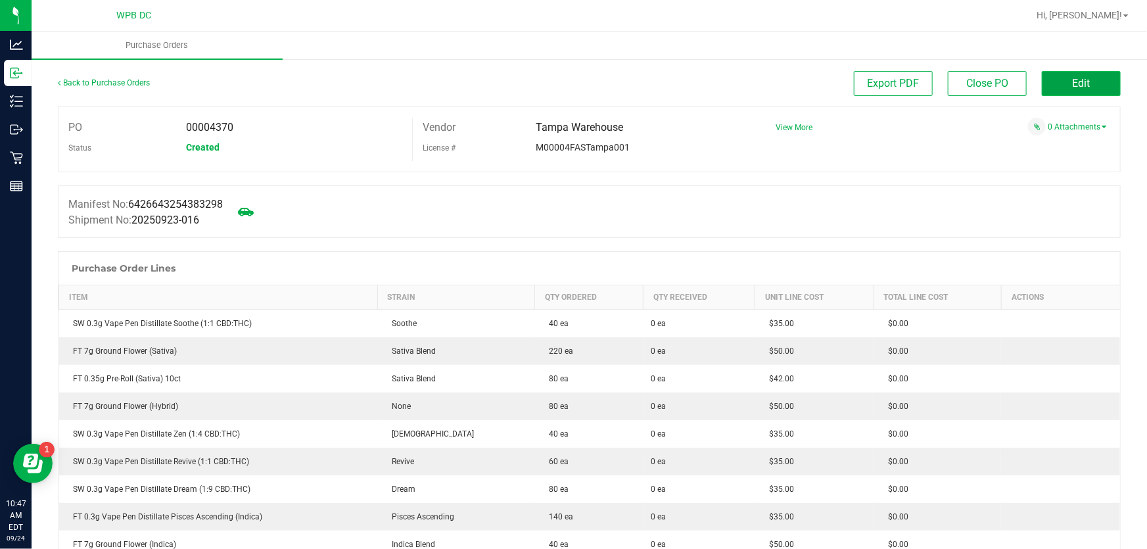
click at [1045, 84] on button "Edit" at bounding box center [1081, 83] width 79 height 25
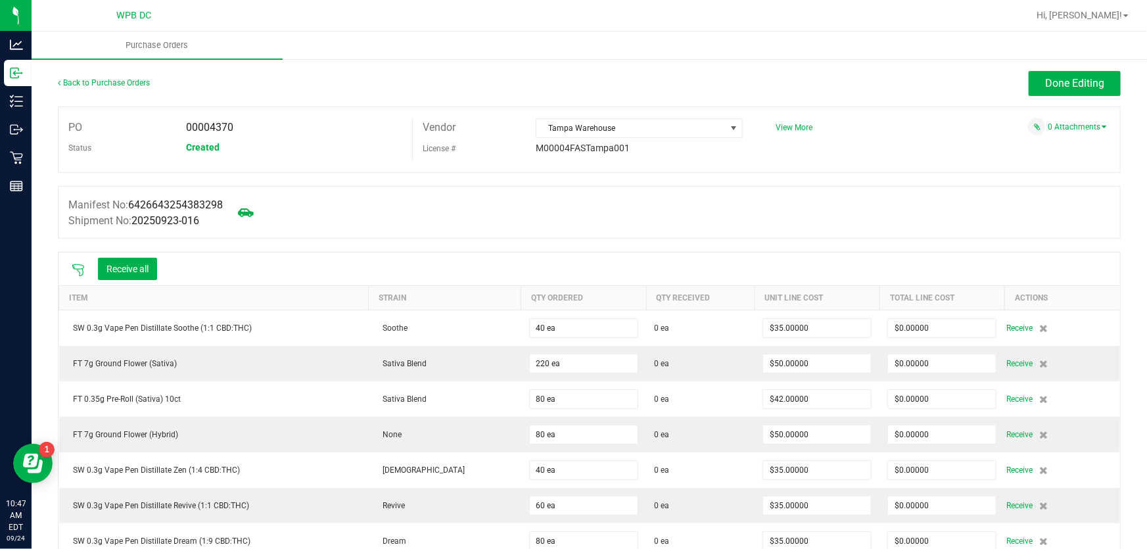
click at [82, 270] on icon at bounding box center [78, 270] width 12 height 12
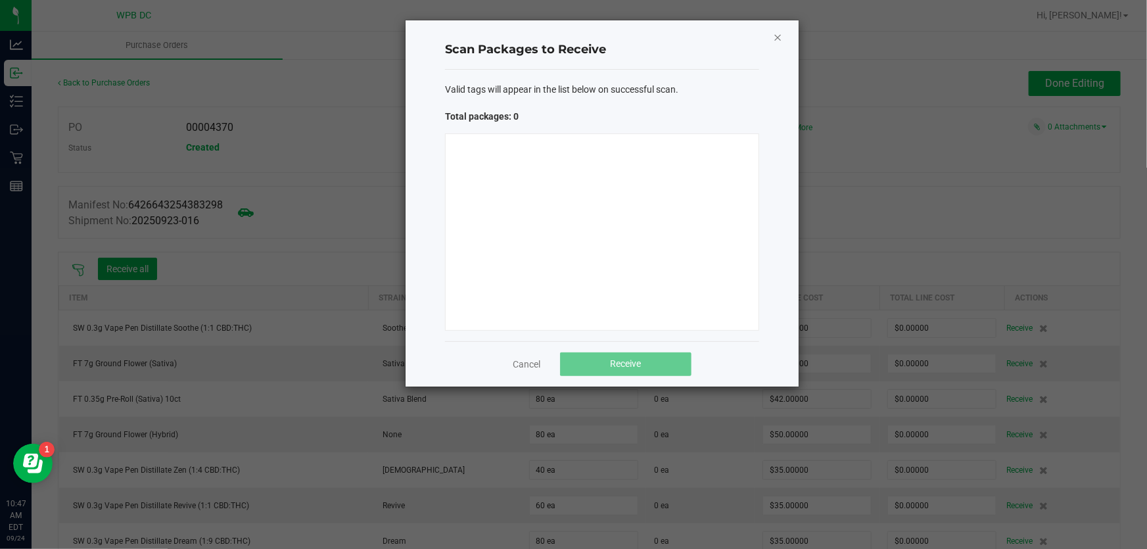
click at [775, 33] on icon "Close" at bounding box center [777, 37] width 9 height 16
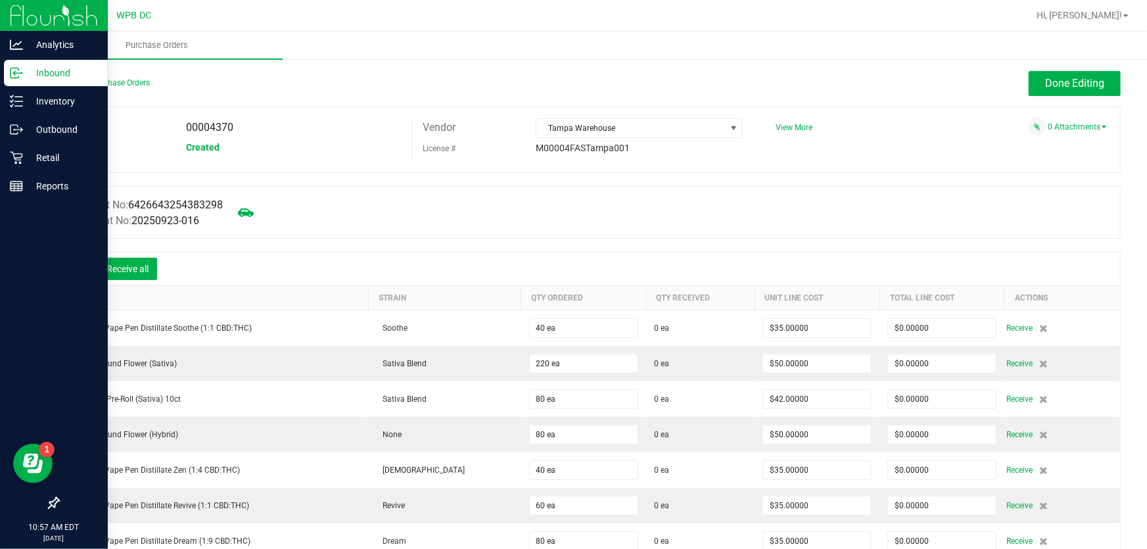
click at [61, 69] on p "Inbound" at bounding box center [62, 73] width 79 height 16
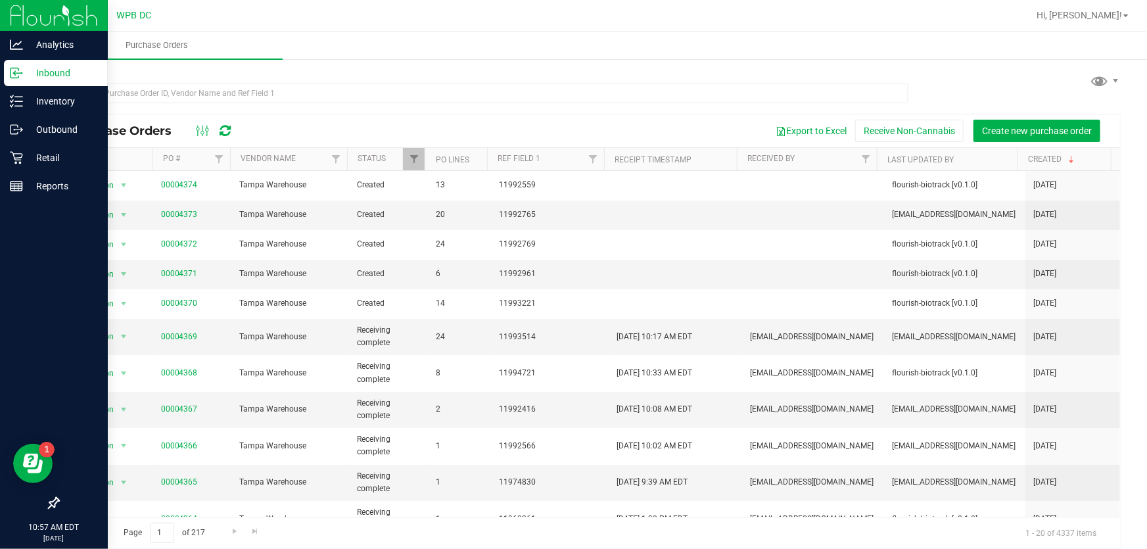
click at [226, 130] on icon at bounding box center [225, 130] width 11 height 13
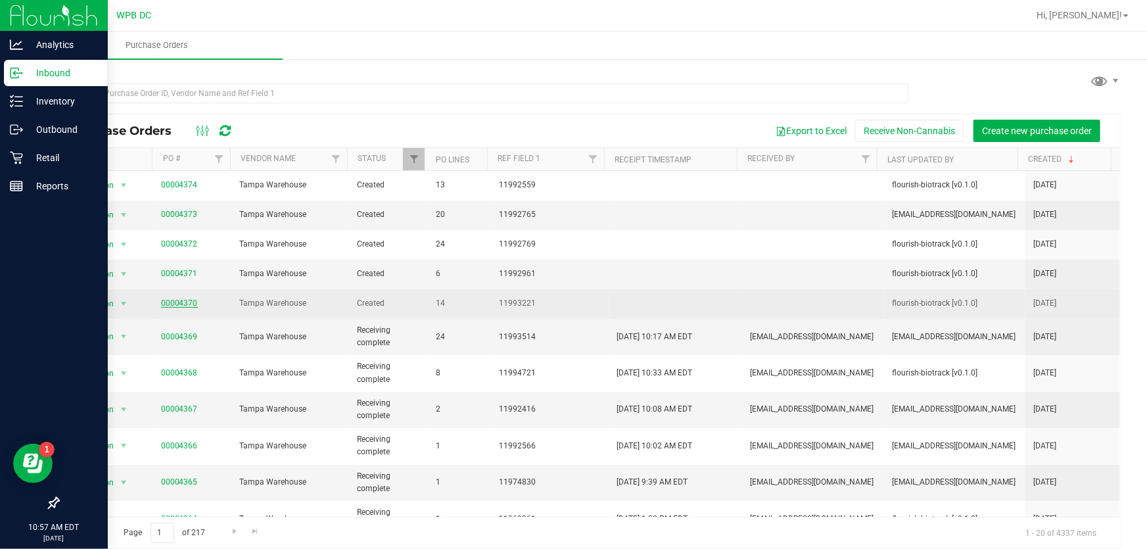
click at [191, 305] on link "00004370" at bounding box center [179, 302] width 37 height 9
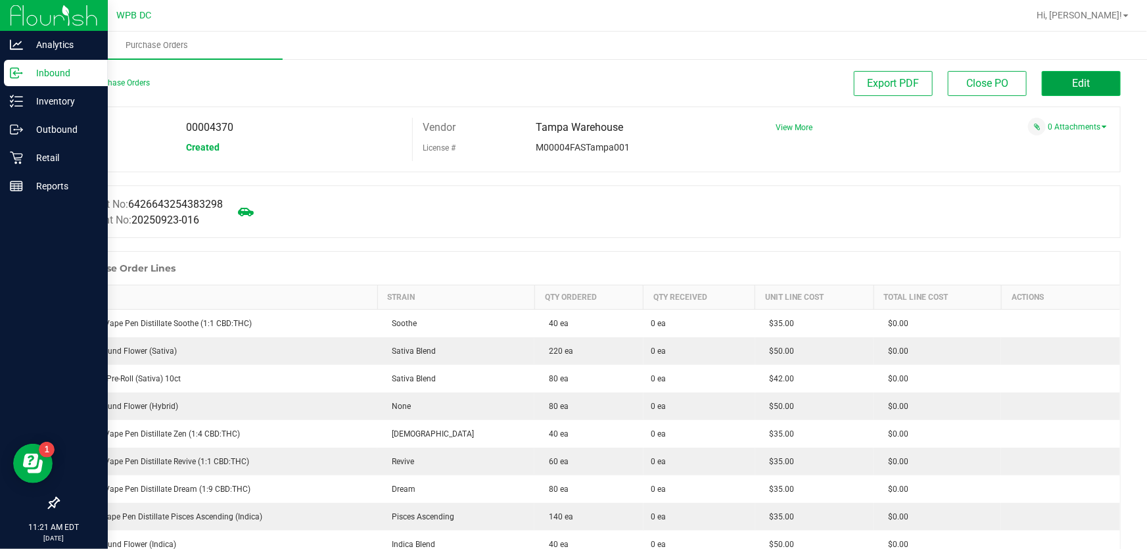
click at [1045, 83] on button "Edit" at bounding box center [1081, 83] width 79 height 25
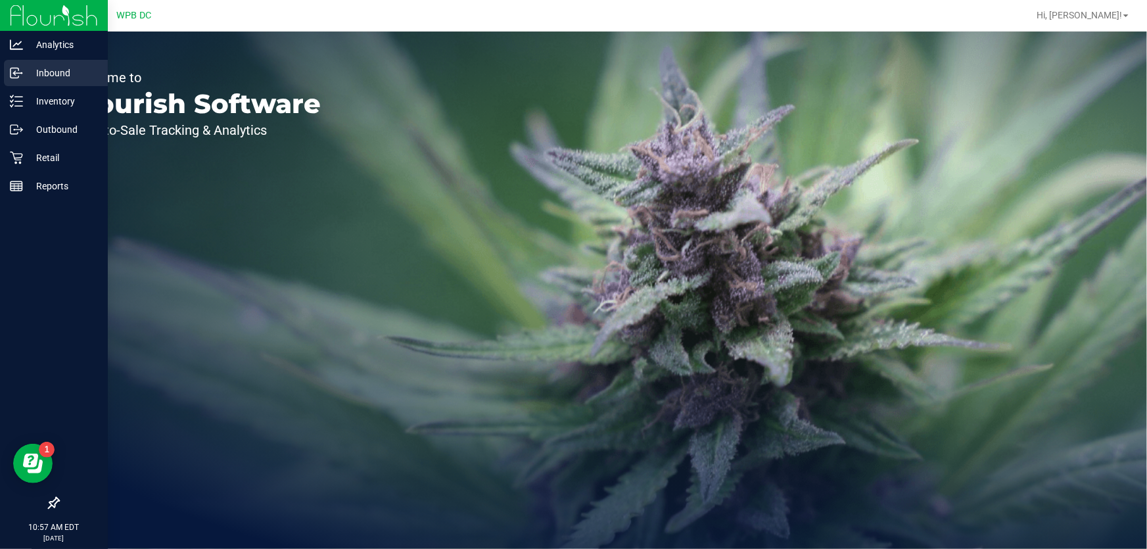
click at [62, 66] on p "Inbound" at bounding box center [62, 73] width 79 height 16
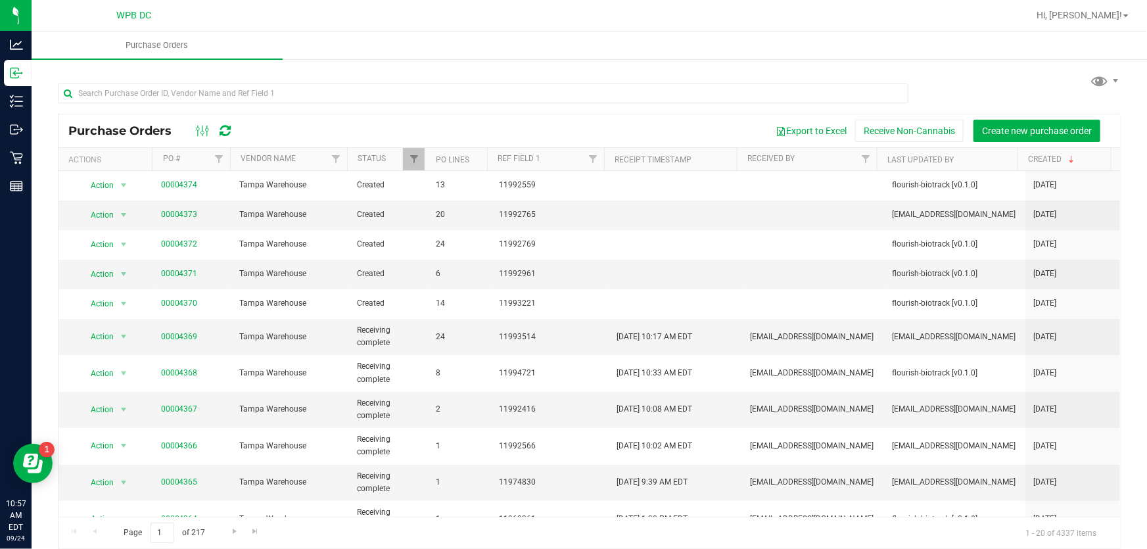
click at [227, 129] on icon at bounding box center [225, 130] width 11 height 13
click at [226, 128] on icon at bounding box center [225, 130] width 11 height 13
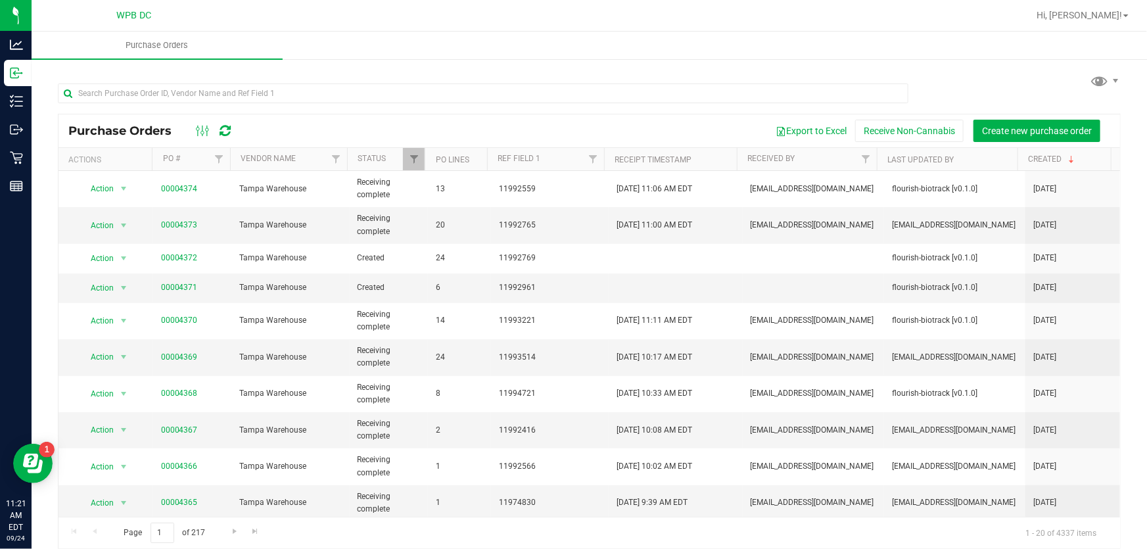
click at [224, 130] on icon at bounding box center [225, 130] width 11 height 13
click at [227, 125] on icon at bounding box center [225, 130] width 11 height 13
click at [229, 128] on icon at bounding box center [225, 130] width 11 height 13
click at [189, 283] on link "00004371" at bounding box center [179, 287] width 37 height 9
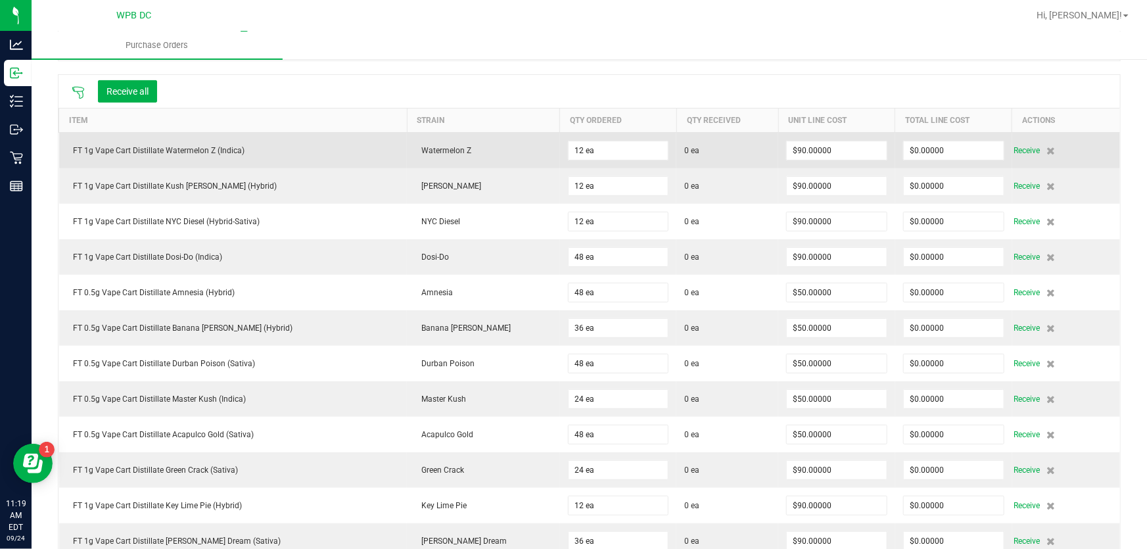
scroll to position [179, 0]
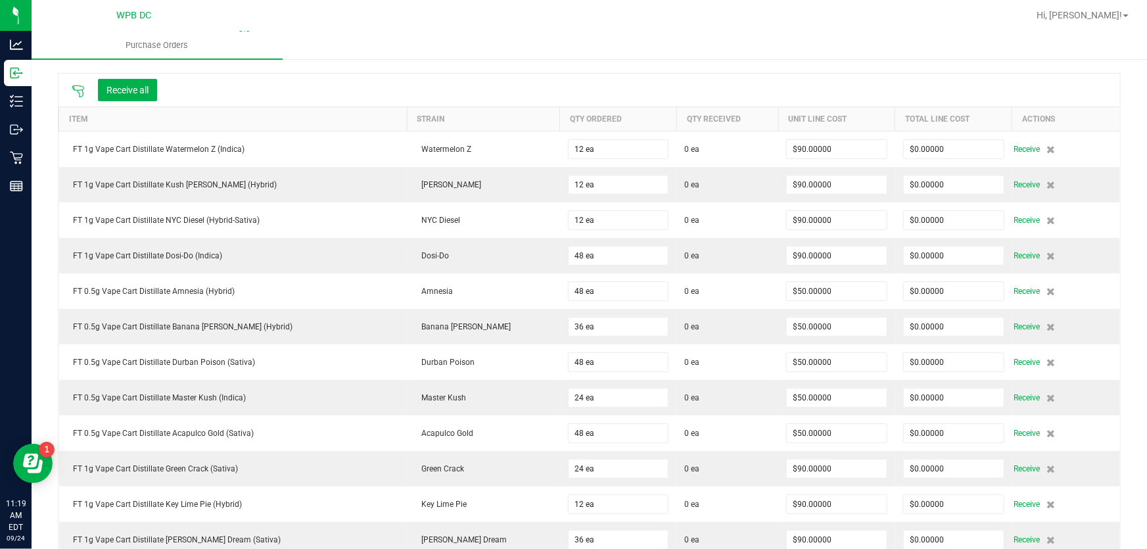
click at [78, 87] on icon at bounding box center [78, 91] width 13 height 13
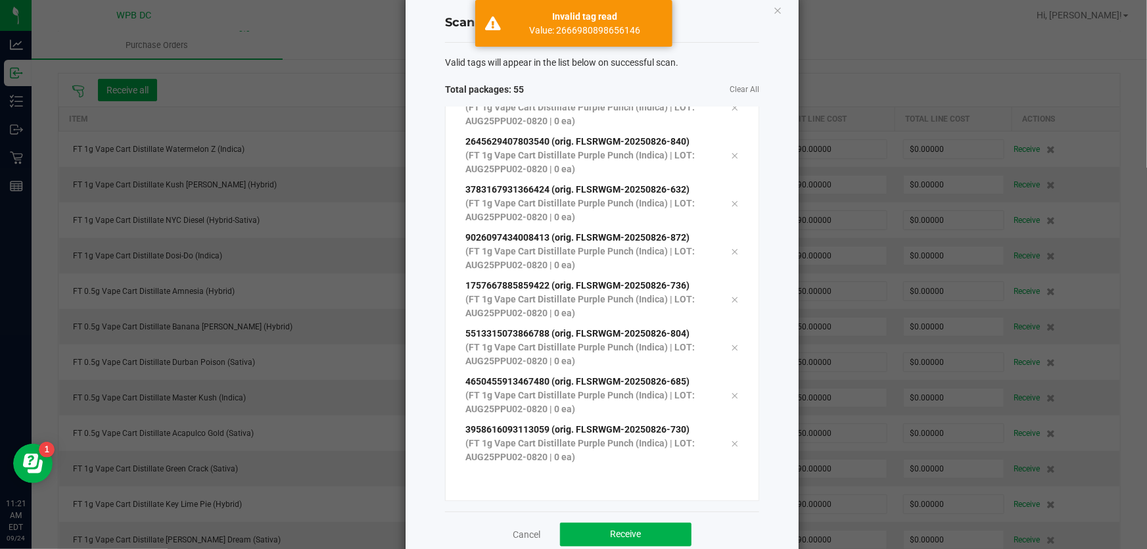
scroll to position [54, 0]
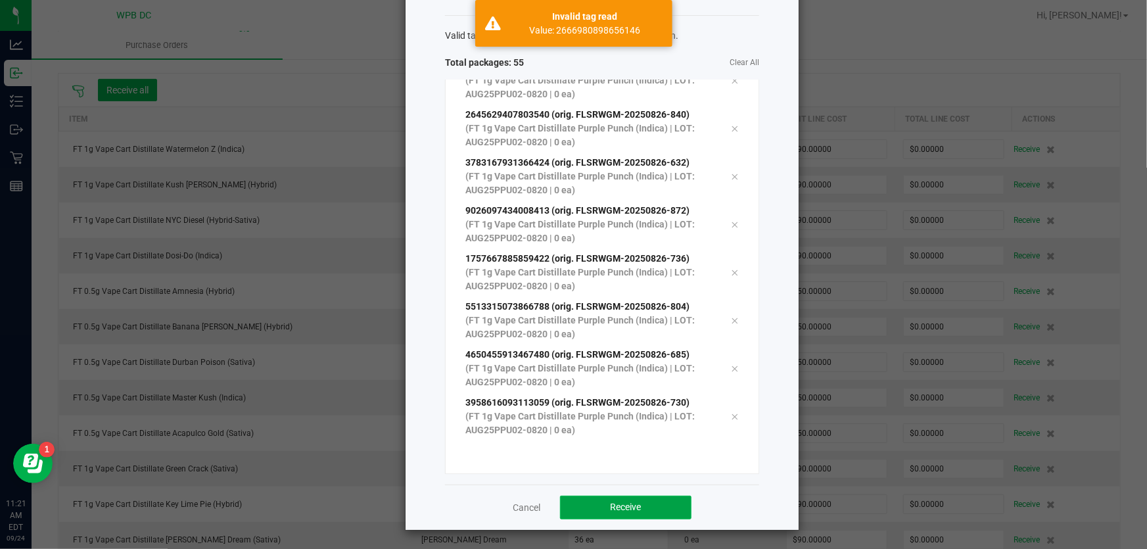
click at [611, 508] on span "Receive" at bounding box center [626, 507] width 31 height 11
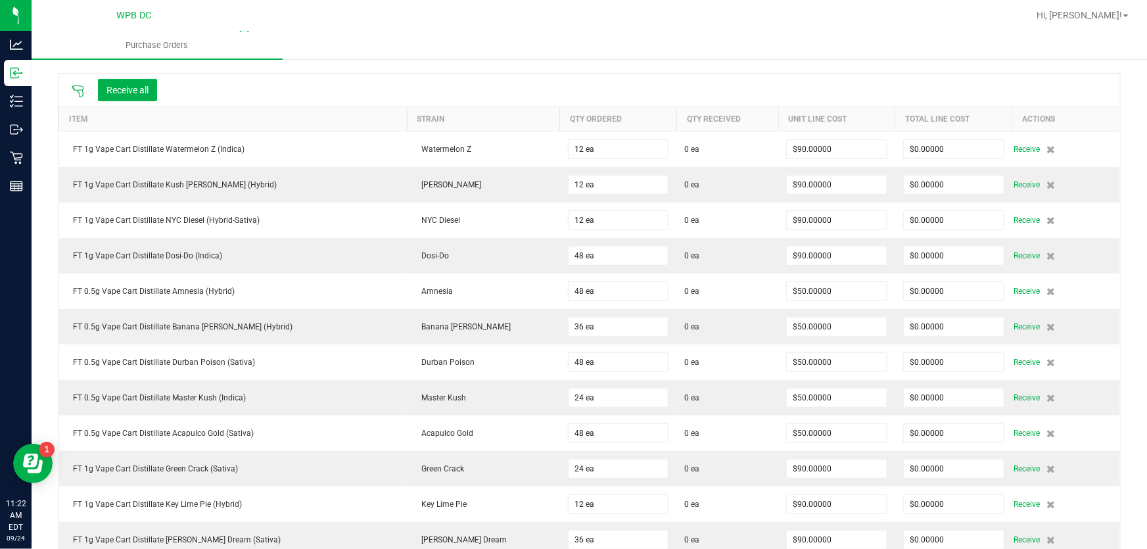
click at [73, 91] on icon at bounding box center [78, 91] width 13 height 13
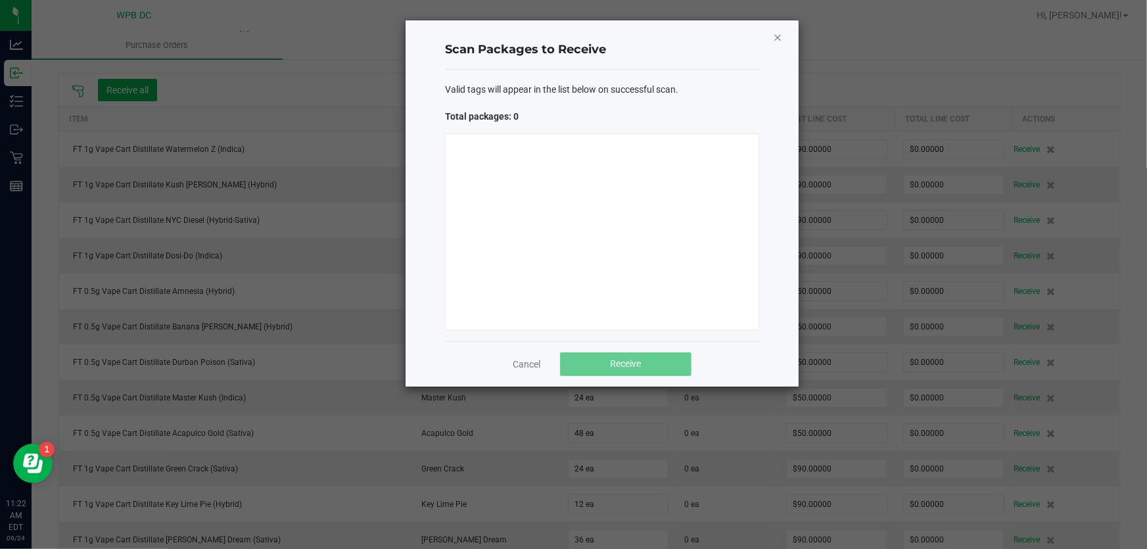
click at [774, 34] on icon "Close" at bounding box center [777, 37] width 9 height 16
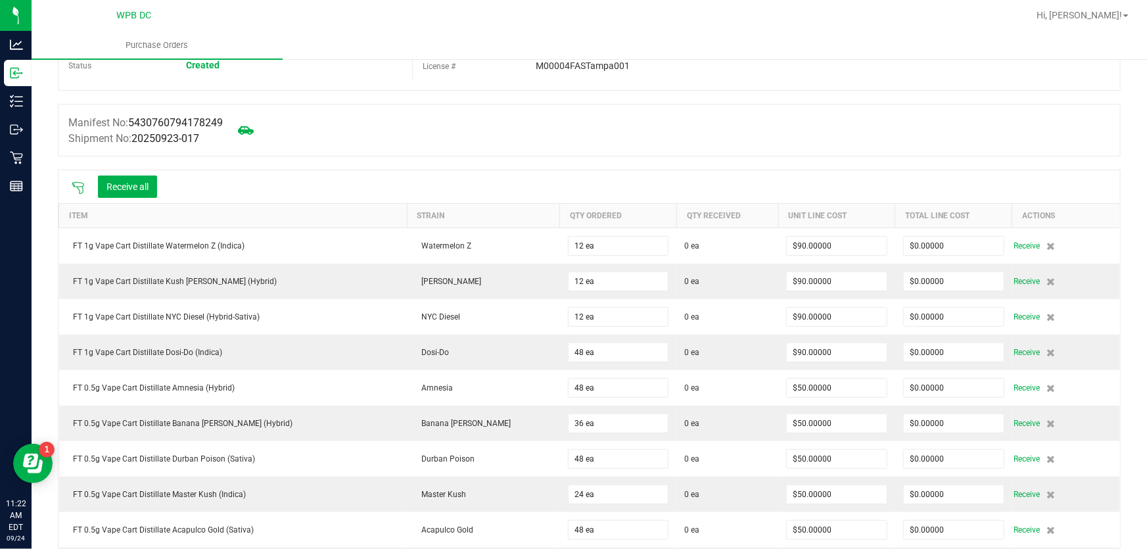
scroll to position [0, 0]
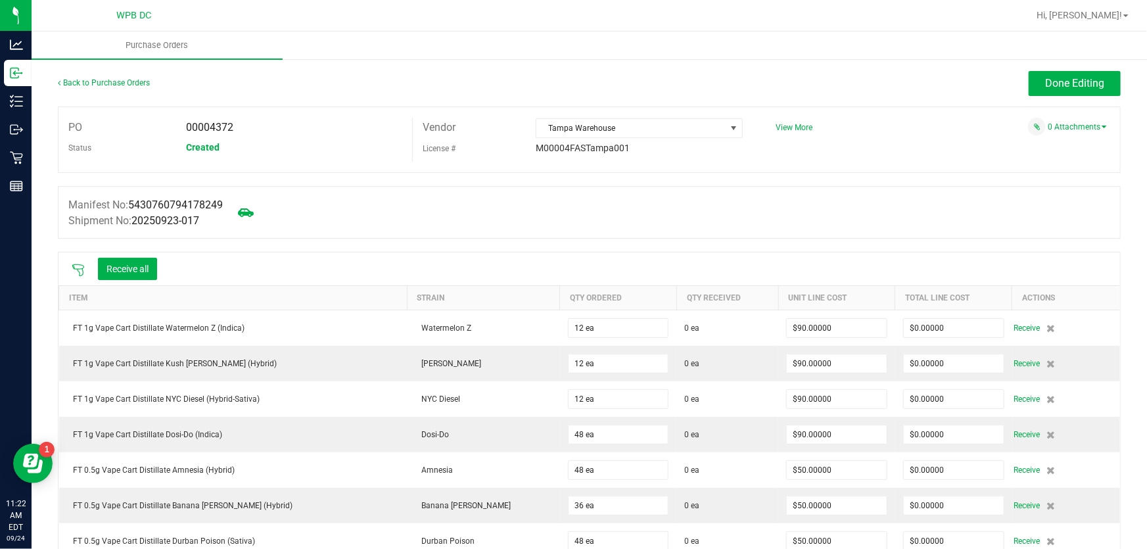
click at [76, 265] on icon at bounding box center [78, 270] width 12 height 12
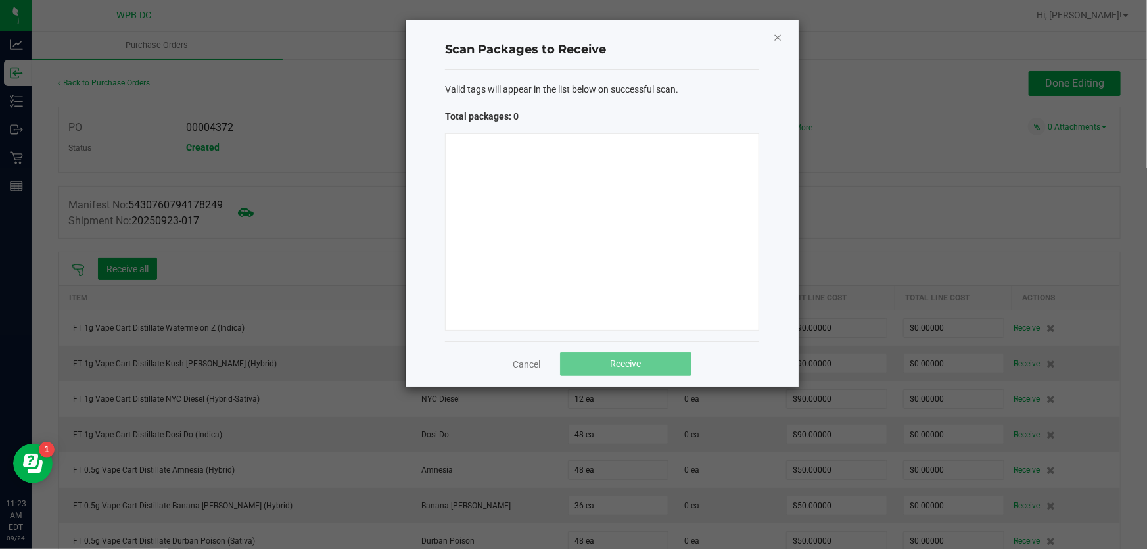
click at [775, 34] on icon "Close" at bounding box center [777, 37] width 9 height 16
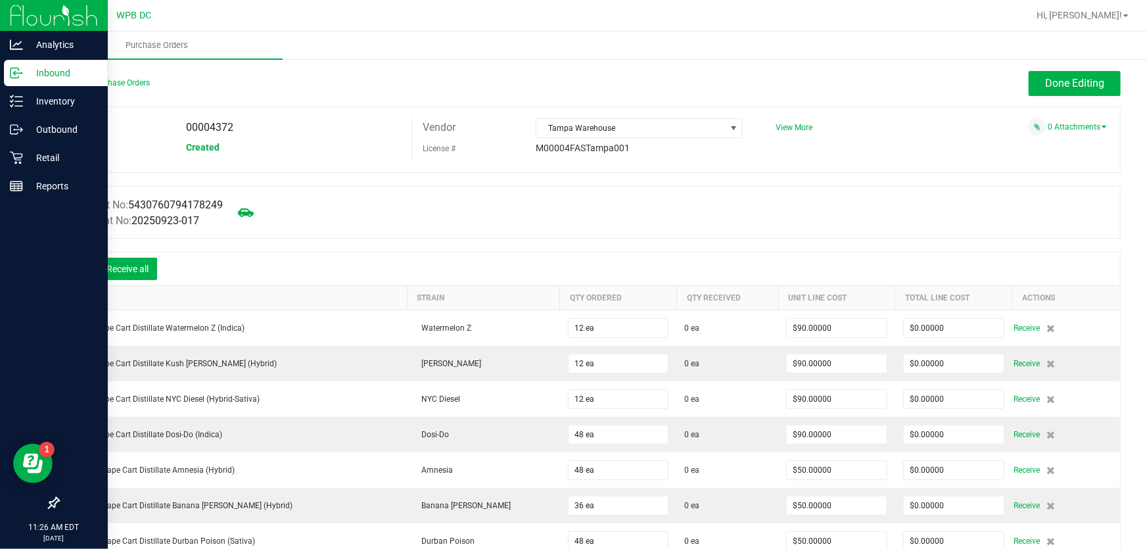
click at [57, 76] on p "Inbound" at bounding box center [62, 73] width 79 height 16
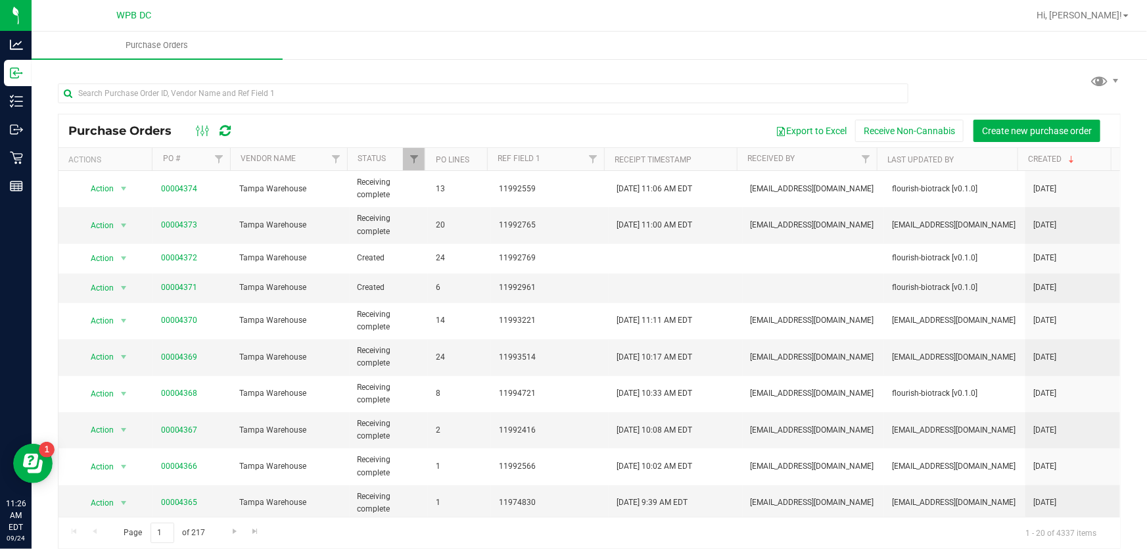
click at [222, 128] on icon at bounding box center [225, 130] width 11 height 13
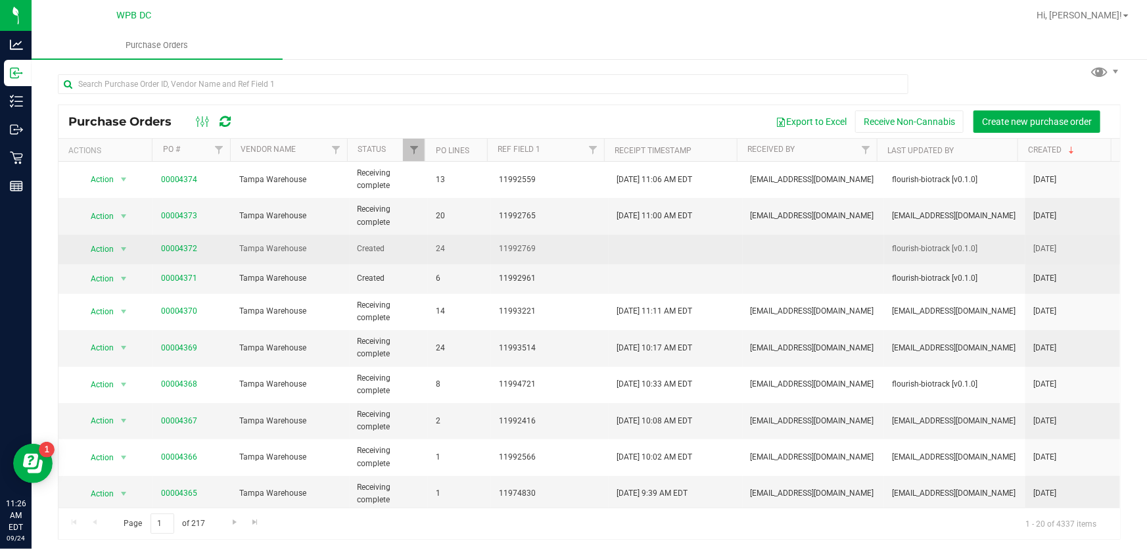
scroll to position [12, 0]
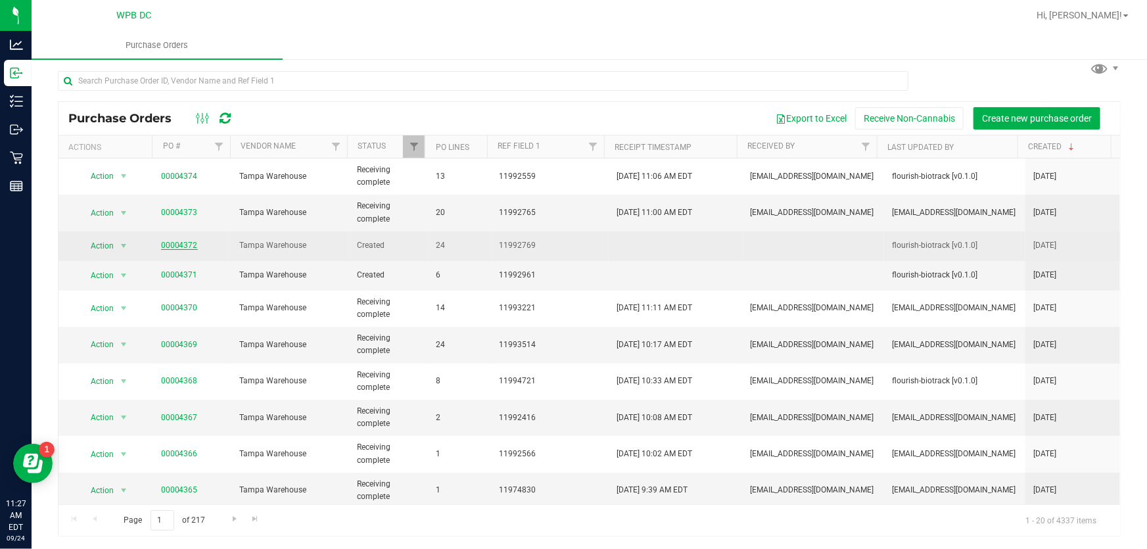
click at [172, 243] on link "00004372" at bounding box center [179, 245] width 37 height 9
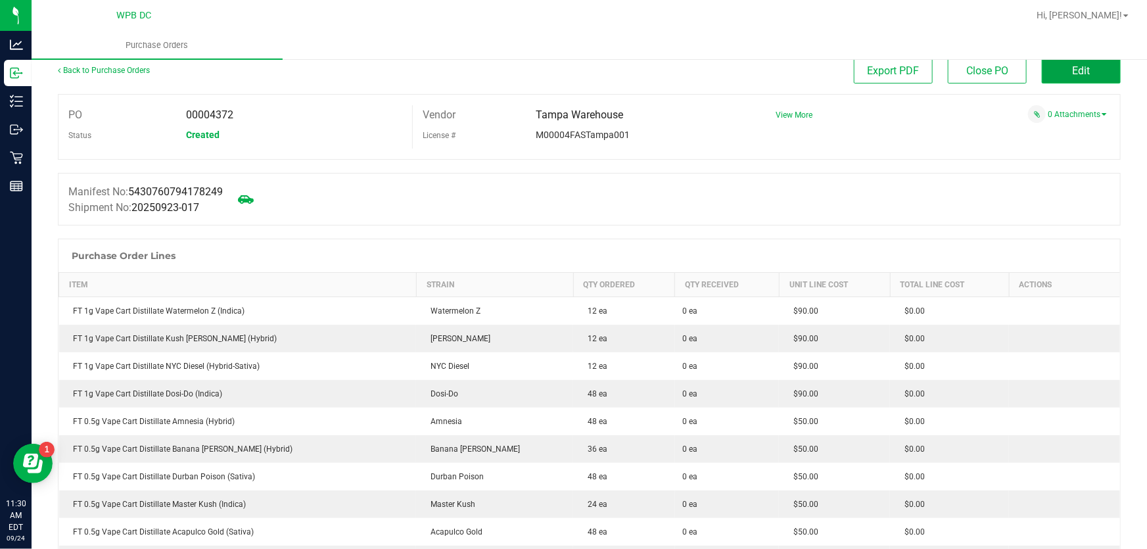
click at [1089, 78] on button "Edit" at bounding box center [1081, 71] width 79 height 25
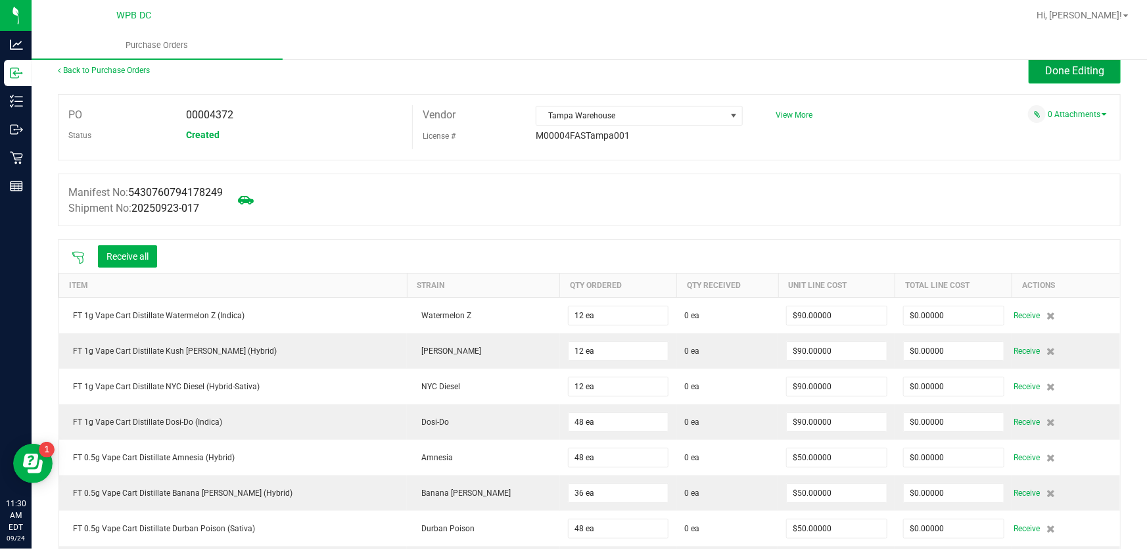
click at [1089, 83] on button "Done Editing" at bounding box center [1075, 71] width 92 height 25
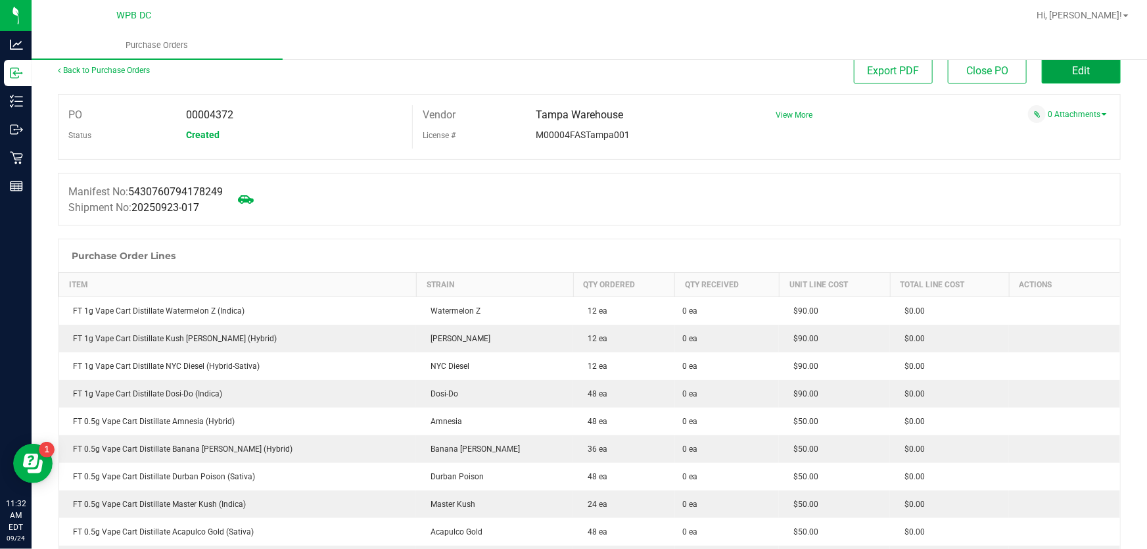
click at [1058, 80] on button "Edit" at bounding box center [1081, 71] width 79 height 25
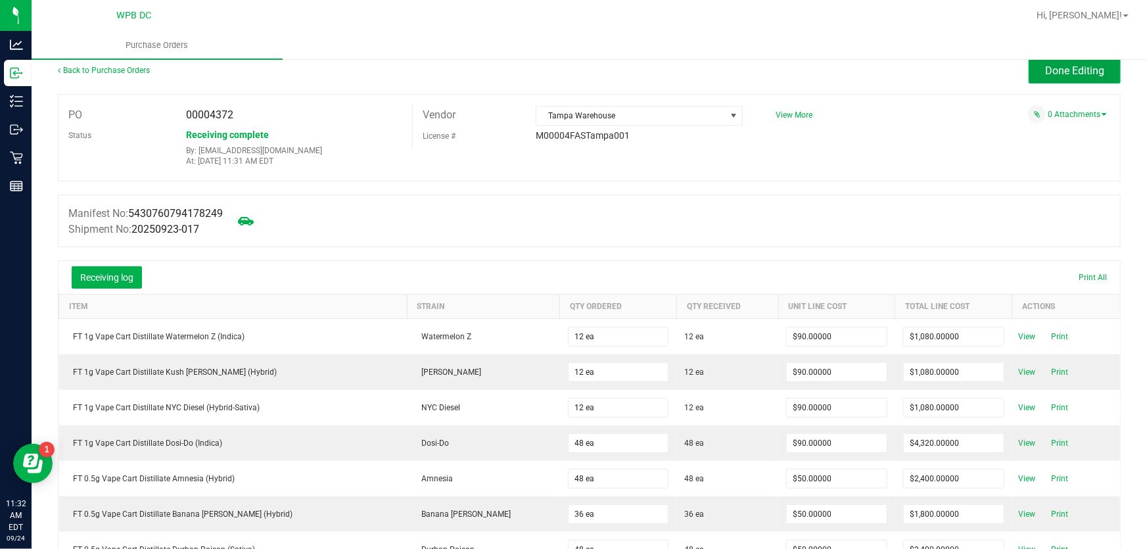
click at [1103, 62] on button "Done Editing" at bounding box center [1075, 71] width 92 height 25
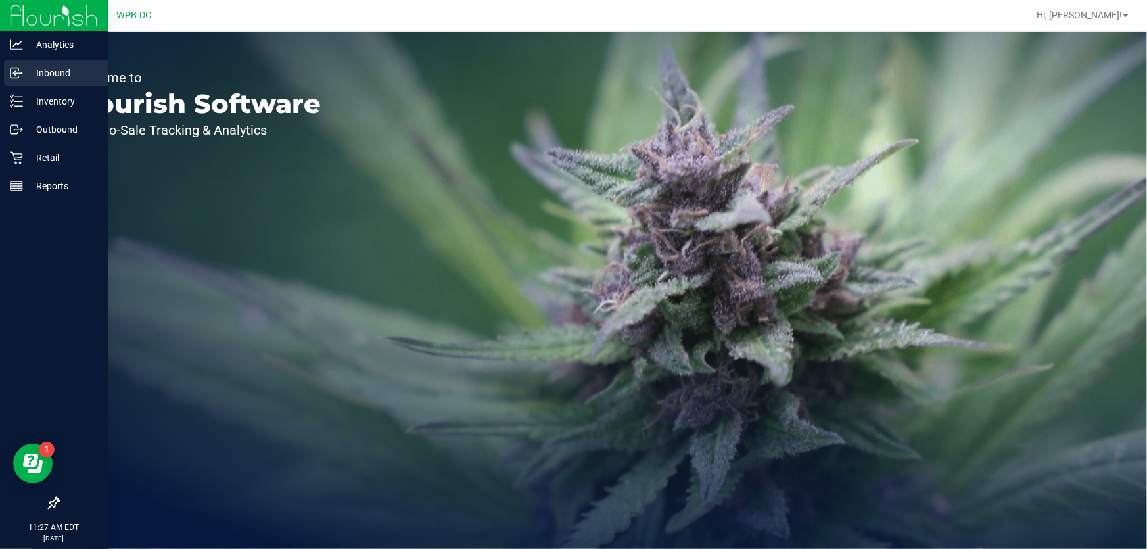
click at [47, 64] on div "Inbound" at bounding box center [56, 73] width 104 height 26
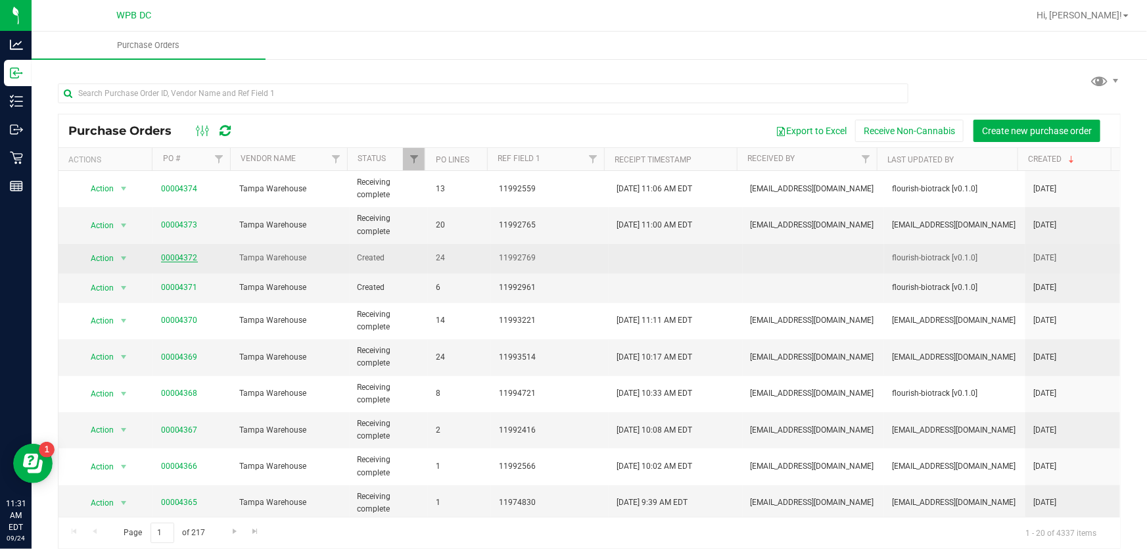
click at [187, 258] on link "00004372" at bounding box center [179, 257] width 37 height 9
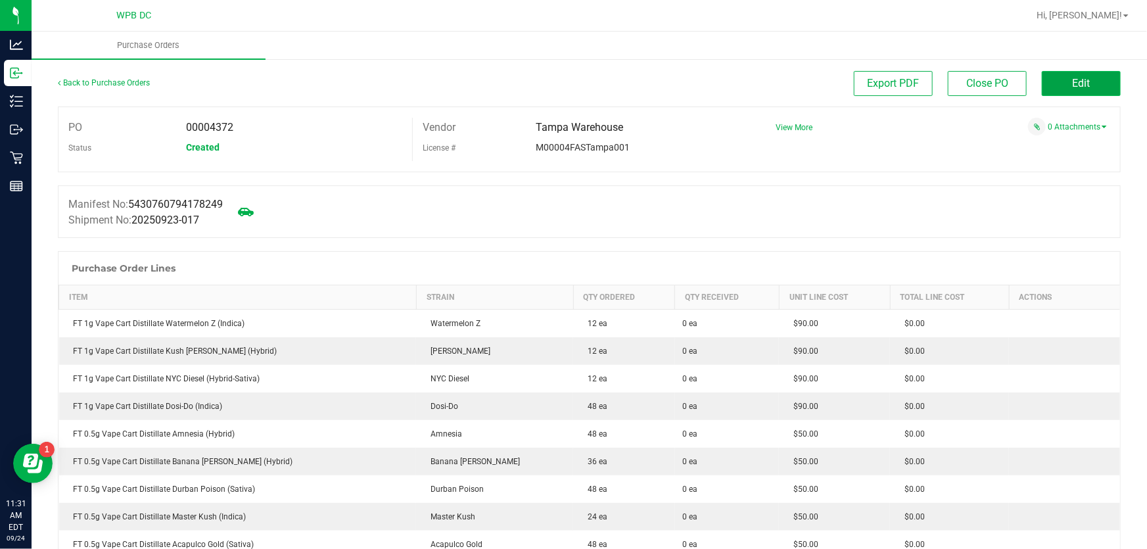
click at [1059, 82] on button "Edit" at bounding box center [1081, 83] width 79 height 25
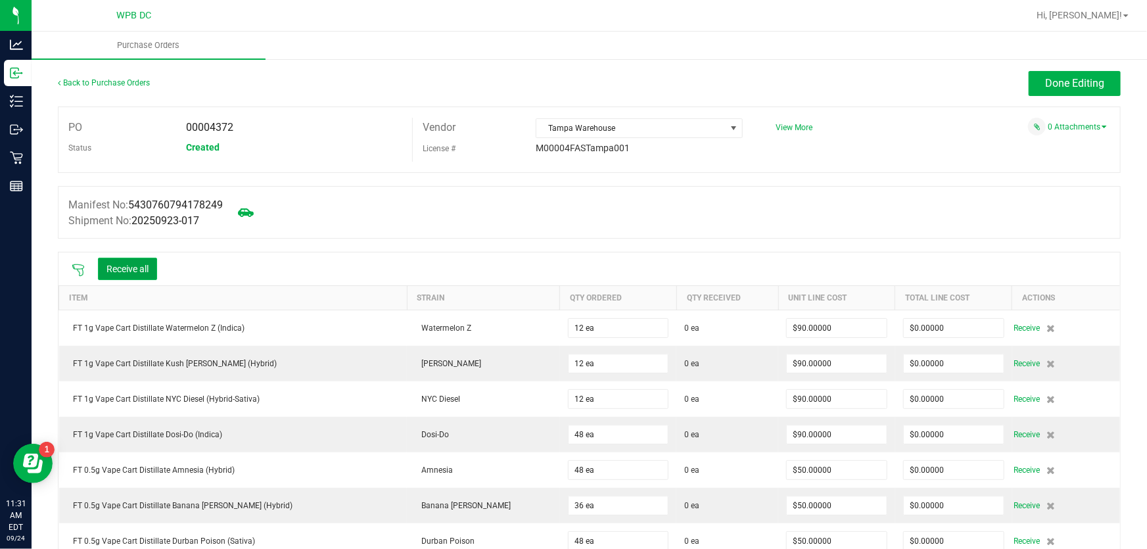
click at [126, 264] on button "Receive all" at bounding box center [127, 269] width 59 height 22
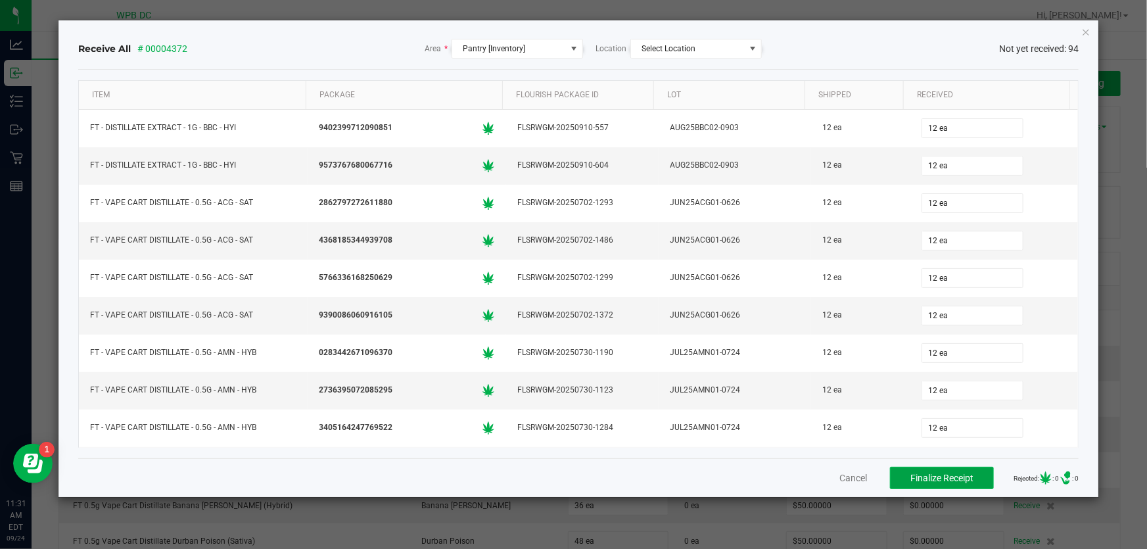
click at [914, 473] on span "Finalize Receipt" at bounding box center [942, 478] width 63 height 11
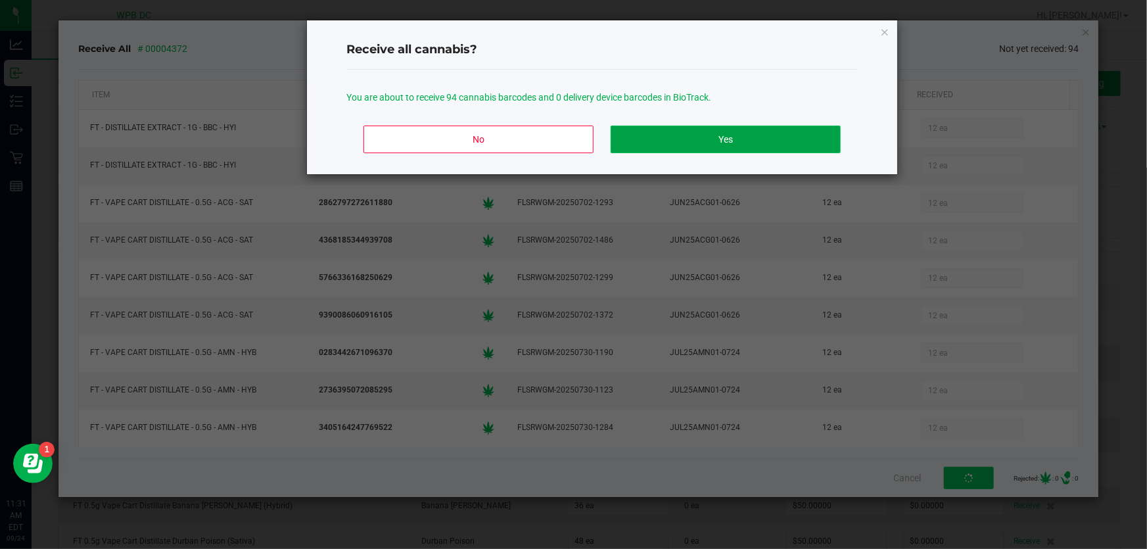
click at [726, 141] on button "Yes" at bounding box center [726, 140] width 230 height 28
